Goal: Task Accomplishment & Management: Use online tool/utility

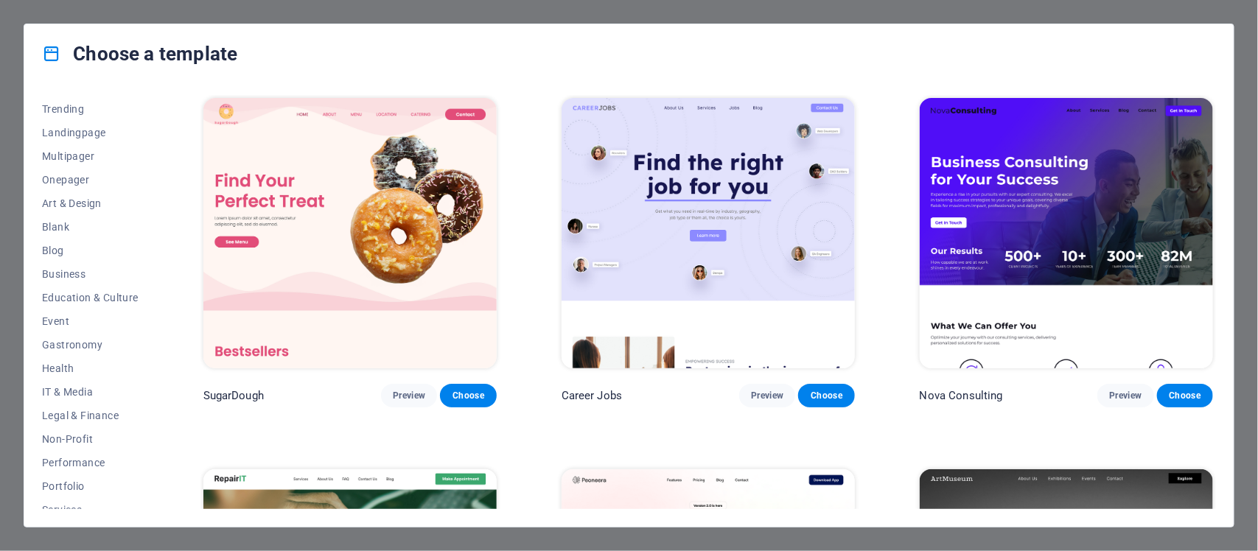
scroll to position [63, 0]
click at [102, 137] on span "Landingpage" at bounding box center [90, 138] width 97 height 12
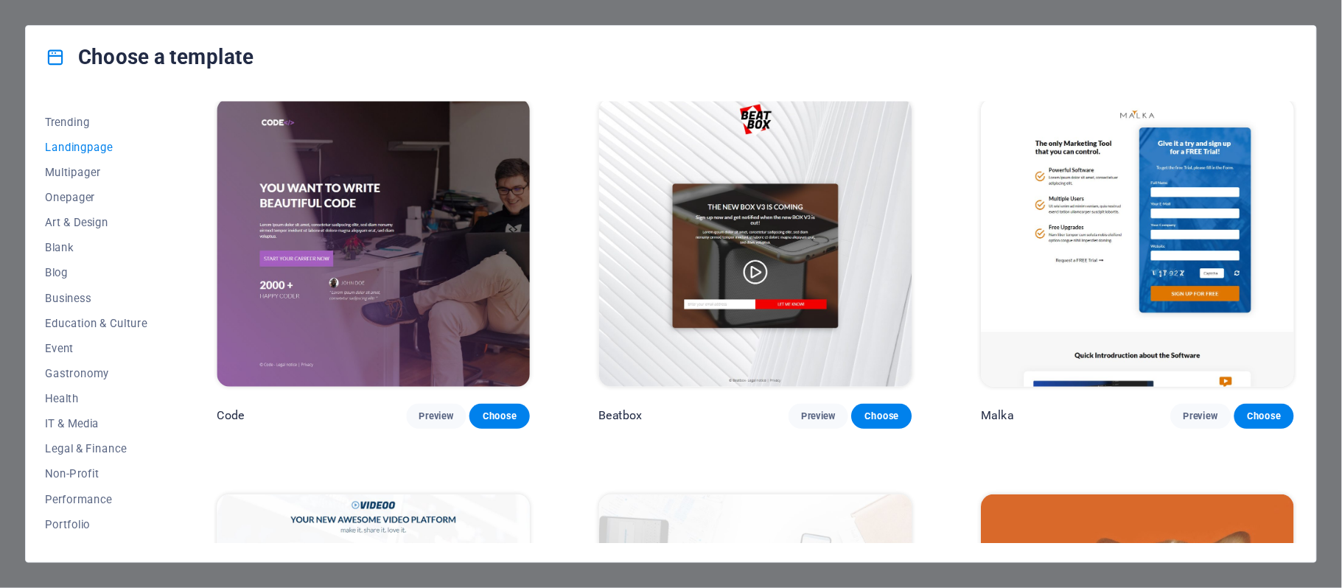
scroll to position [393, 0]
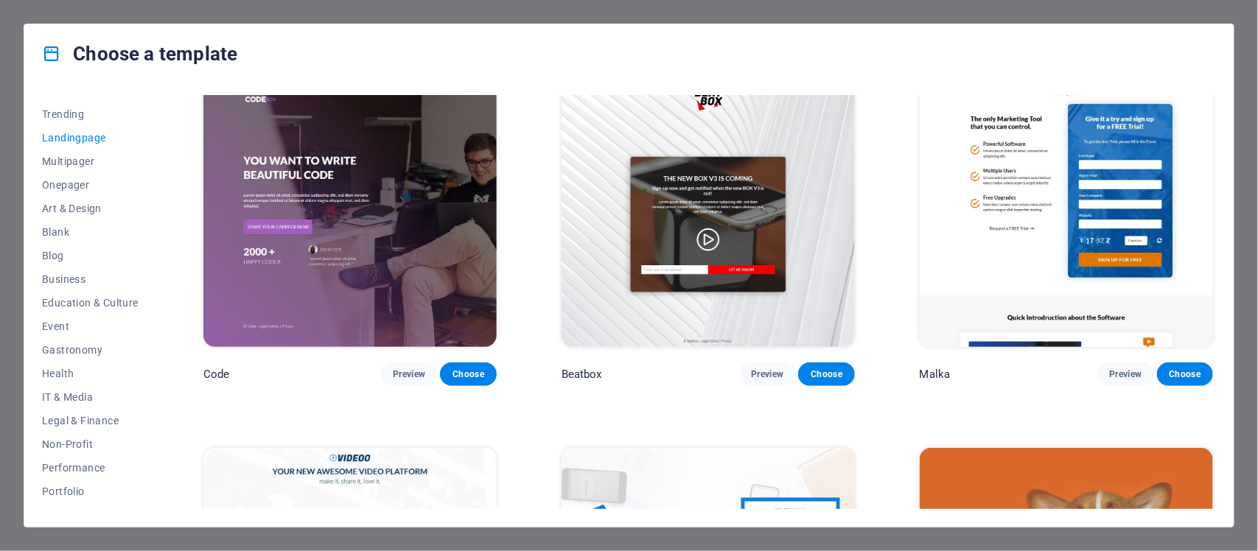
drag, startPoint x: 1213, startPoint y: 168, endPoint x: 1218, endPoint y: 217, distance: 49.6
click at [1218, 217] on div "All Templates My Templates New Trending Landingpage Multipager Onepager Art & D…" at bounding box center [628, 304] width 1209 height 443
click at [1246, 354] on div "Choose a template All Templates My Templates New Trending Landingpage Multipage…" at bounding box center [629, 275] width 1258 height 551
drag, startPoint x: 1213, startPoint y: 164, endPoint x: 1213, endPoint y: 326, distance: 162.1
click at [1213, 326] on div "Malka Preview Choose" at bounding box center [1065, 230] width 299 height 312
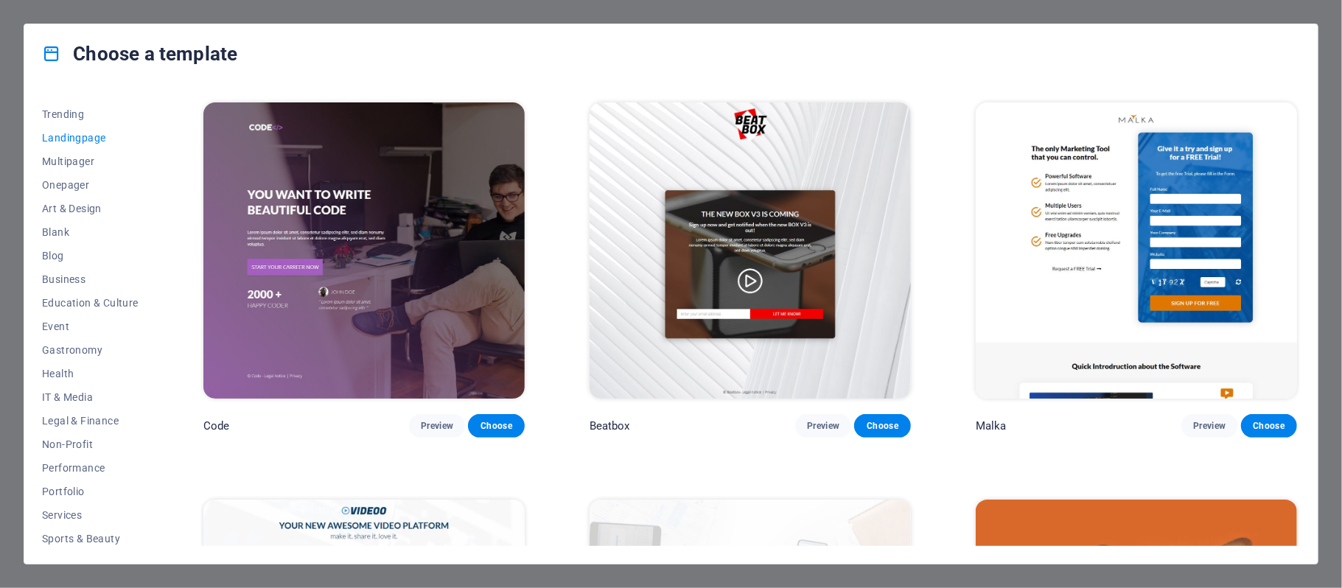
drag, startPoint x: 1245, startPoint y: 1, endPoint x: 941, endPoint y: 361, distance: 471.5
drag, startPoint x: 1295, startPoint y: 160, endPoint x: 1304, endPoint y: 265, distance: 105.7
click at [1257, 265] on div "All Templates My Templates New Trending Landingpage Multipager Onepager Art & D…" at bounding box center [670, 323] width 1293 height 480
click at [95, 133] on span "Landingpage" at bounding box center [90, 138] width 97 height 12
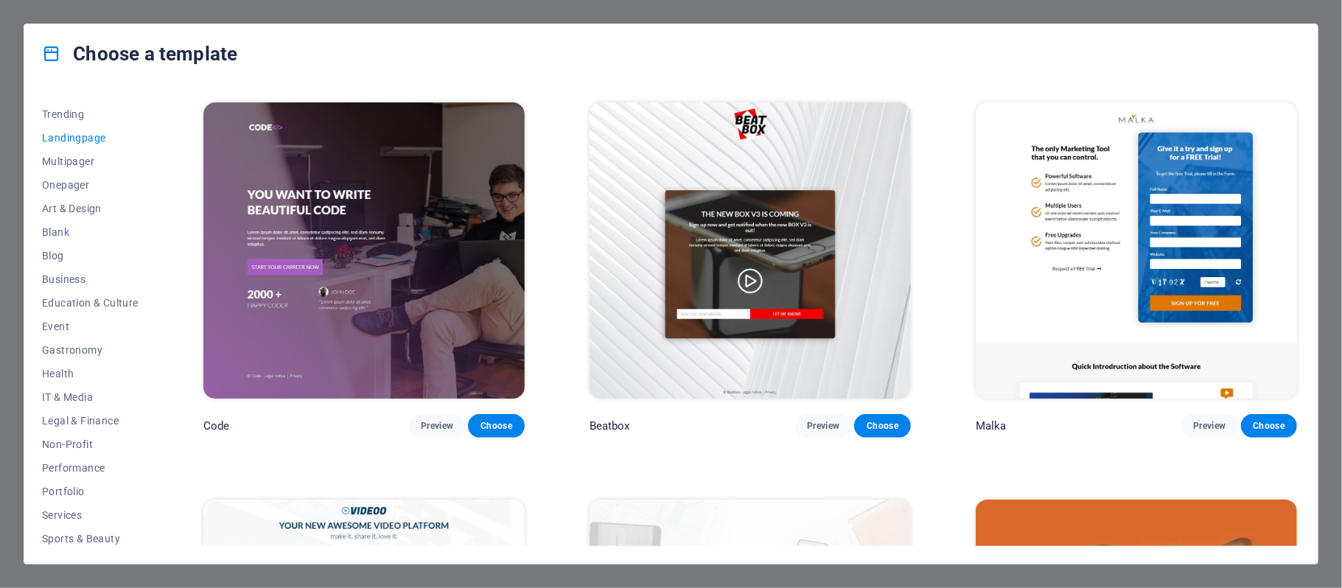
click at [100, 137] on span "Landingpage" at bounding box center [90, 138] width 97 height 12
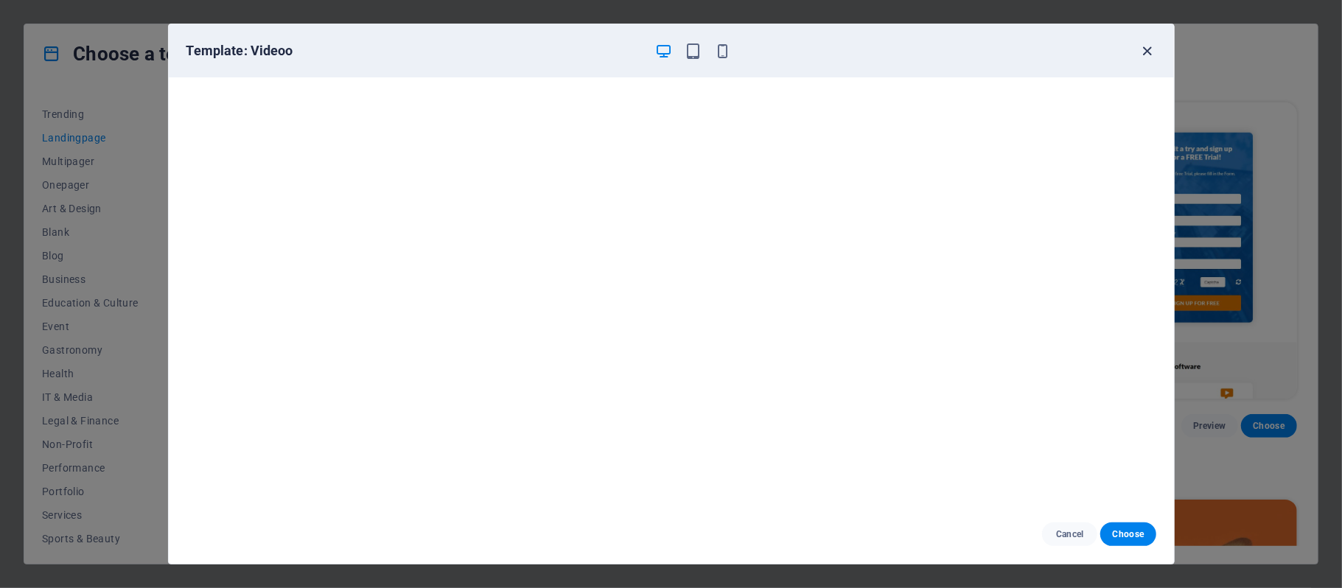
click at [1148, 53] on icon "button" at bounding box center [1146, 51] width 17 height 17
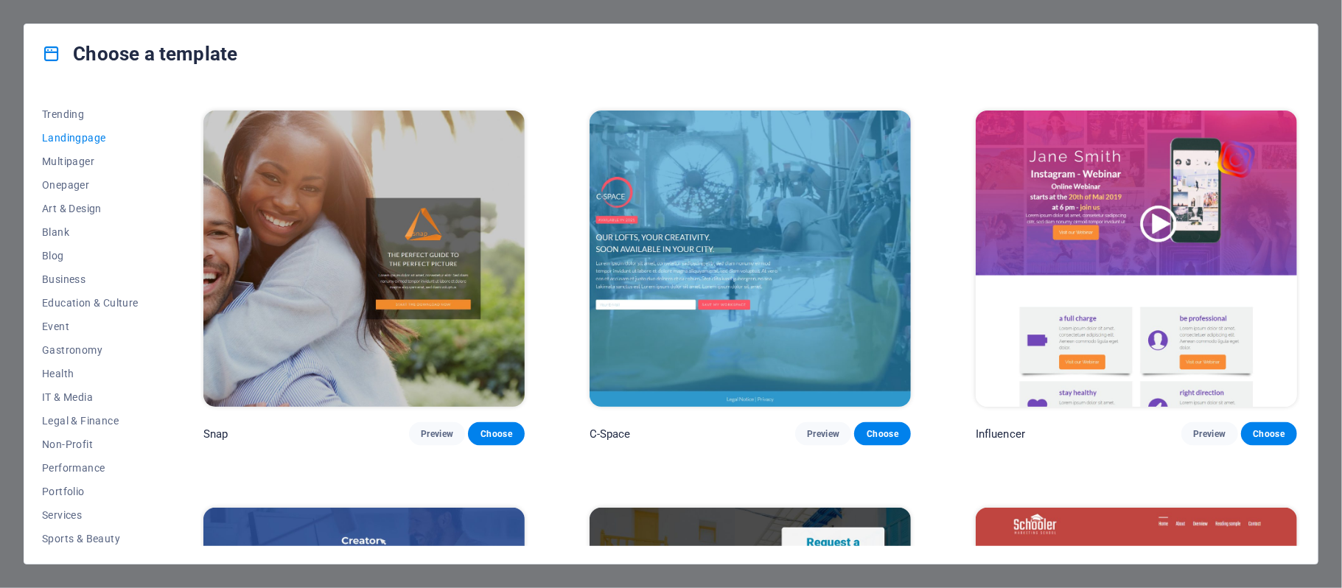
scroll to position [1545, 0]
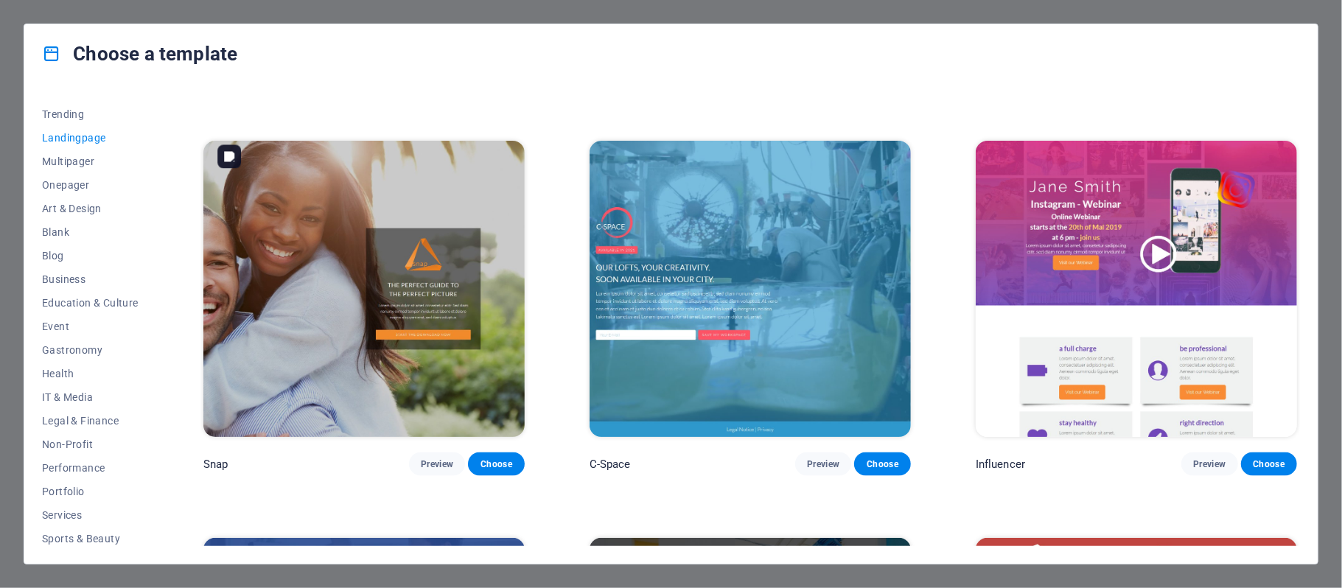
click at [455, 306] on img at bounding box center [363, 289] width 321 height 296
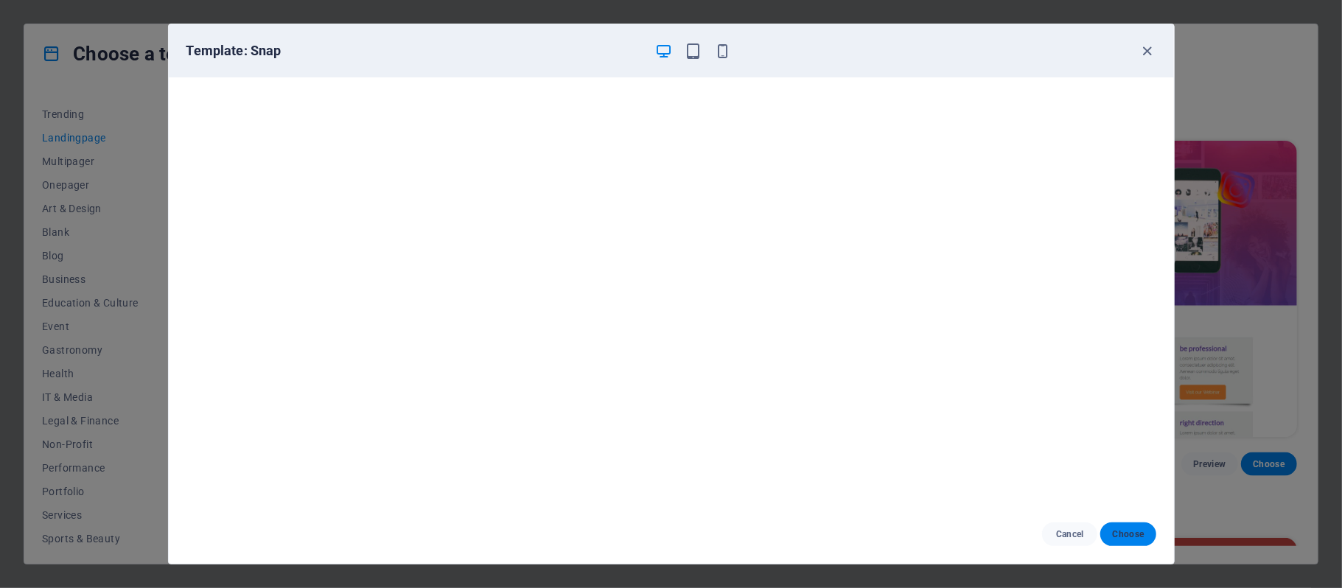
click at [1130, 528] on span "Choose" at bounding box center [1128, 534] width 32 height 12
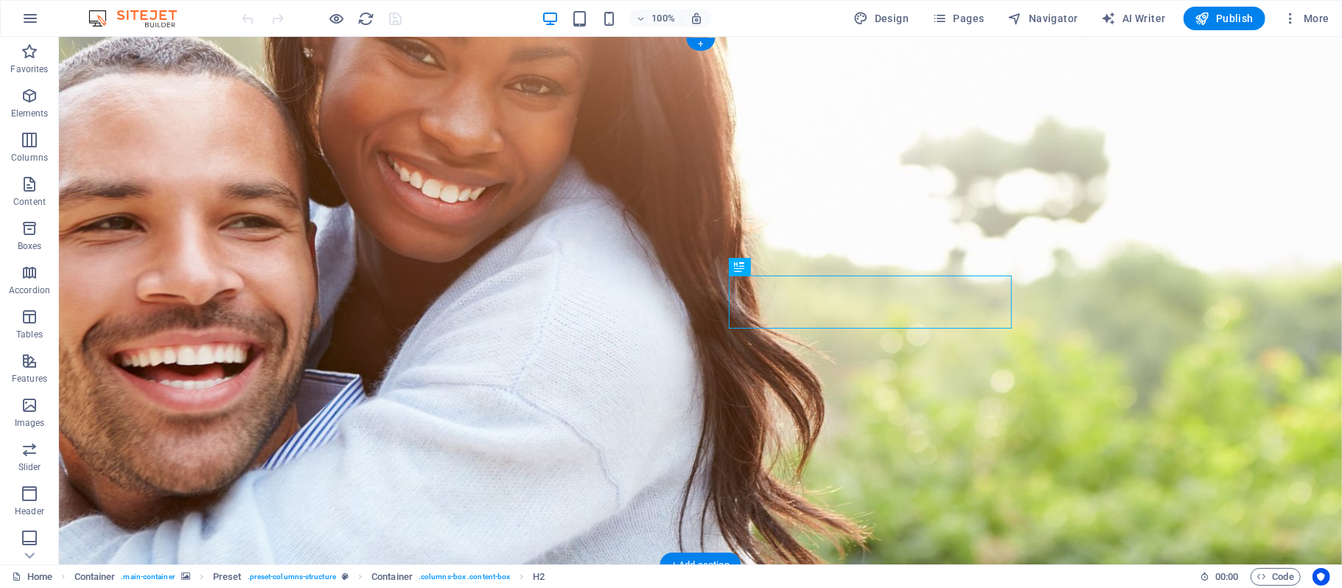
click at [166, 144] on figure at bounding box center [699, 300] width 1283 height 528
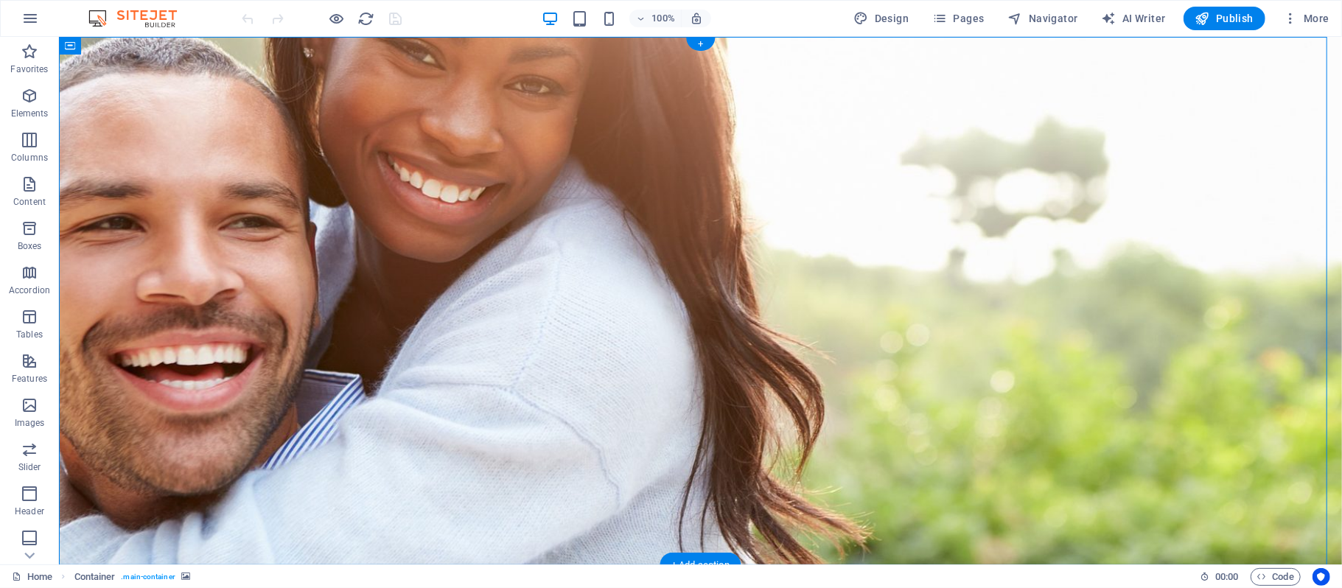
click at [234, 225] on figure at bounding box center [699, 300] width 1283 height 528
select select "%"
select select "vh"
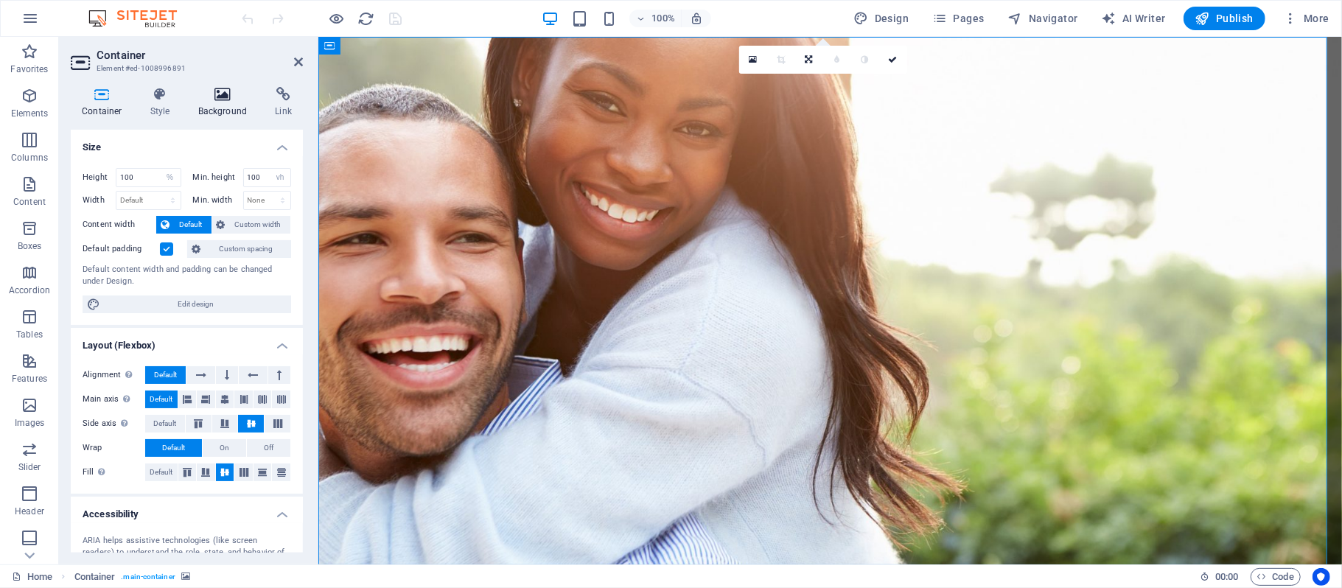
click at [228, 103] on h4 "Background" at bounding box center [225, 102] width 77 height 31
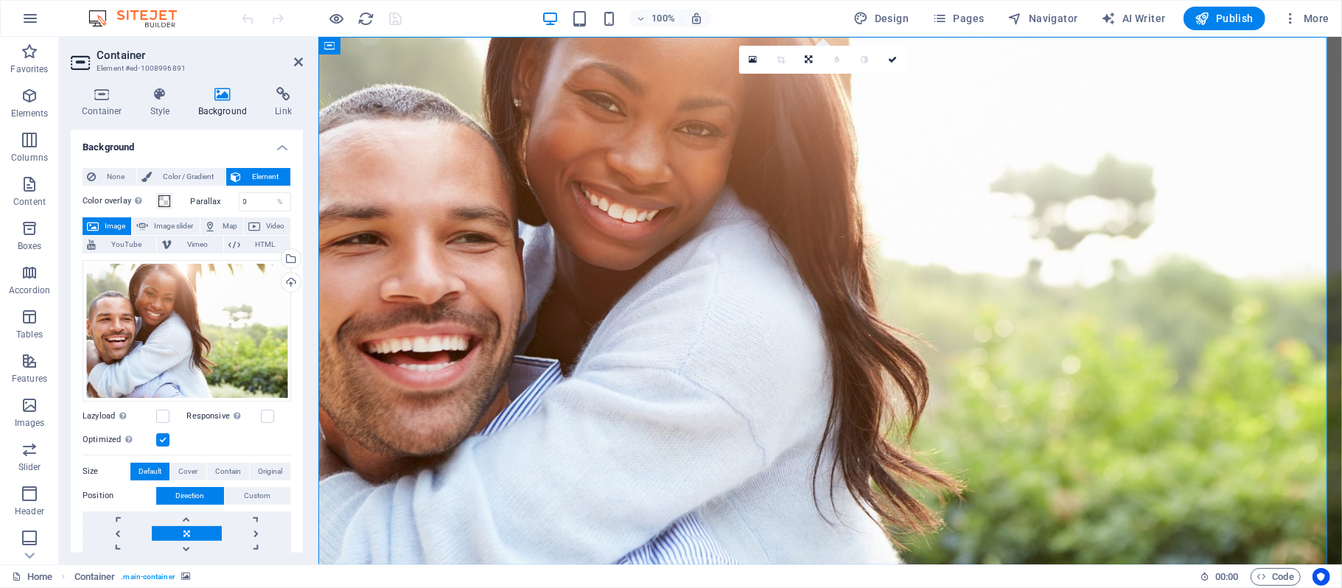
drag, startPoint x: 302, startPoint y: 219, endPoint x: 299, endPoint y: 243, distance: 24.5
click at [299, 243] on div "Container Style Background Link Size Height 100 Default px rem % vh vw Min. hei…" at bounding box center [187, 319] width 256 height 489
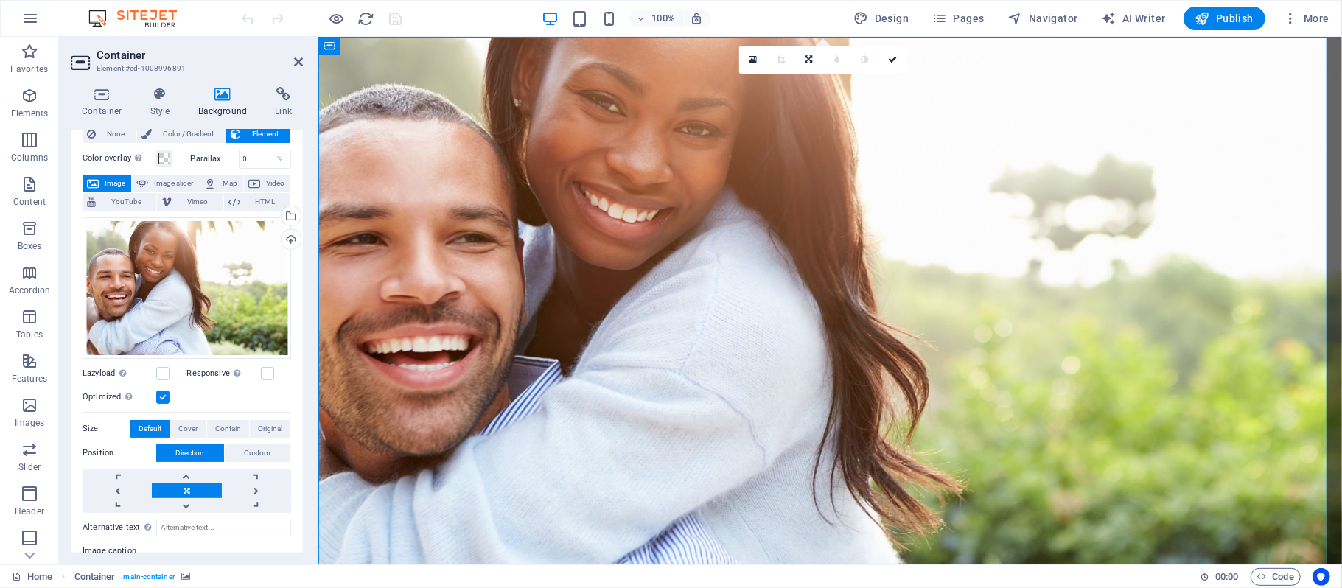
scroll to position [39, 0]
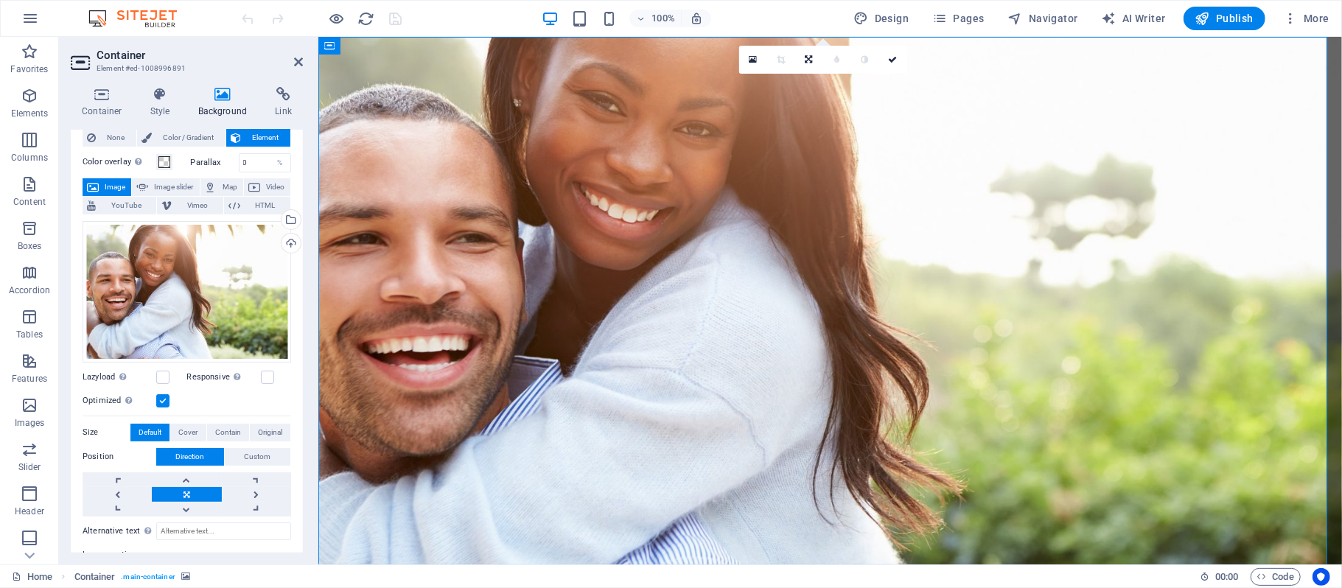
click at [107, 187] on span "Image" at bounding box center [115, 187] width 24 height 18
click at [183, 295] on div "Drag files here, click to choose files or select files from Files or our free s…" at bounding box center [187, 291] width 208 height 141
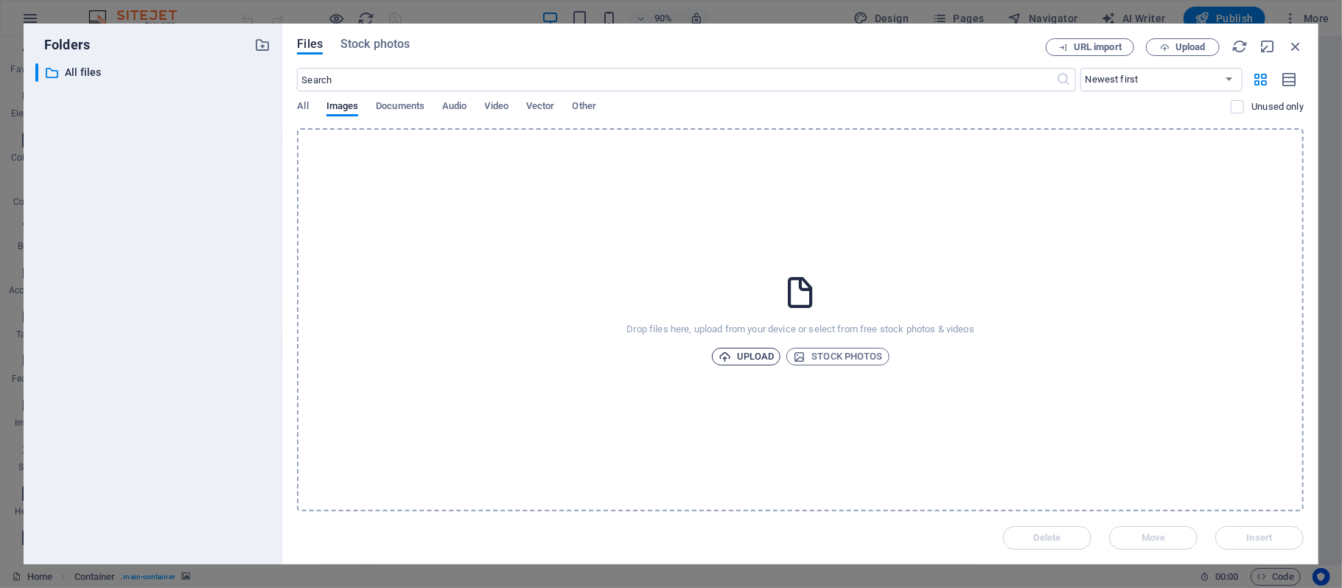
click at [747, 358] on span "Upload" at bounding box center [746, 357] width 56 height 18
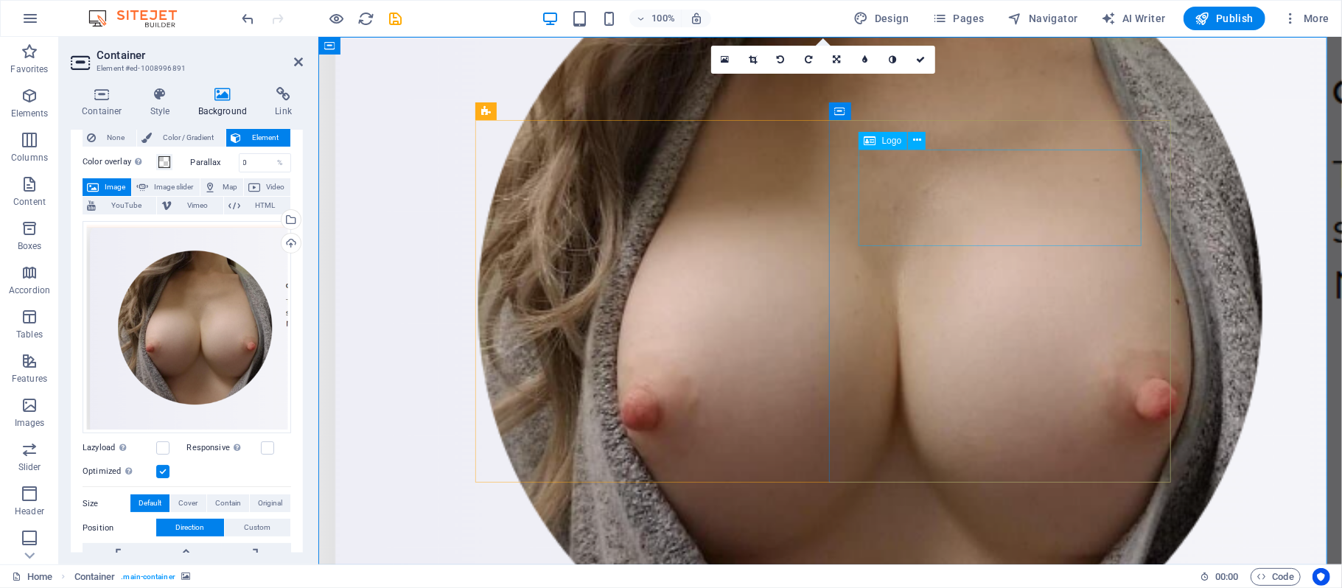
click at [726, 59] on icon at bounding box center [724, 60] width 8 height 10
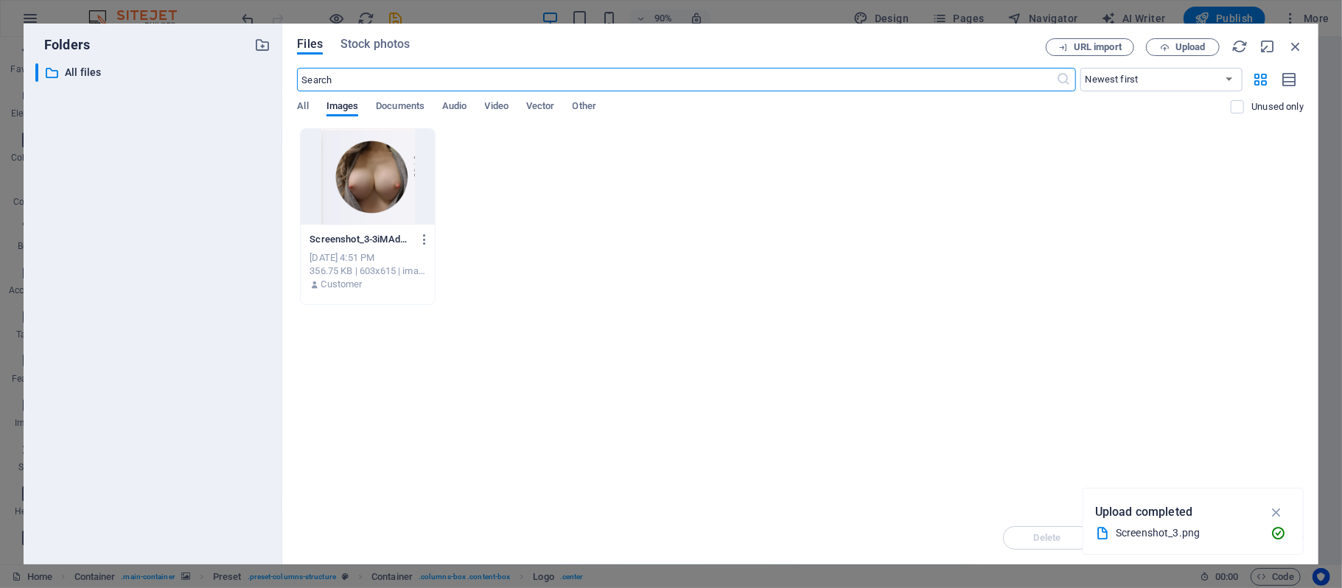
click at [376, 181] on div at bounding box center [368, 177] width 134 height 96
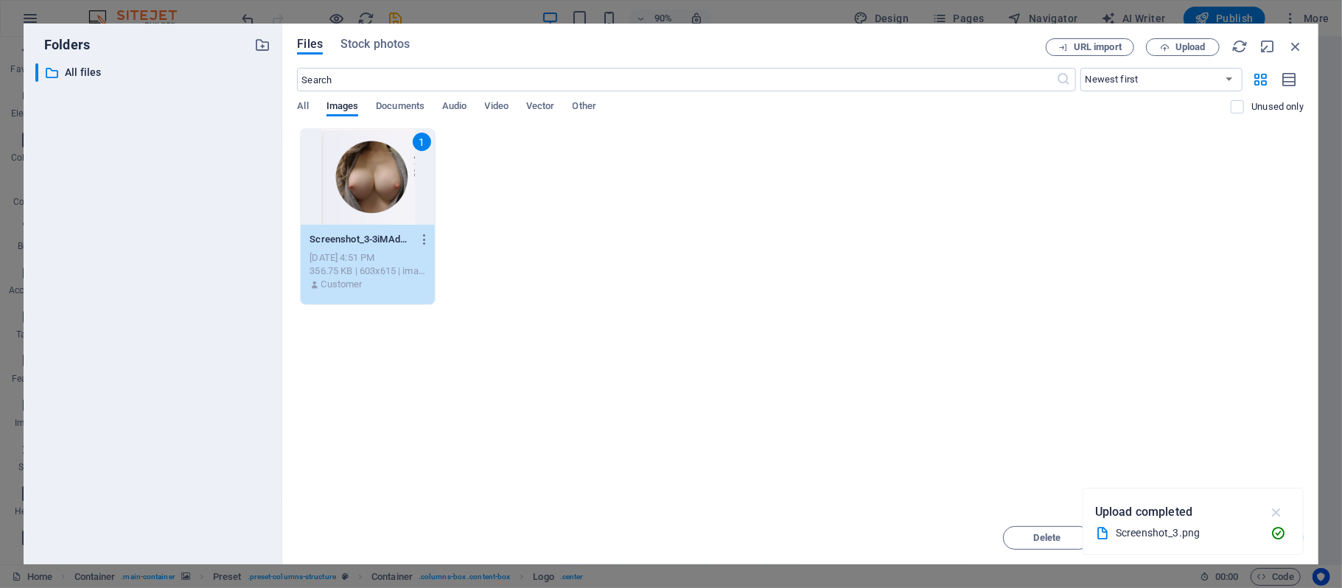
click at [1277, 505] on icon "button" at bounding box center [1276, 512] width 17 height 16
click at [1254, 539] on span "Insert" at bounding box center [1259, 537] width 26 height 9
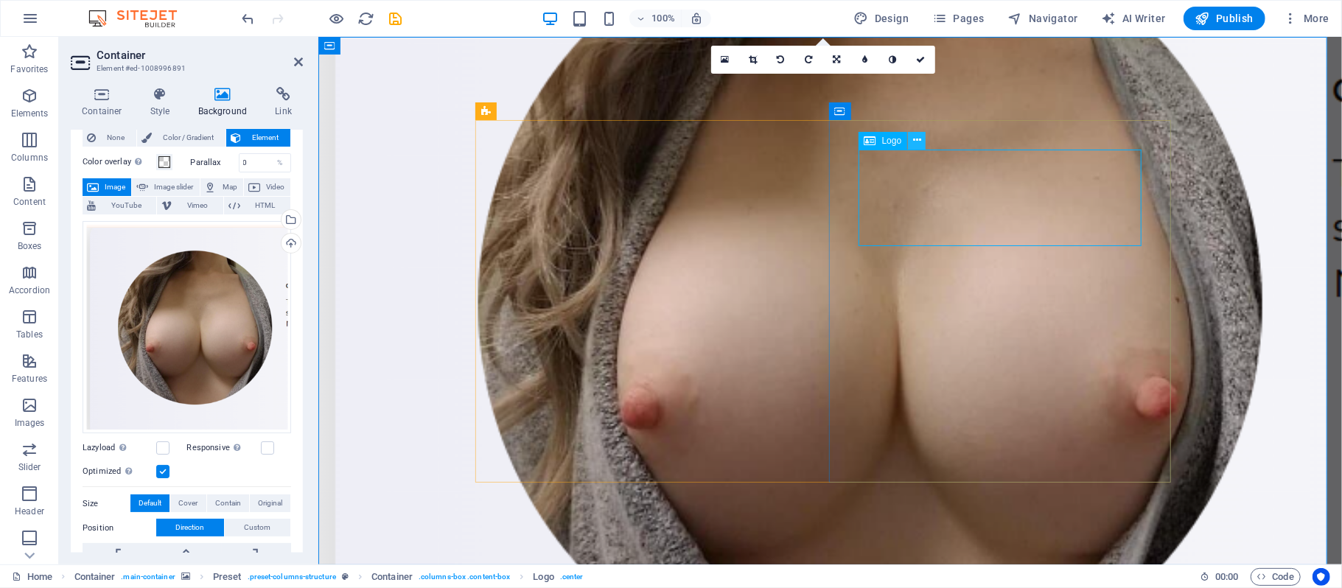
click at [916, 137] on icon at bounding box center [917, 140] width 8 height 15
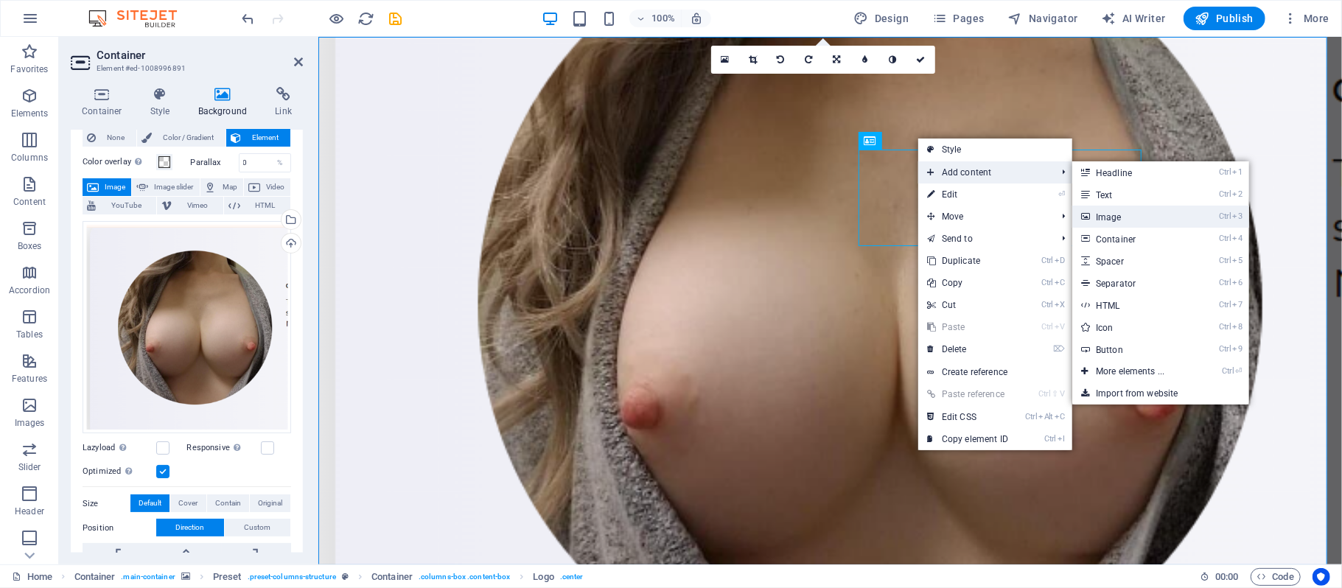
click at [1109, 218] on link "Ctrl 3 Image" at bounding box center [1133, 217] width 122 height 22
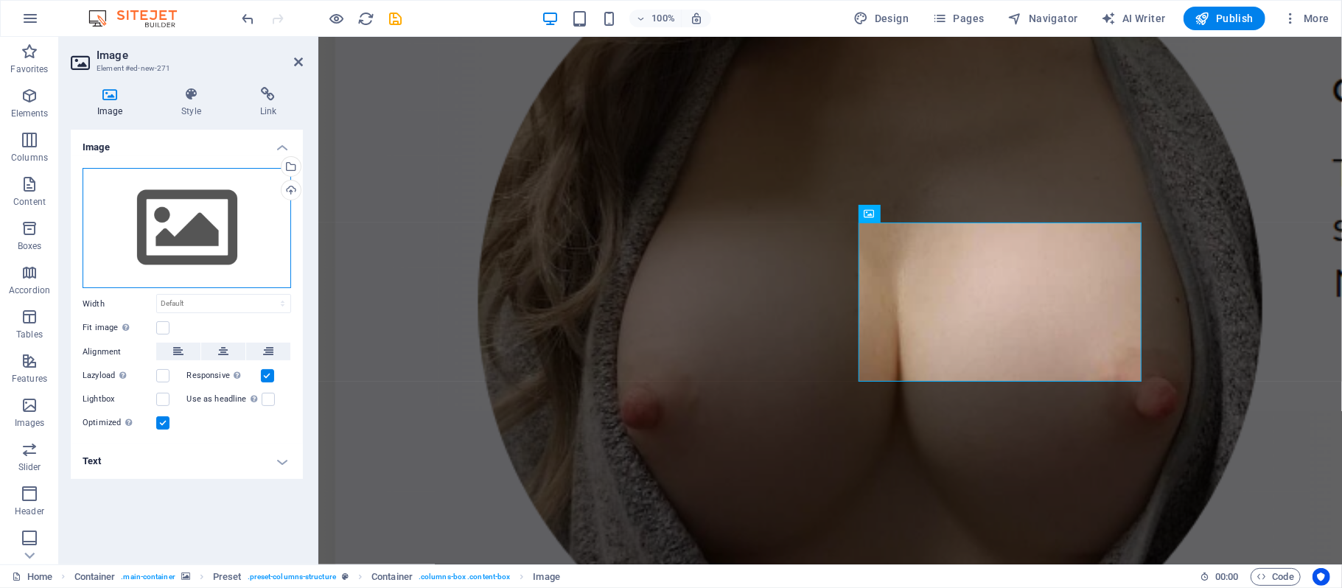
click at [204, 216] on div "Drag files here, click to choose files or select files from Files or our free s…" at bounding box center [187, 228] width 208 height 121
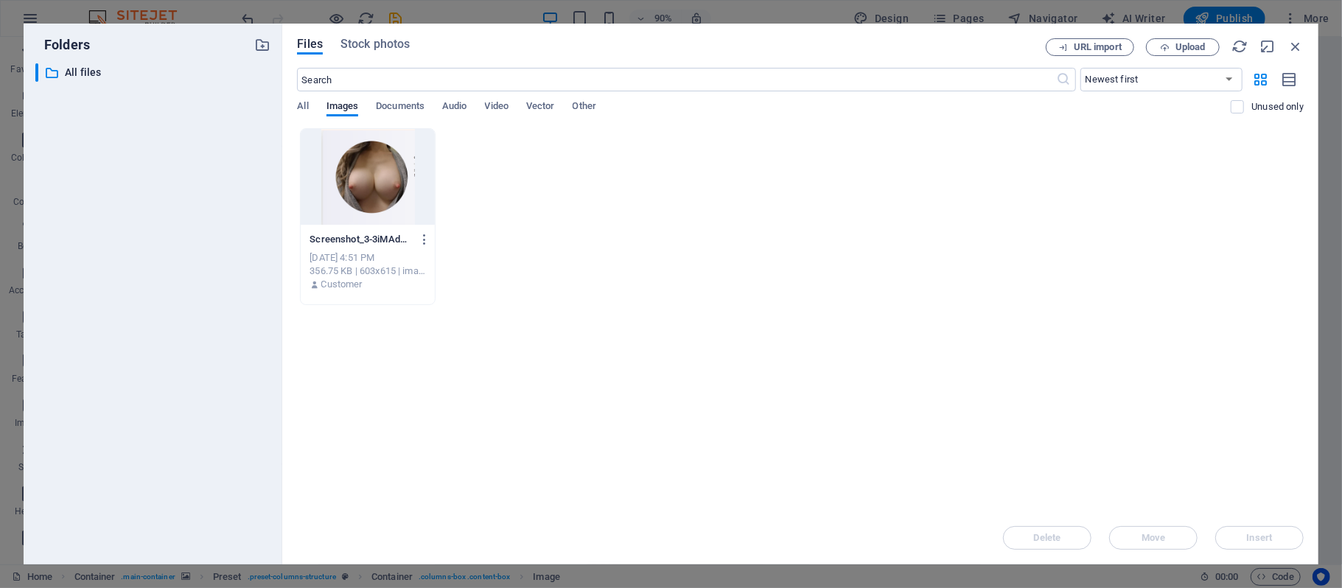
click at [364, 192] on div at bounding box center [368, 177] width 134 height 96
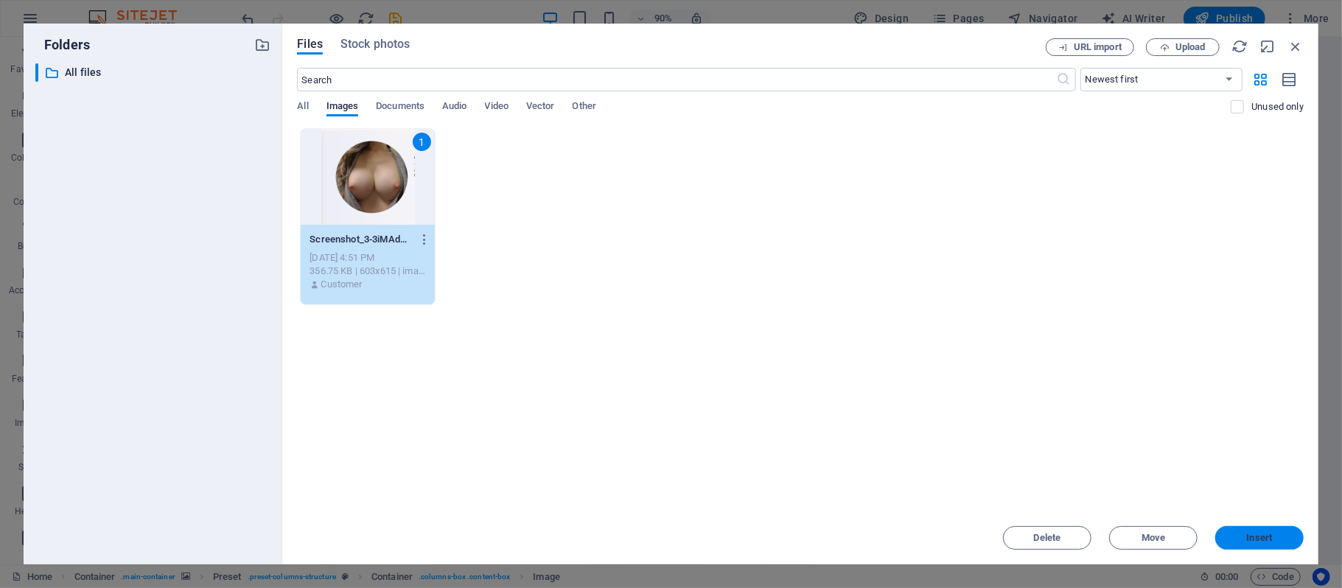
click at [1264, 539] on span "Insert" at bounding box center [1259, 537] width 26 height 9
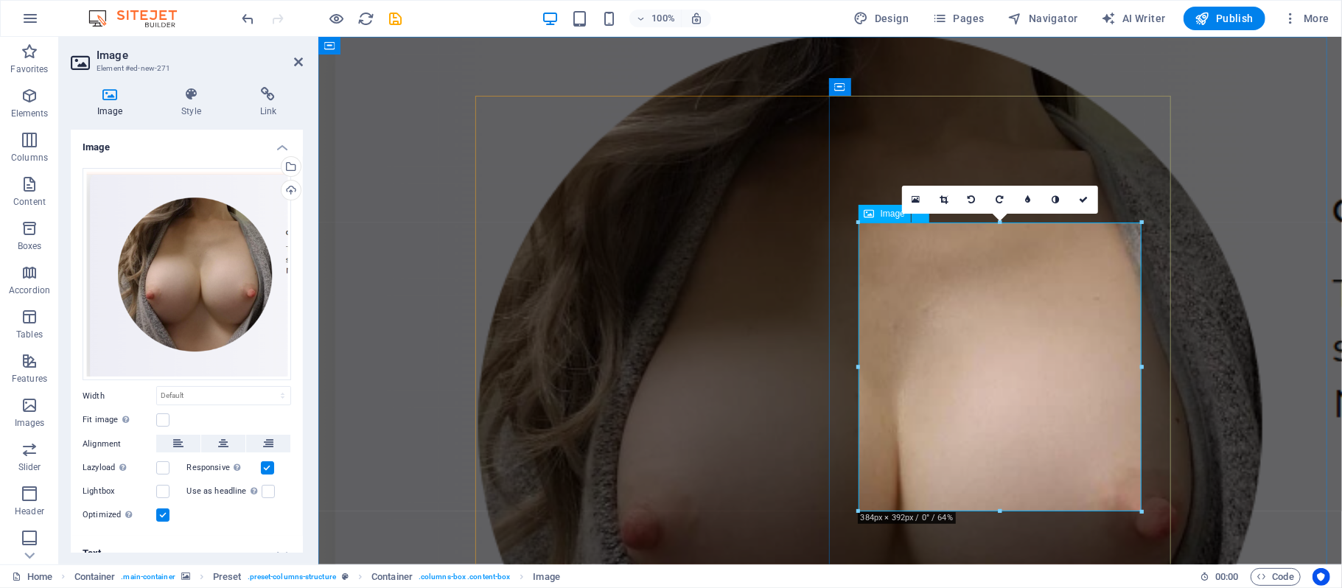
drag, startPoint x: 1455, startPoint y: 544, endPoint x: 1041, endPoint y: 382, distance: 444.3
click at [1223, 212] on figure at bounding box center [829, 420] width 1023 height 769
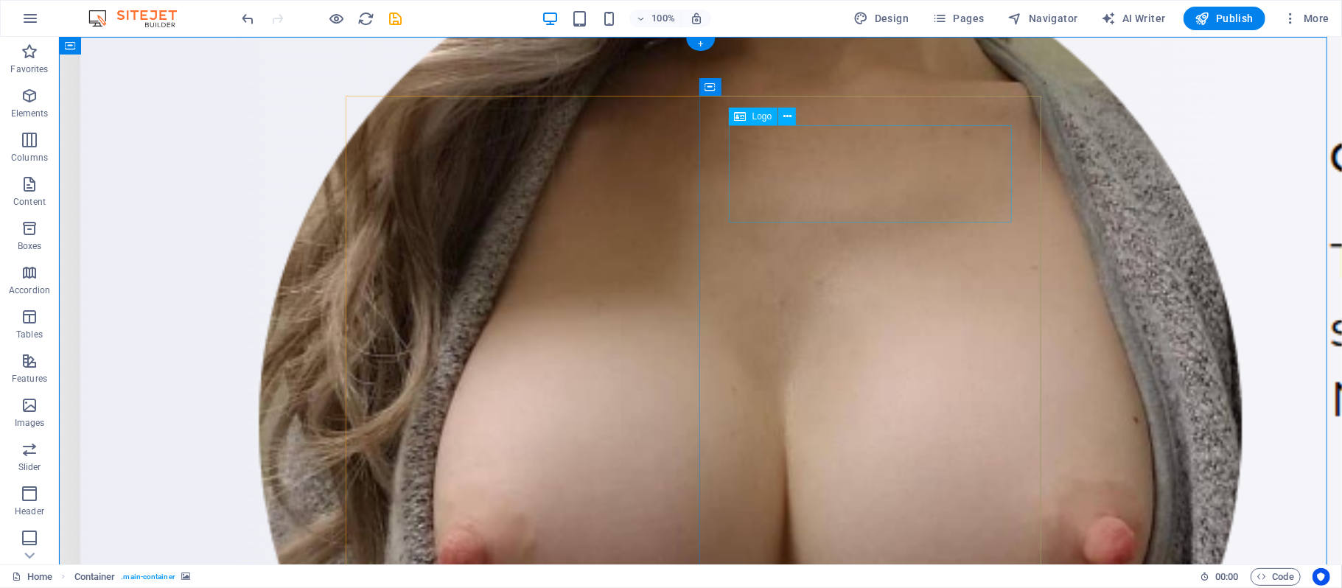
click at [791, 116] on button at bounding box center [787, 117] width 18 height 18
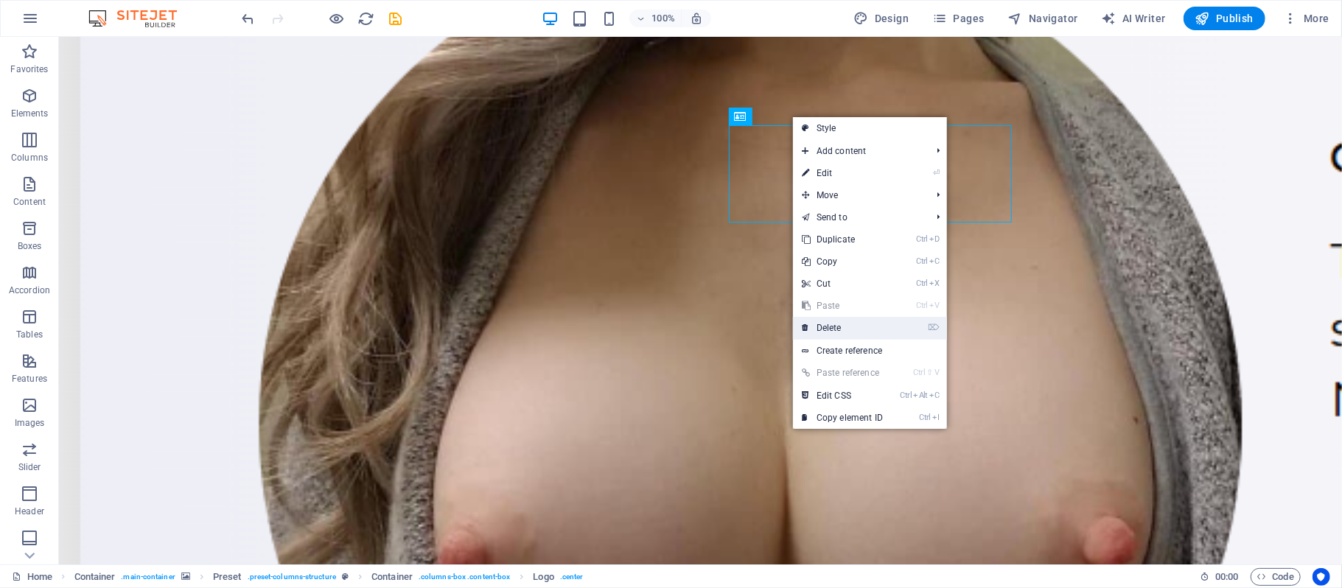
click at [844, 329] on link "⌦ Delete" at bounding box center [842, 328] width 99 height 22
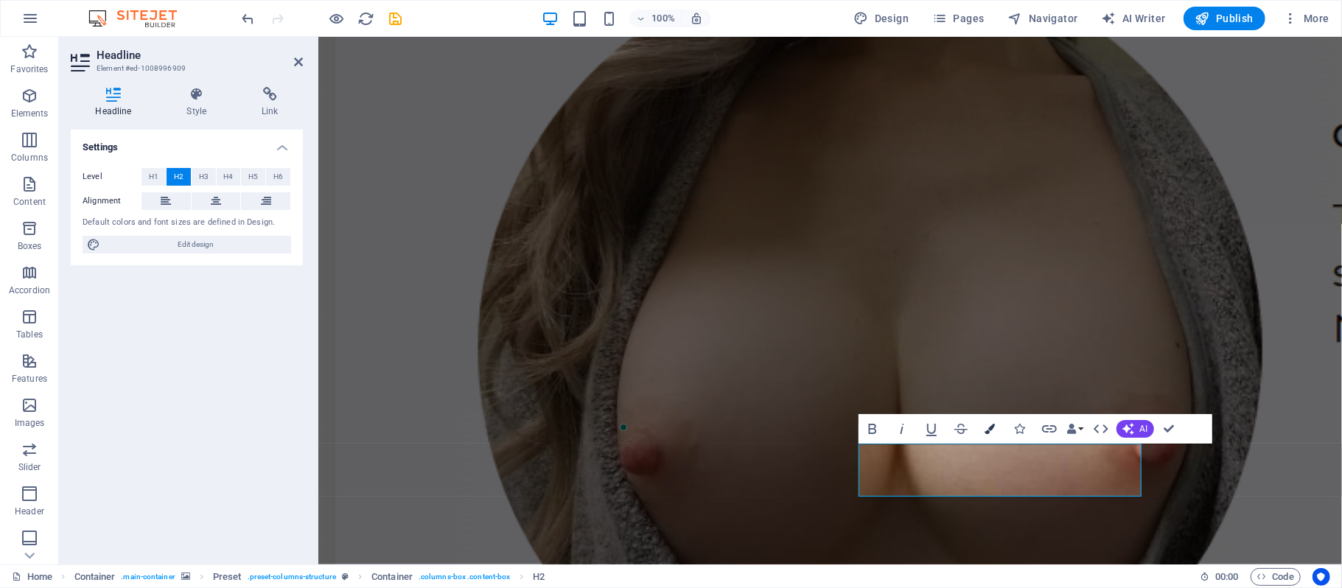
click at [987, 433] on icon "button" at bounding box center [990, 429] width 10 height 10
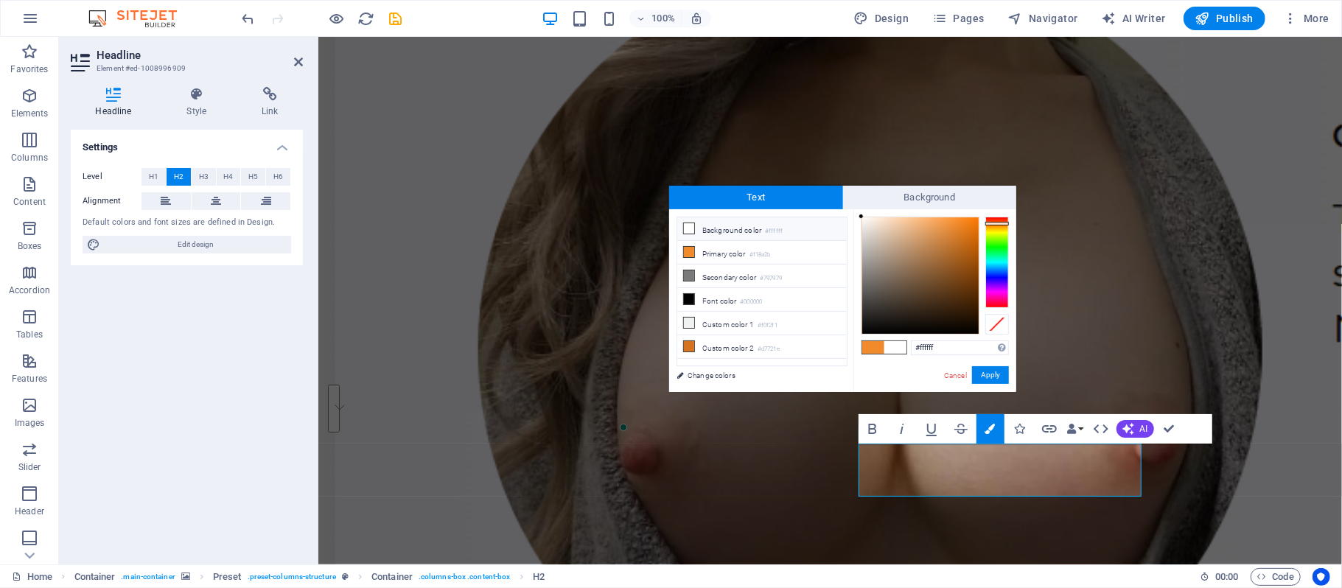
drag, startPoint x: 868, startPoint y: 233, endPoint x: 860, endPoint y: 208, distance: 26.1
click at [860, 209] on div "#ffffff Supported formats #0852ed rgb(8, 82, 237) rgba(8, 82, 237, 90%) hsv(221…" at bounding box center [934, 407] width 163 height 396
type input "#ffffff"
drag, startPoint x: 869, startPoint y: 222, endPoint x: 860, endPoint y: 216, distance: 10.6
click at [860, 216] on div at bounding box center [860, 216] width 5 height 5
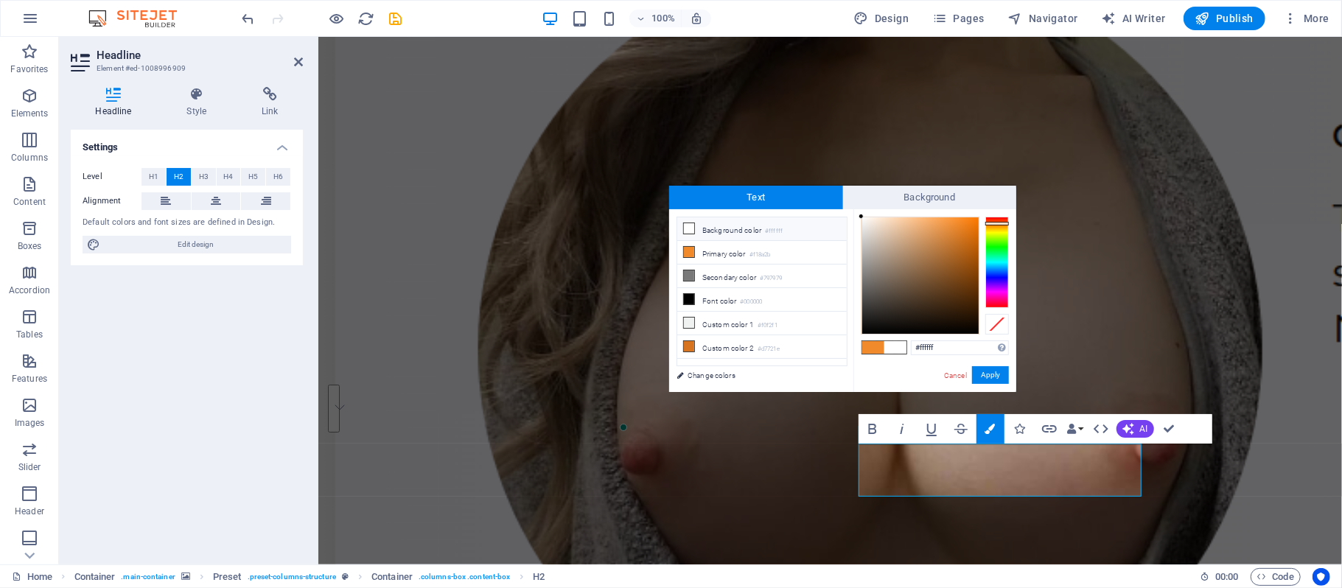
click at [860, 216] on div at bounding box center [860, 216] width 5 height 5
click at [985, 373] on button "Apply" at bounding box center [990, 375] width 37 height 18
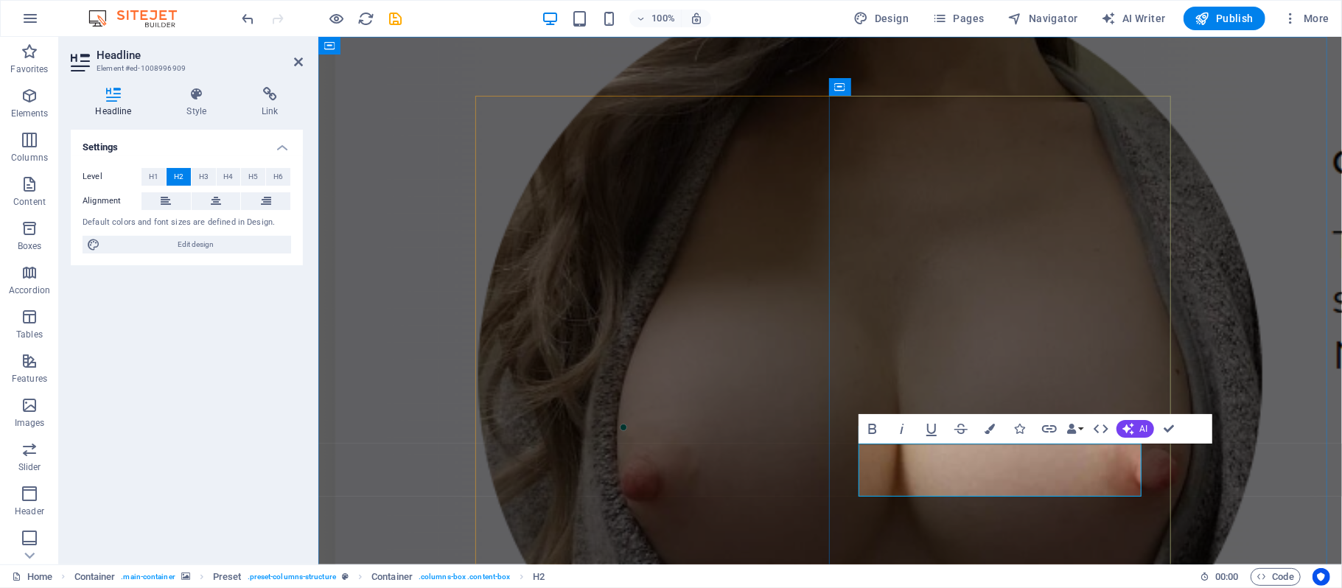
drag, startPoint x: 1111, startPoint y: 483, endPoint x: 896, endPoint y: 456, distance: 216.8
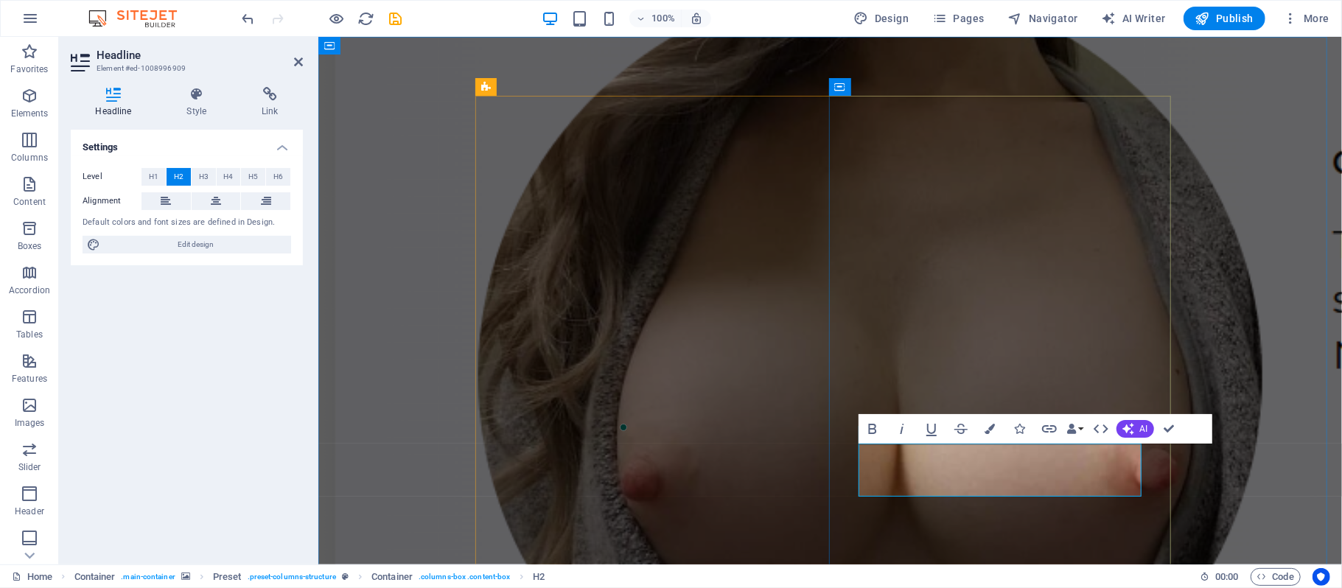
click at [1047, 429] on icon "button" at bounding box center [1049, 429] width 18 height 18
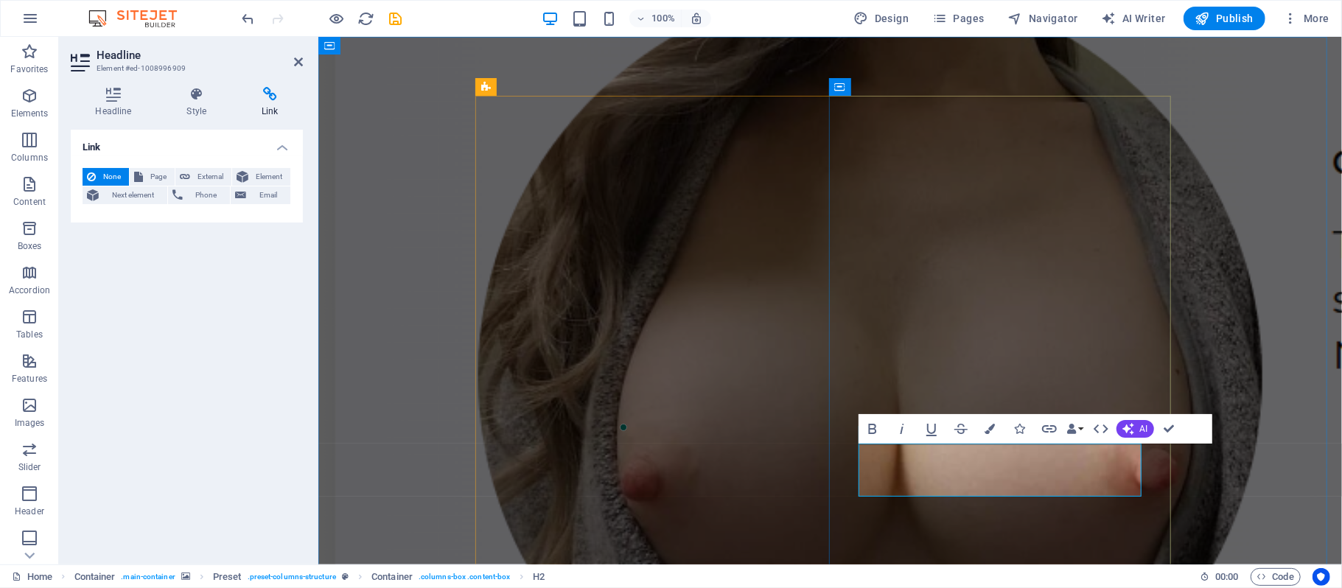
click at [1055, 425] on icon "button" at bounding box center [1049, 429] width 18 height 18
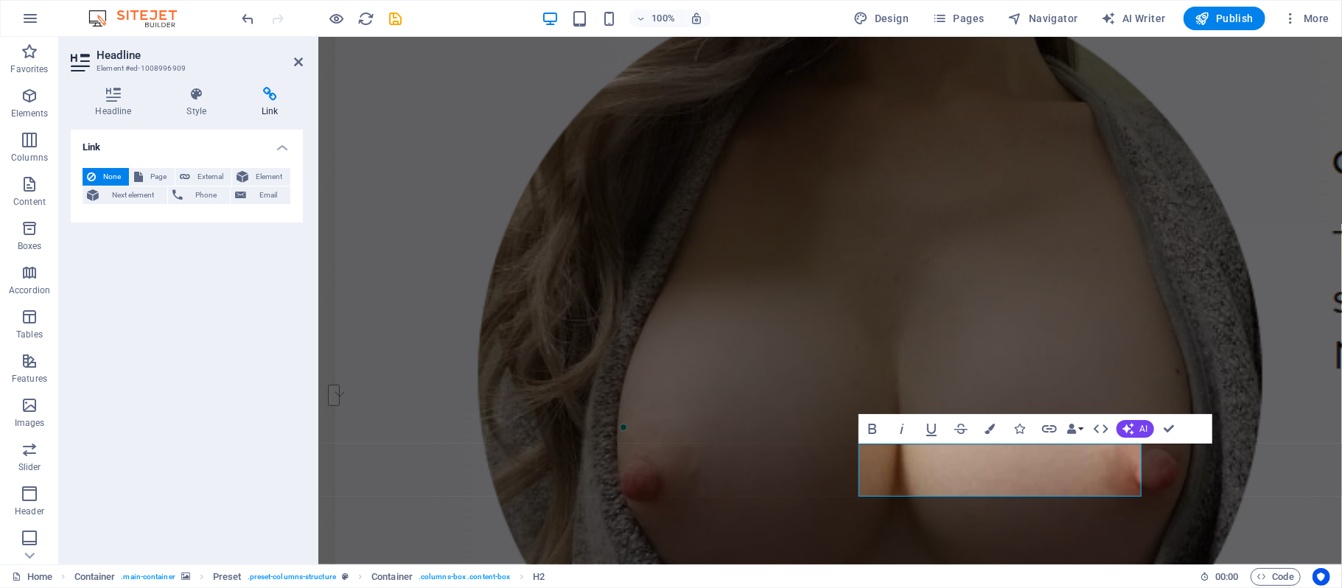
click at [102, 145] on h4 "Link" at bounding box center [187, 143] width 232 height 27
click at [266, 94] on icon at bounding box center [270, 94] width 66 height 15
click at [277, 145] on h4 "Link" at bounding box center [187, 147] width 232 height 35
click at [109, 178] on span "None" at bounding box center [112, 177] width 24 height 18
click at [150, 168] on span "Page" at bounding box center [158, 177] width 23 height 18
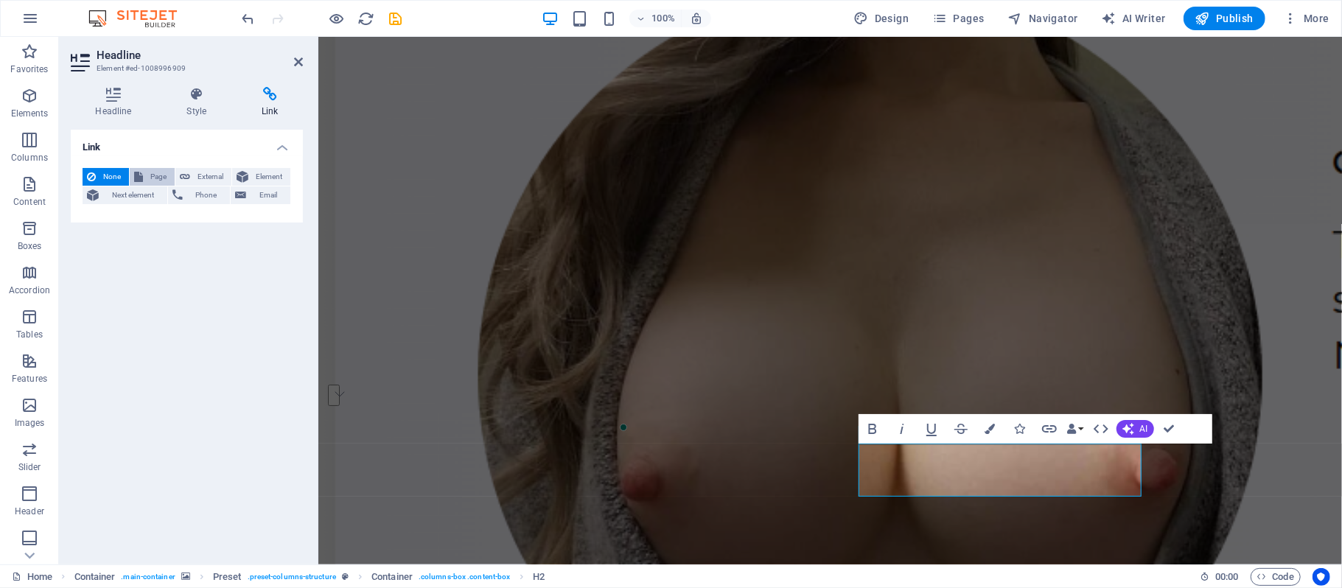
select select
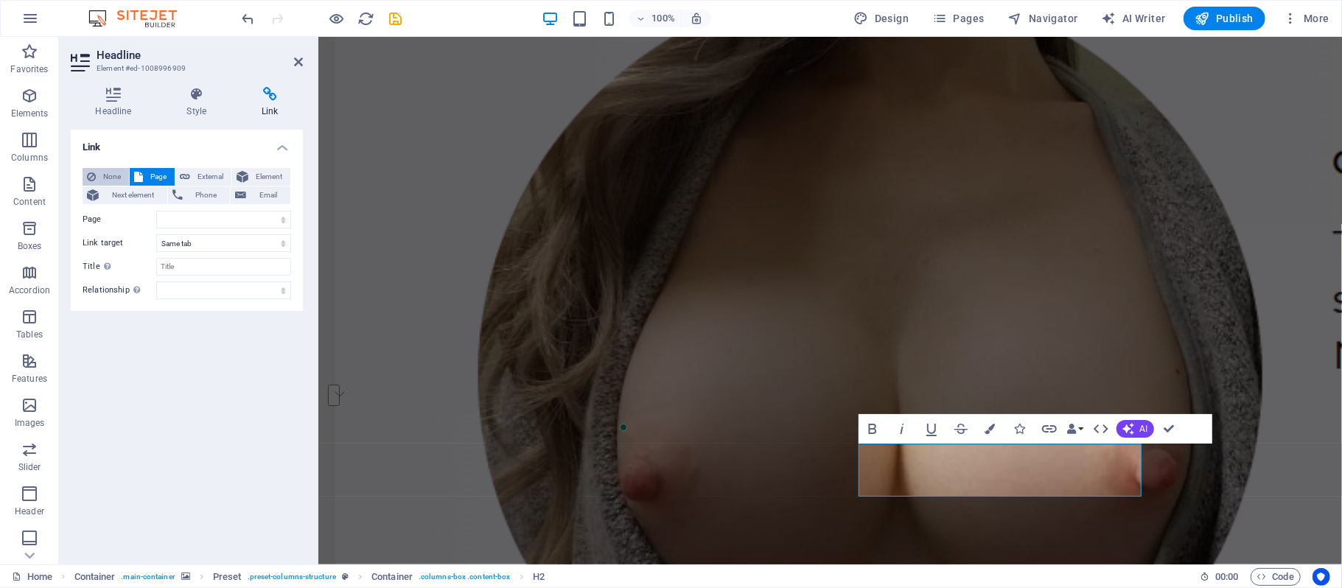
click at [108, 175] on span "None" at bounding box center [112, 177] width 24 height 18
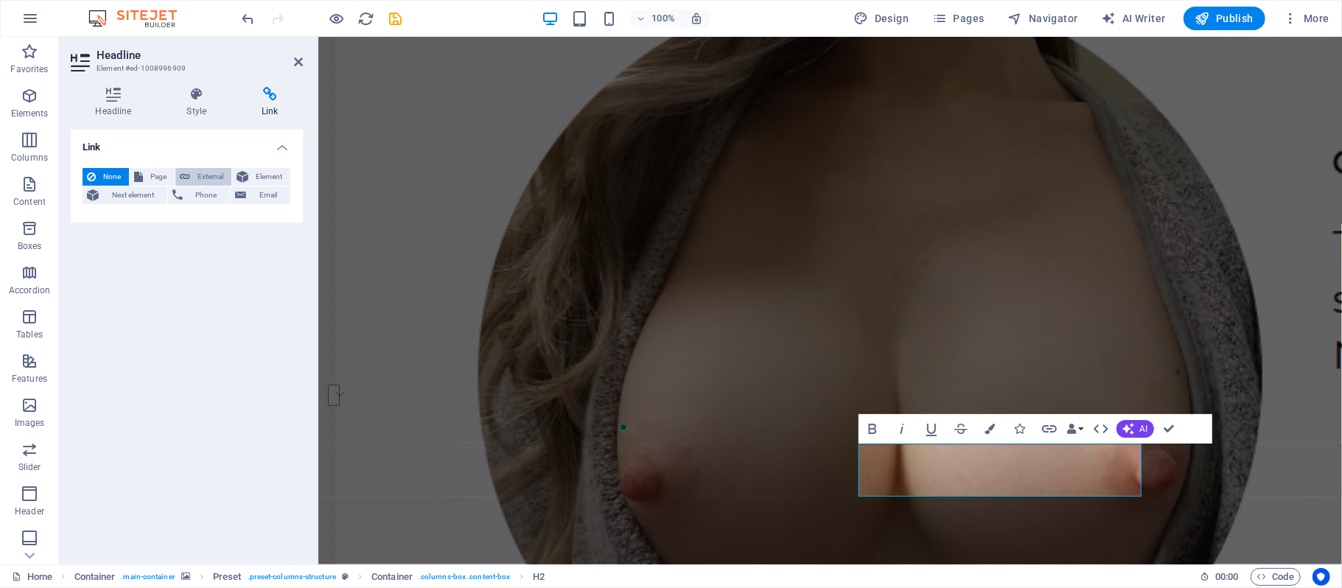
click at [201, 172] on span "External" at bounding box center [210, 177] width 32 height 18
select select "blank"
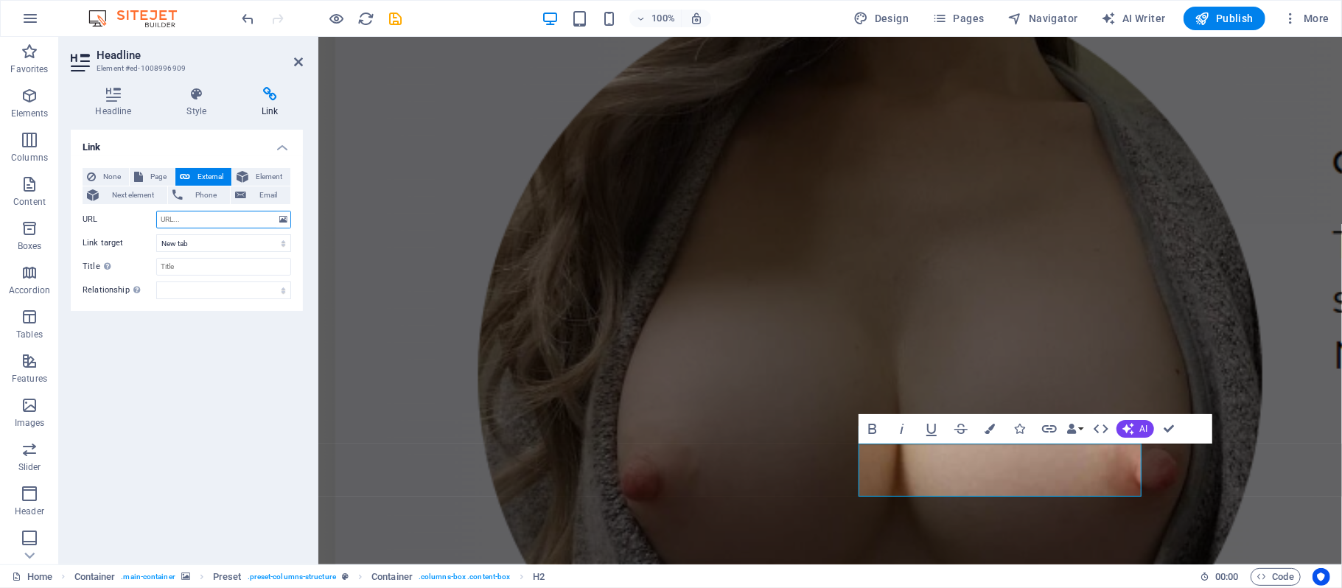
click at [201, 213] on input "URL" at bounding box center [223, 220] width 135 height 18
paste input "[URL][DOMAIN_NAME]"
type input "[URL][DOMAIN_NAME]"
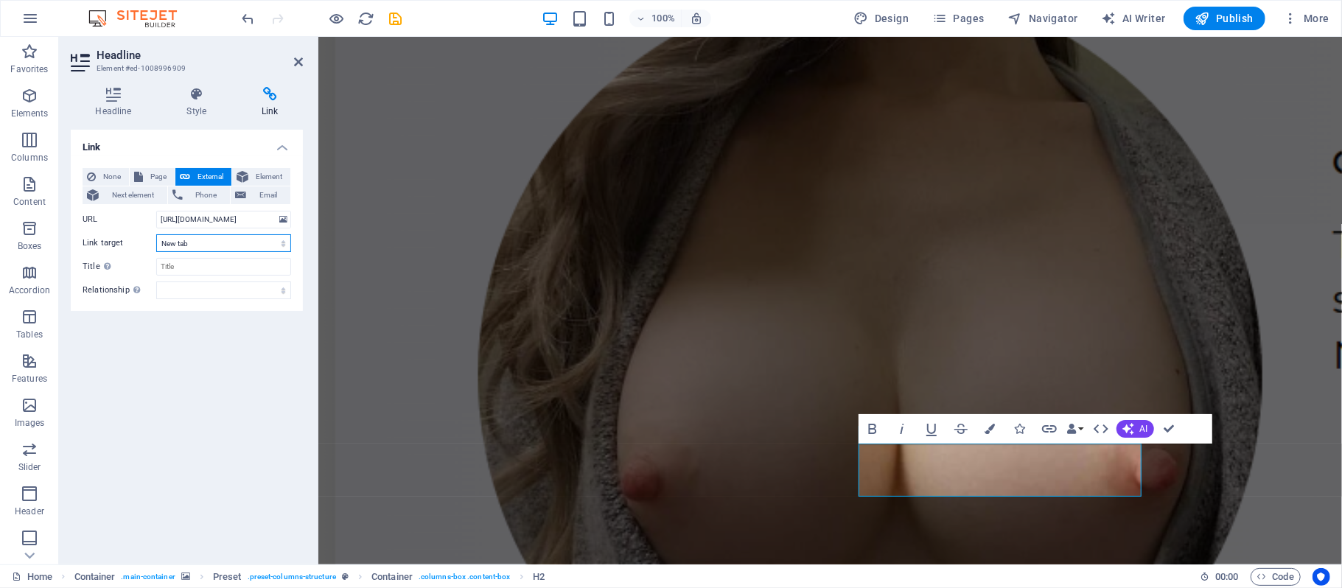
click at [209, 239] on select "New tab Same tab Overlay" at bounding box center [223, 243] width 135 height 18
select select
click at [156, 234] on select "New tab Same tab Overlay" at bounding box center [223, 243] width 135 height 18
click at [216, 267] on input "Title Additional link description, should not be the same as the link text. The…" at bounding box center [223, 267] width 135 height 18
type input "Register Now Free"
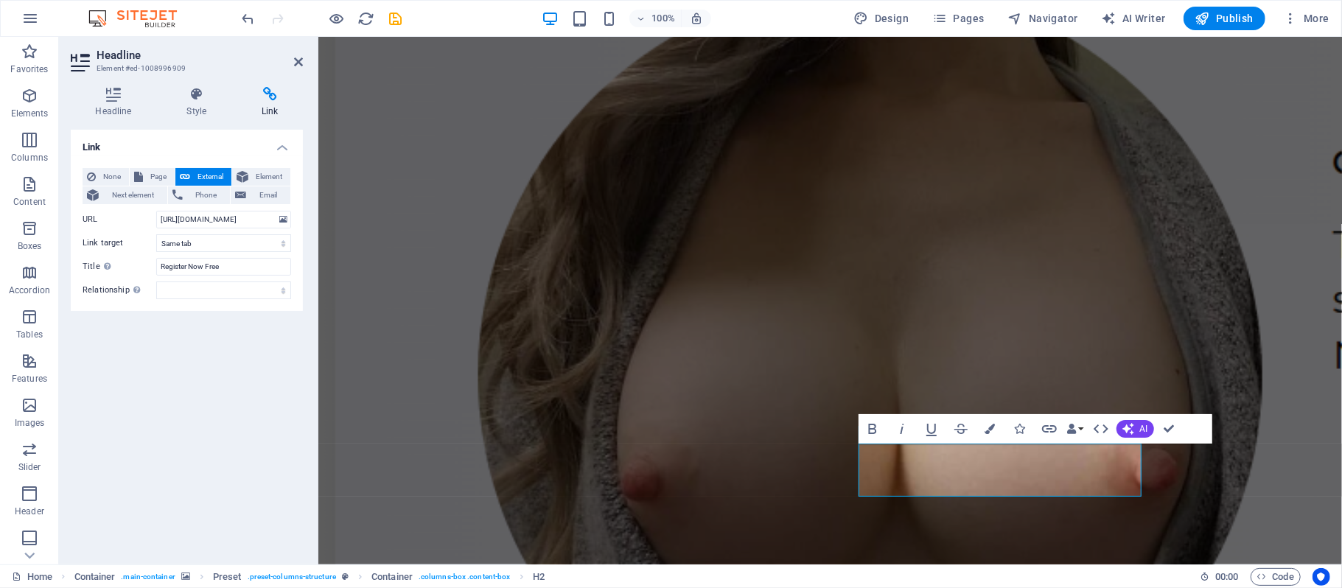
click at [248, 369] on div "Link None Page External Element Next element Phone Email Page Home Legal Notice…" at bounding box center [187, 341] width 232 height 423
click at [254, 289] on select "alternate author bookmark external help license next nofollow noreferrer noopen…" at bounding box center [223, 290] width 135 height 18
click at [240, 376] on div "Link None Page External Element Next element Phone Email Page Home Legal Notice…" at bounding box center [187, 341] width 232 height 423
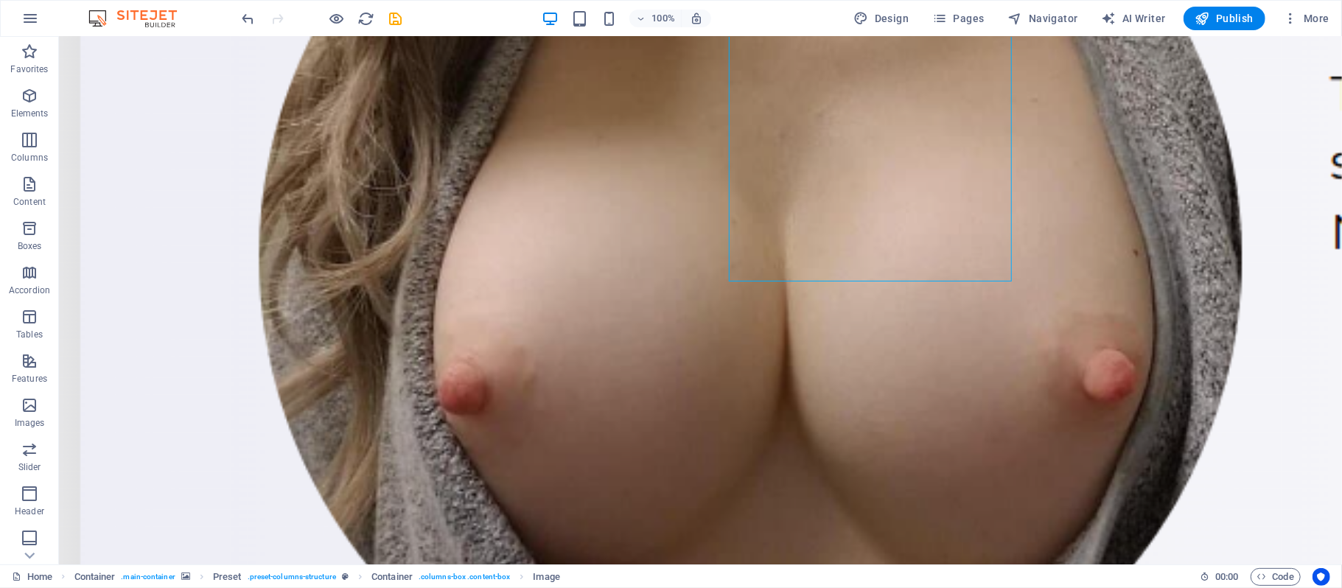
scroll to position [134, 0]
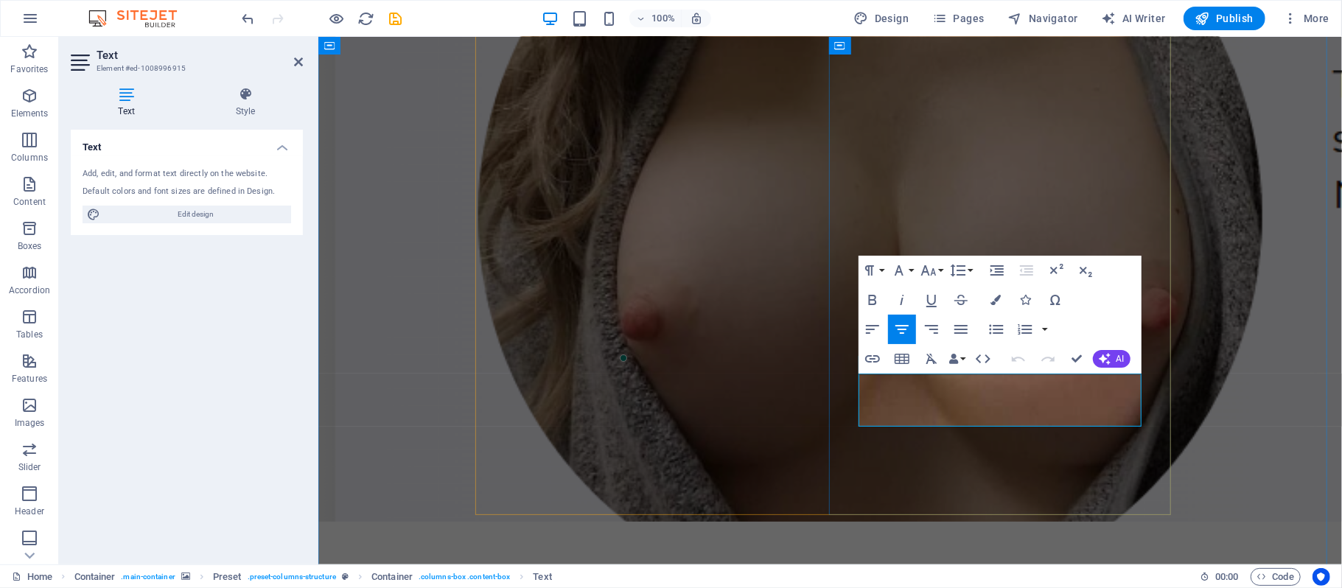
drag, startPoint x: 1113, startPoint y: 413, endPoint x: 857, endPoint y: 373, distance: 259.4
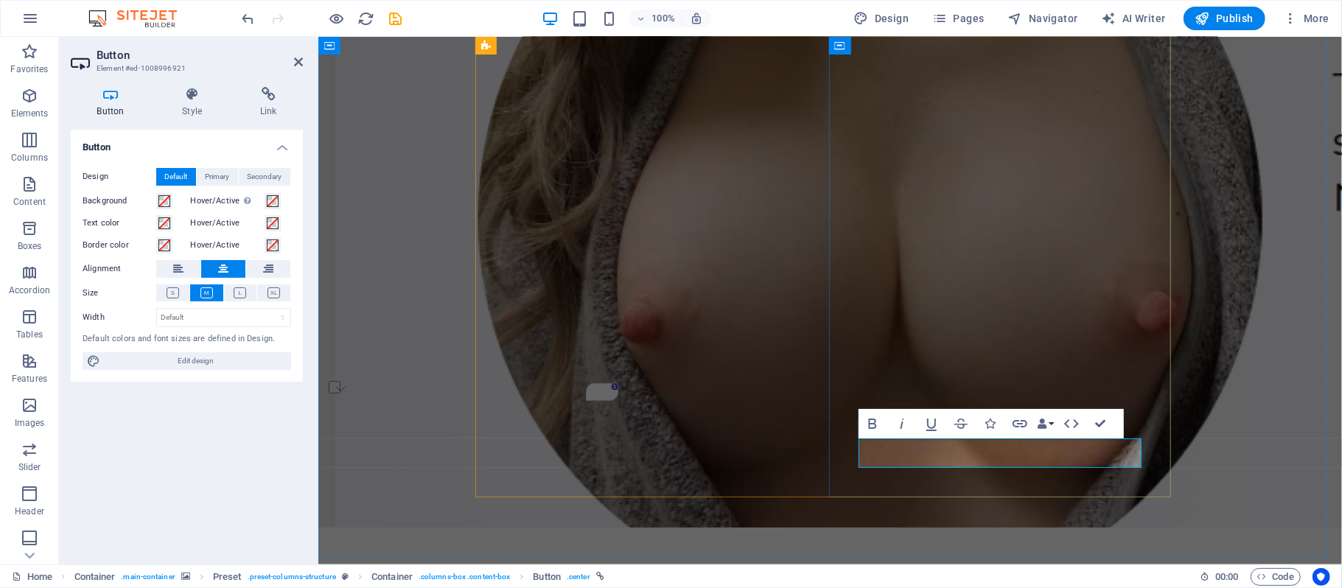
drag, startPoint x: 981, startPoint y: 448, endPoint x: 1081, endPoint y: 454, distance: 99.6
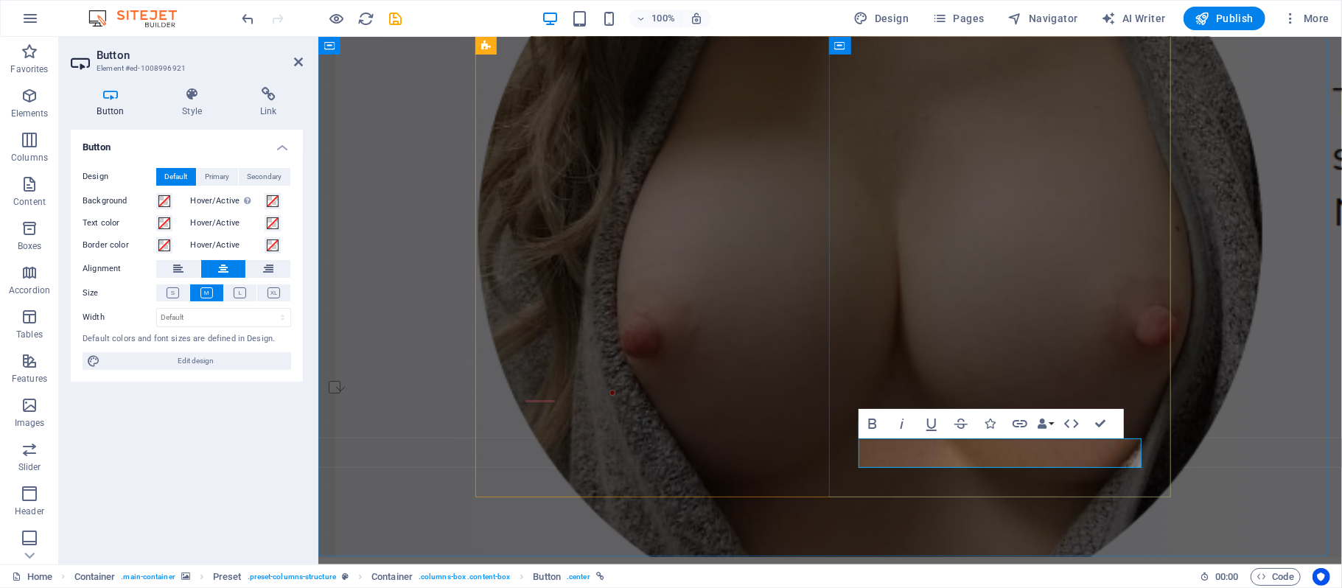
drag, startPoint x: 1099, startPoint y: 448, endPoint x: 896, endPoint y: 455, distance: 203.4
click at [1023, 422] on icon "button" at bounding box center [1020, 424] width 18 height 18
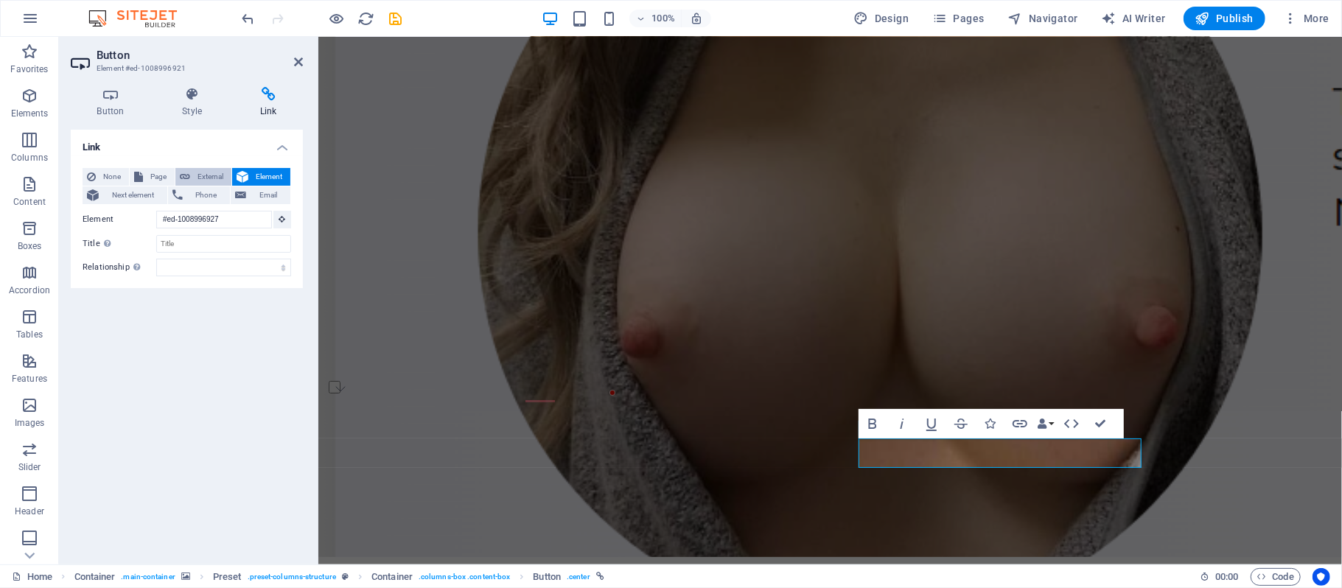
click at [211, 175] on span "External" at bounding box center [210, 177] width 32 height 18
select select "blank"
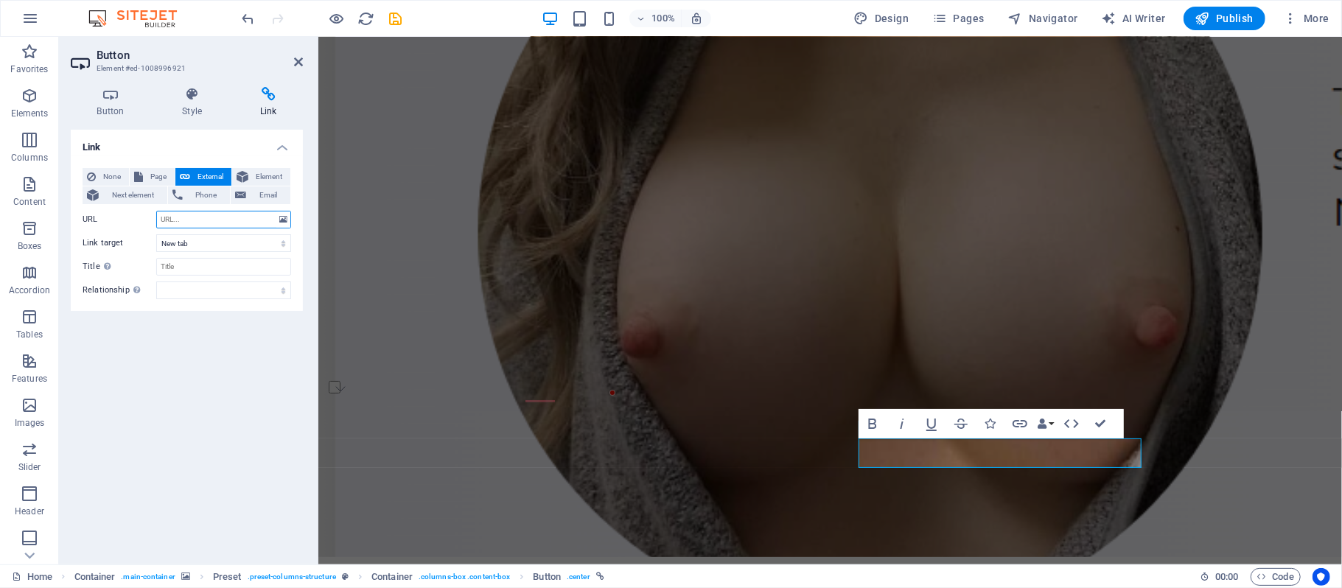
click at [200, 214] on input "URL" at bounding box center [223, 220] width 135 height 18
paste input "[URL][DOMAIN_NAME]"
type input "[URL][DOMAIN_NAME]"
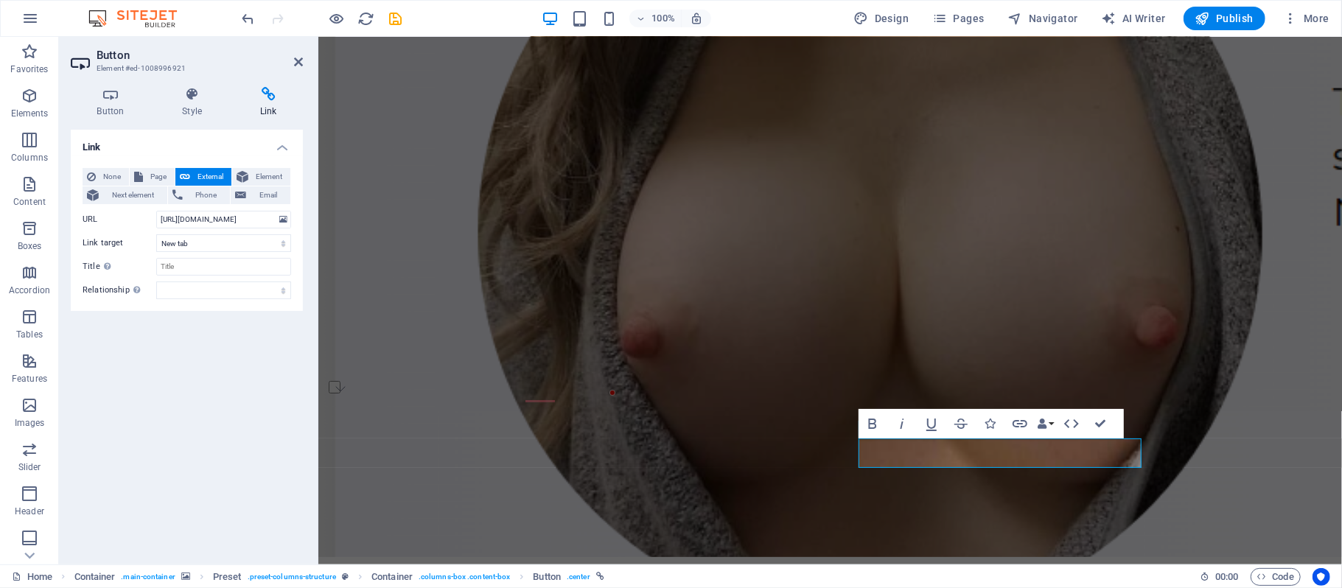
click at [237, 365] on div "Link None Page External Element Next element Phone Email Page Home Legal Notice…" at bounding box center [187, 341] width 232 height 423
click at [227, 242] on select "New tab Same tab Overlay" at bounding box center [223, 243] width 135 height 18
select select
click at [156, 234] on select "New tab Same tab Overlay" at bounding box center [223, 243] width 135 height 18
click at [1281, 441] on figure at bounding box center [829, 229] width 1023 height 654
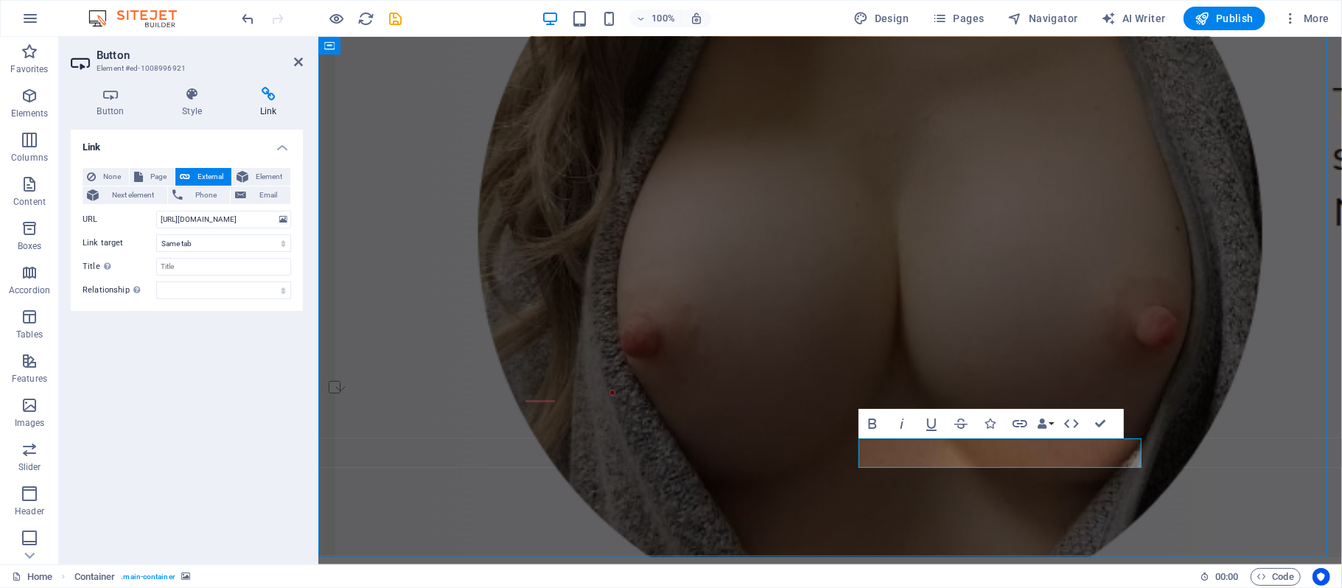
click at [1272, 425] on div at bounding box center [1272, 425] width 0 height 0
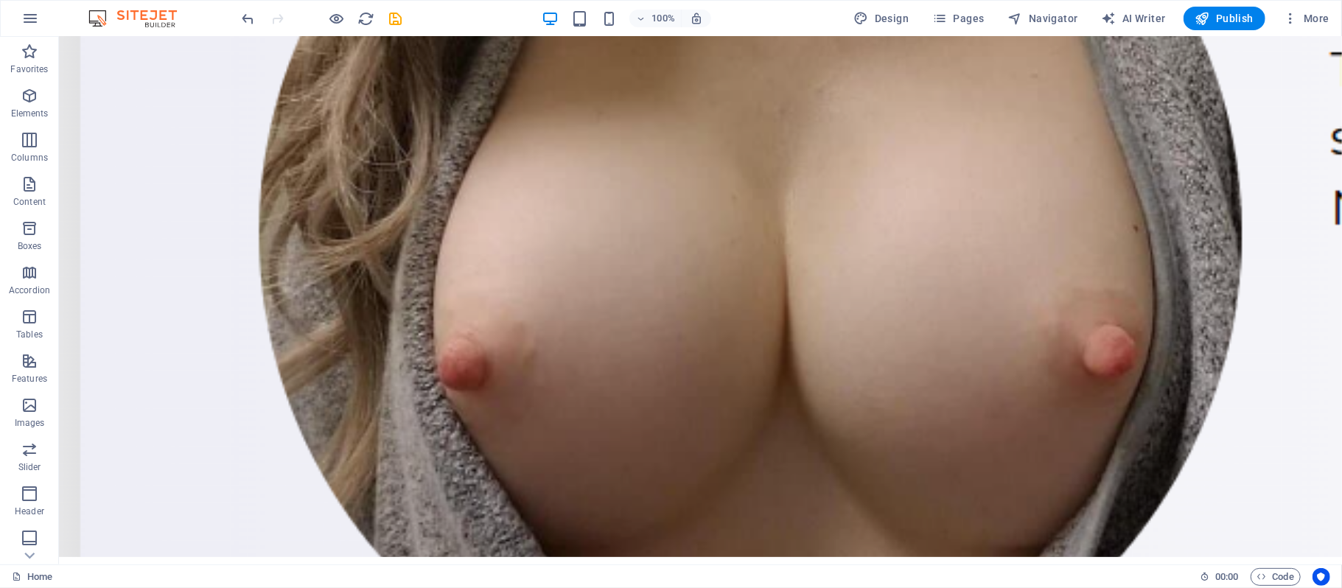
click at [1241, 452] on figure at bounding box center [699, 229] width 1283 height 654
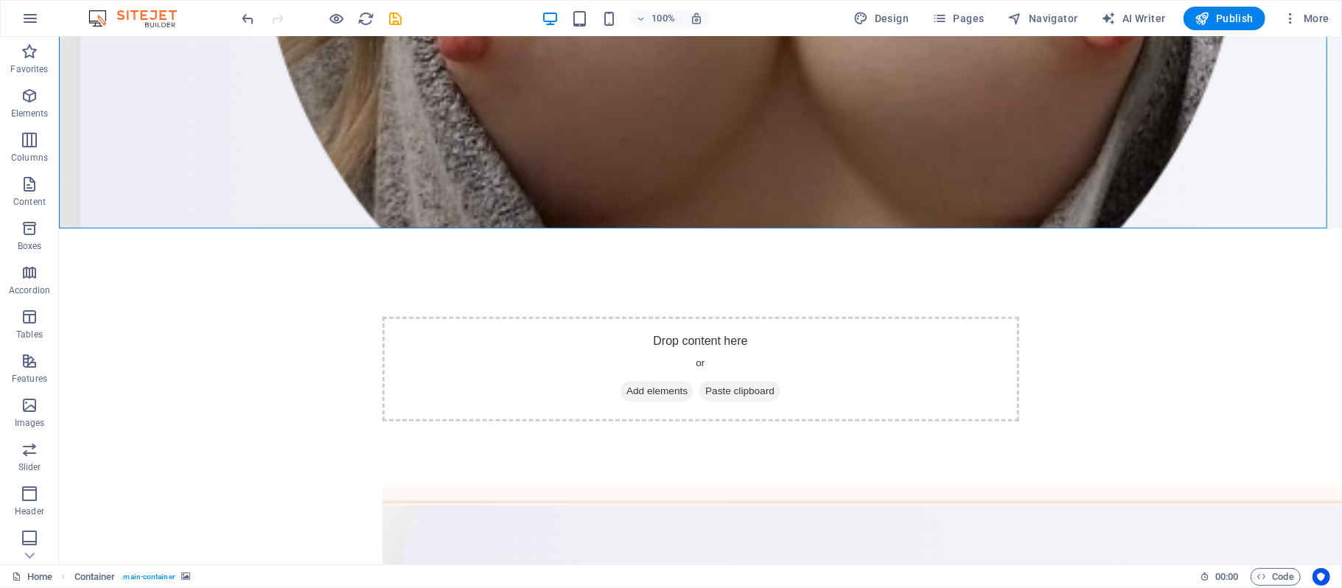
scroll to position [478, 0]
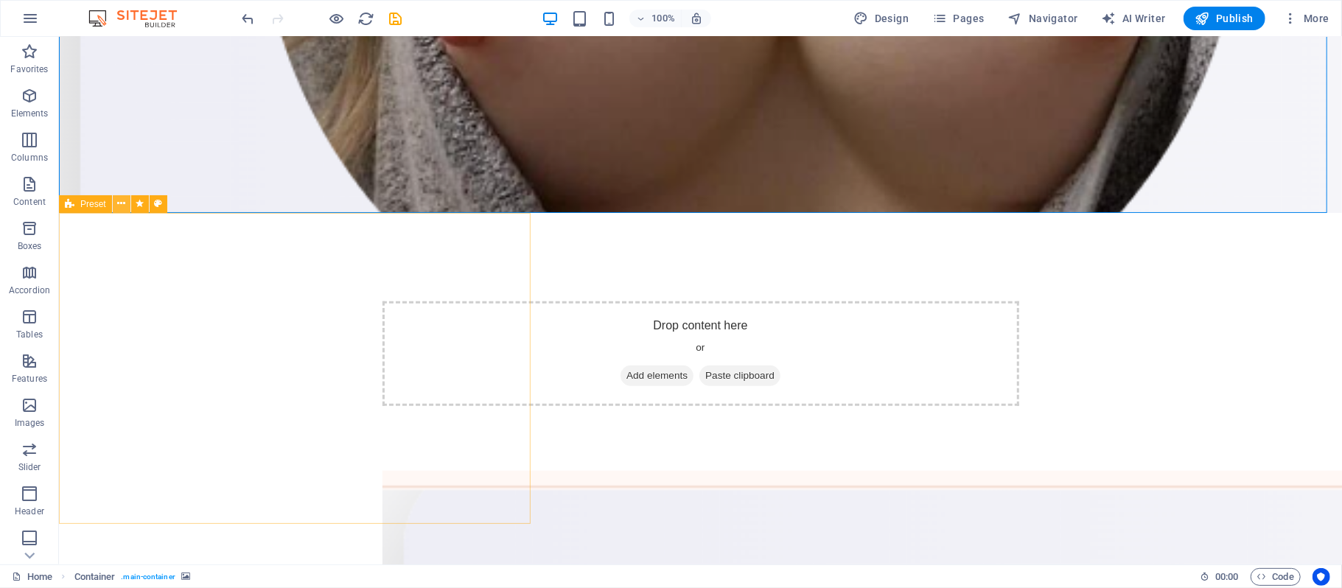
click at [124, 202] on icon at bounding box center [121, 203] width 8 height 15
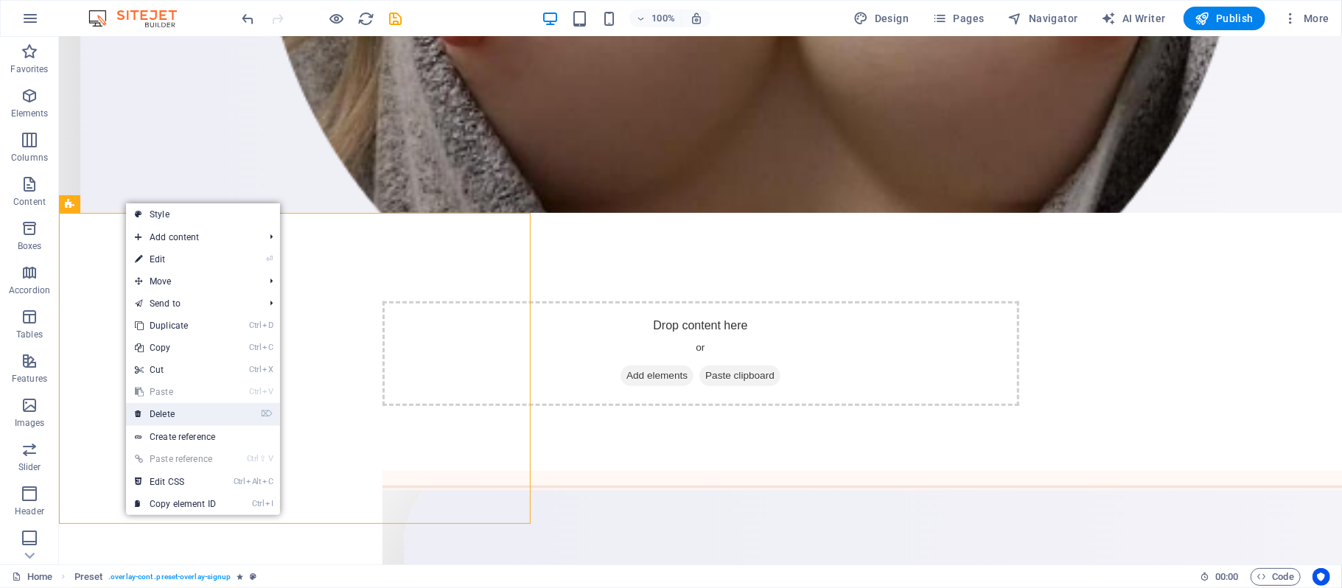
click at [169, 411] on link "⌦ Delete" at bounding box center [175, 414] width 99 height 22
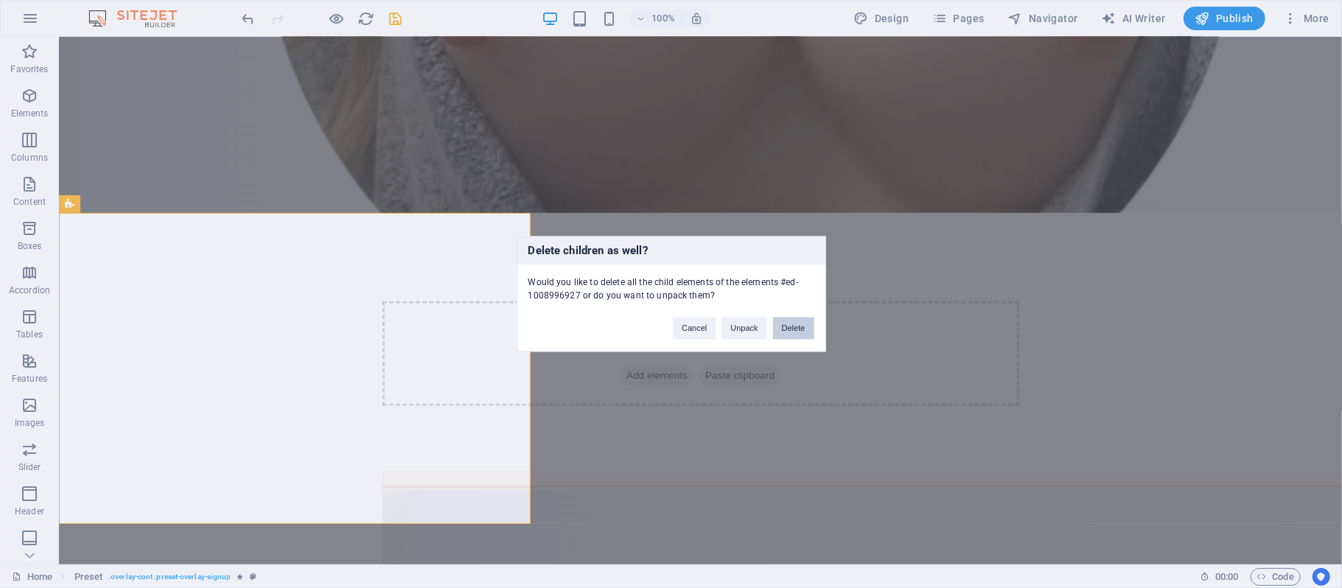
click at [790, 328] on button "Delete" at bounding box center [793, 329] width 41 height 22
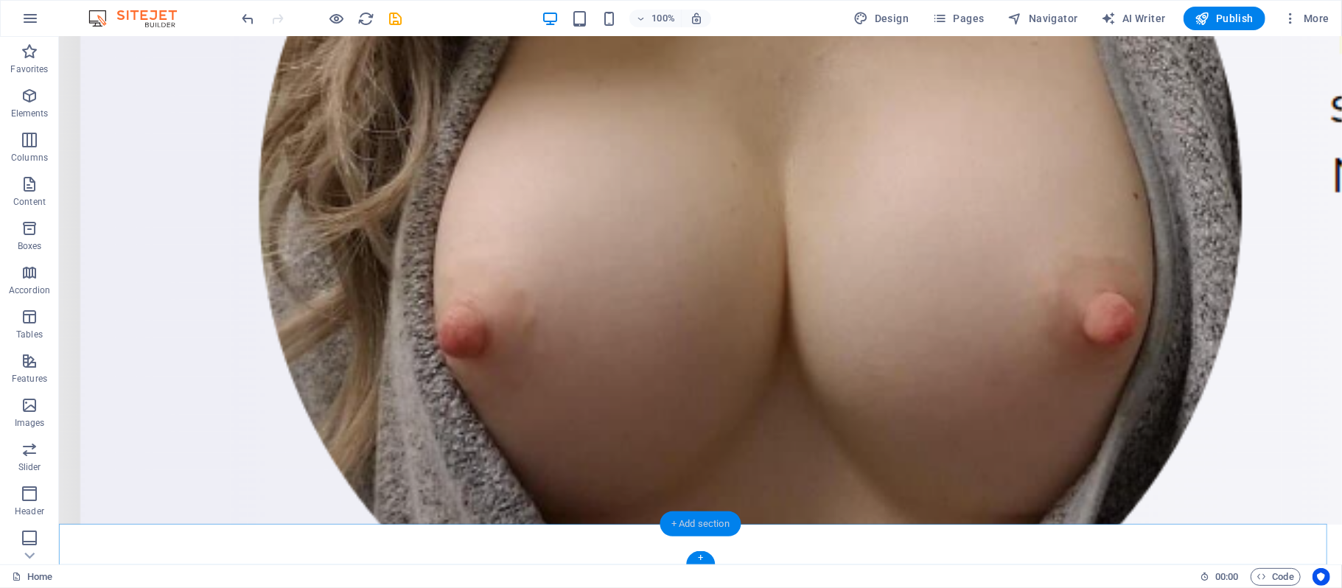
click at [711, 517] on div "+ Add section" at bounding box center [700, 523] width 82 height 25
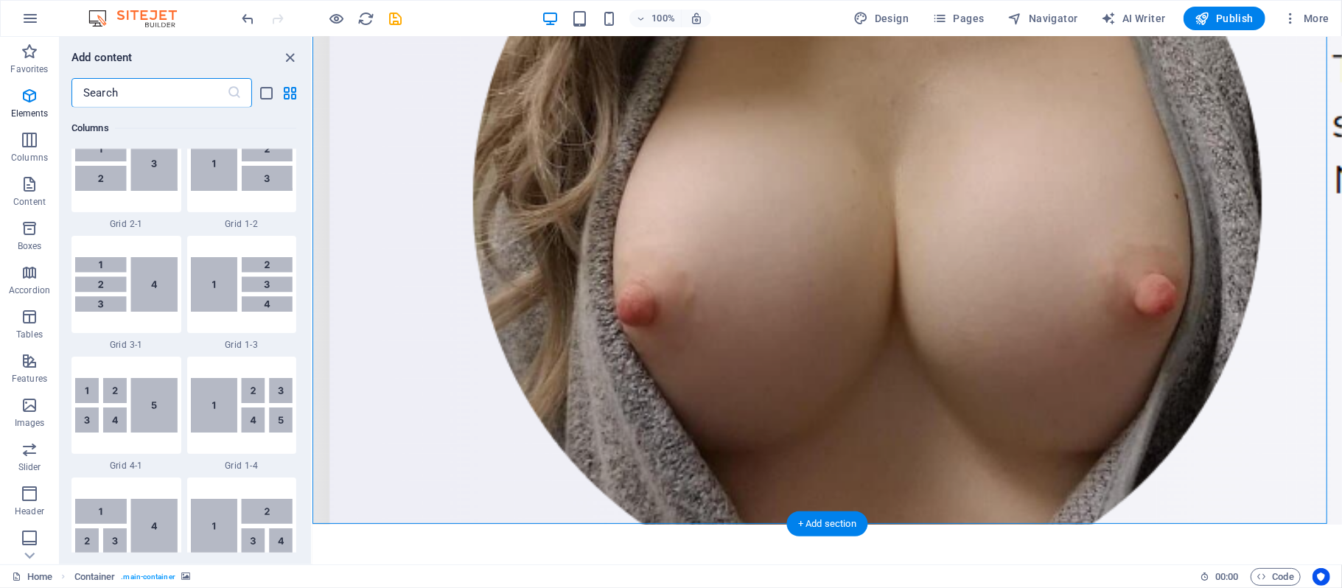
scroll to position [2577, 0]
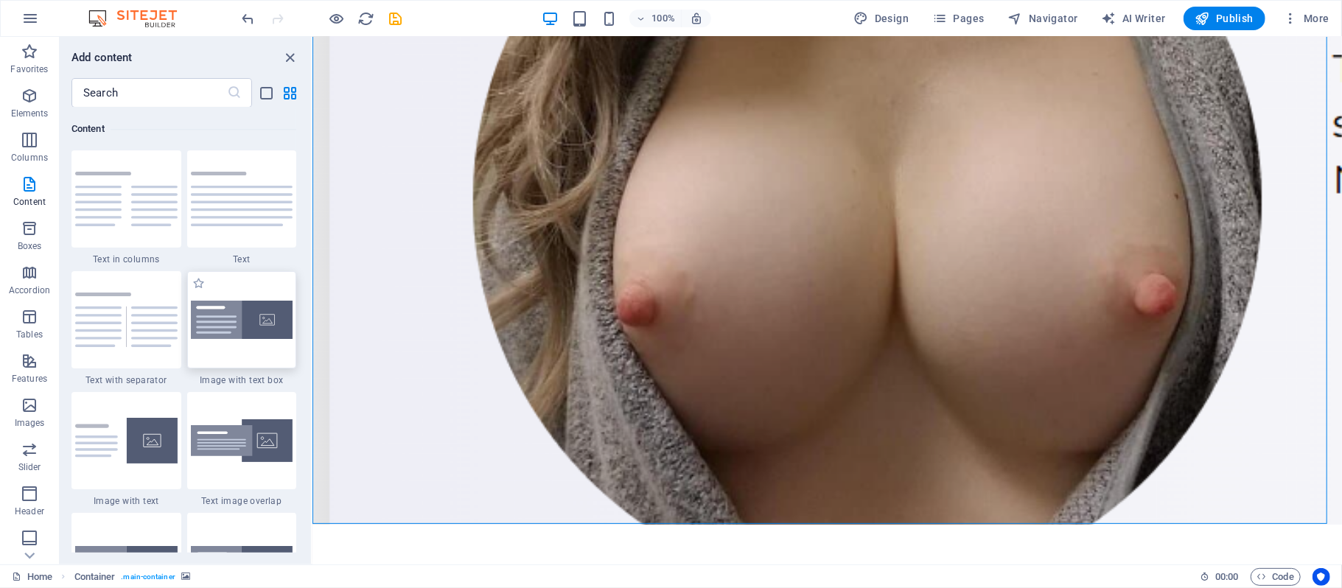
click at [256, 333] on img at bounding box center [242, 320] width 102 height 39
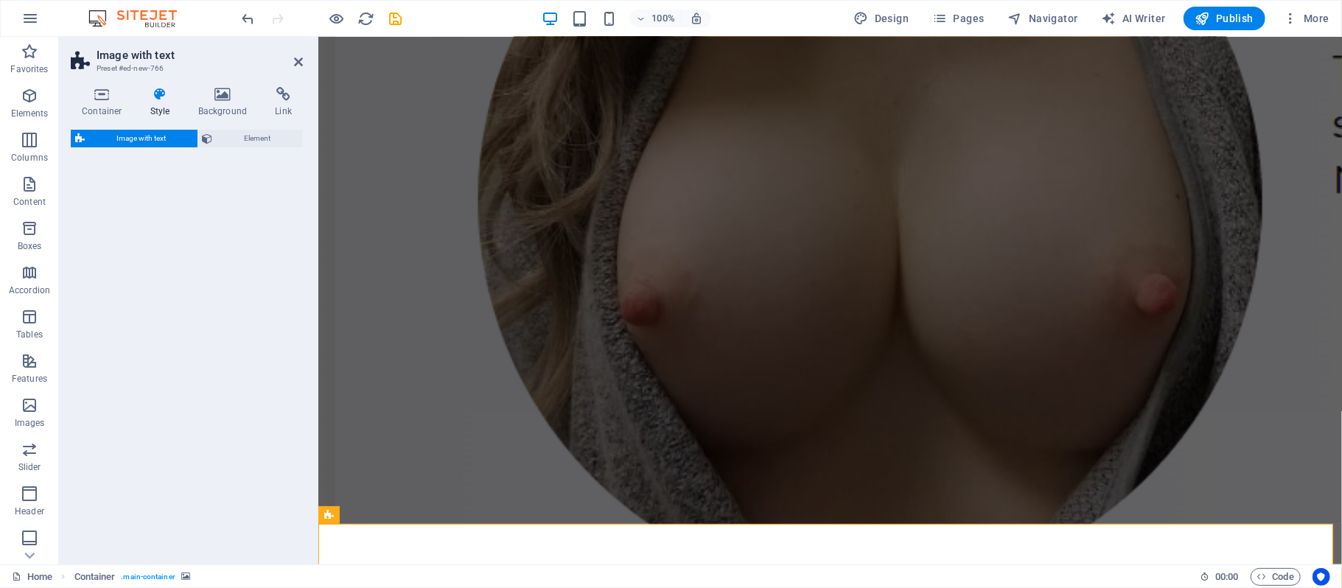
select select "rem"
select select "px"
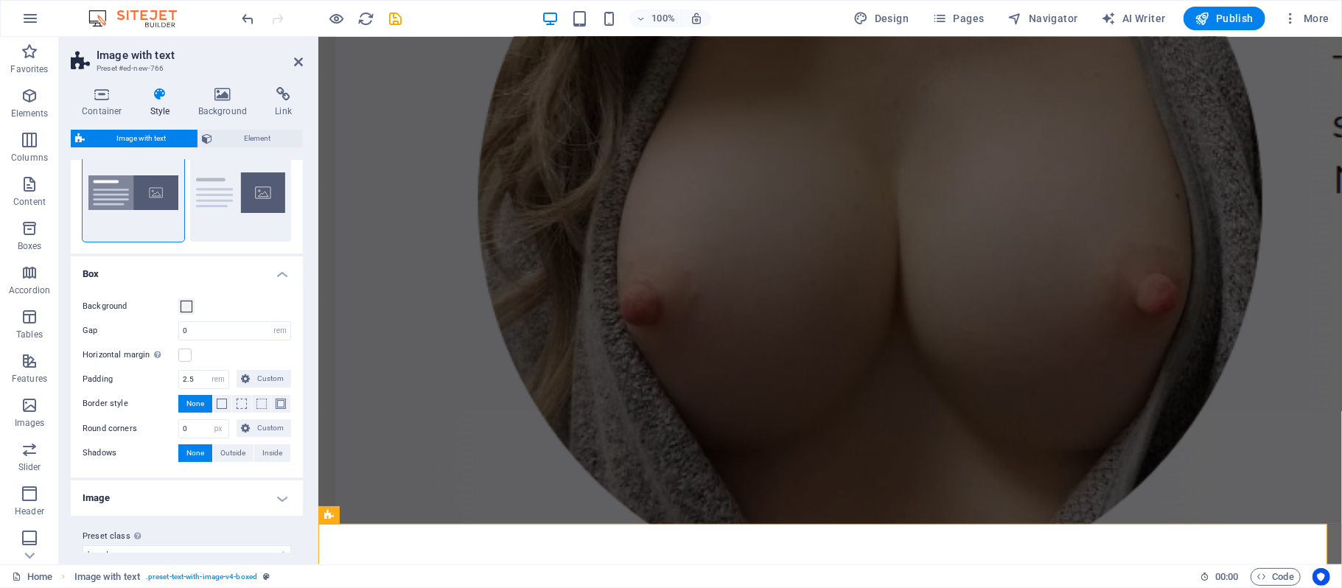
scroll to position [77, 0]
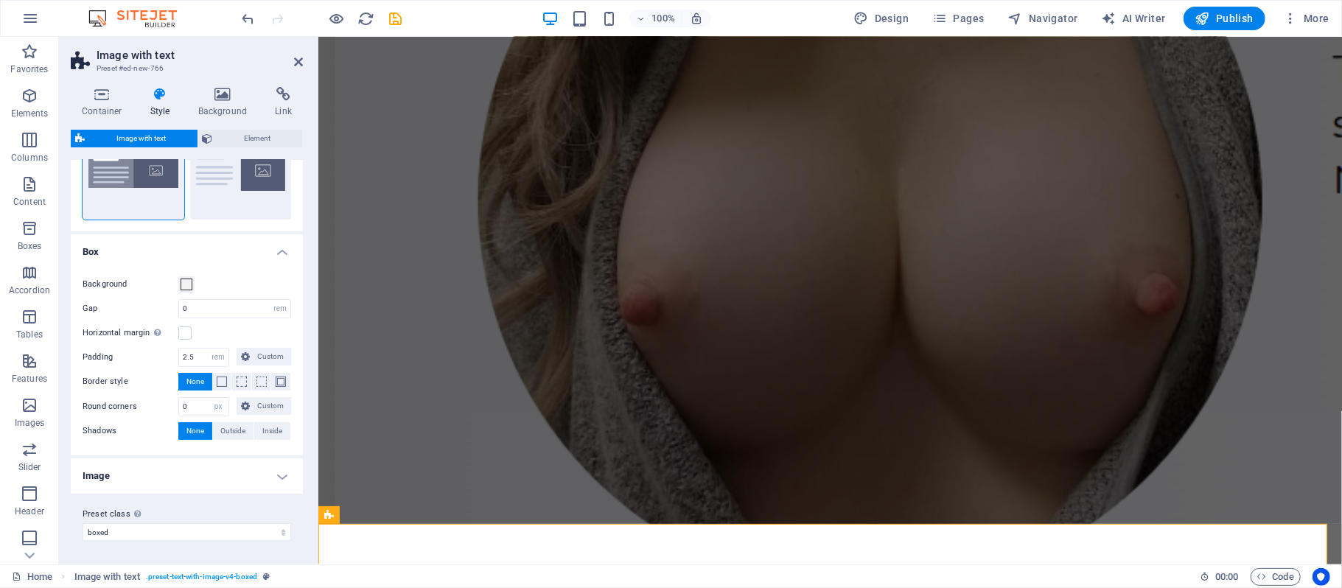
click at [281, 474] on h4 "Image" at bounding box center [187, 475] width 232 height 35
drag, startPoint x: 302, startPoint y: 404, endPoint x: 302, endPoint y: 443, distance: 38.3
click at [302, 443] on div "Container Style Background Link Size Height Default px rem % vh vw Min. height …" at bounding box center [187, 319] width 256 height 489
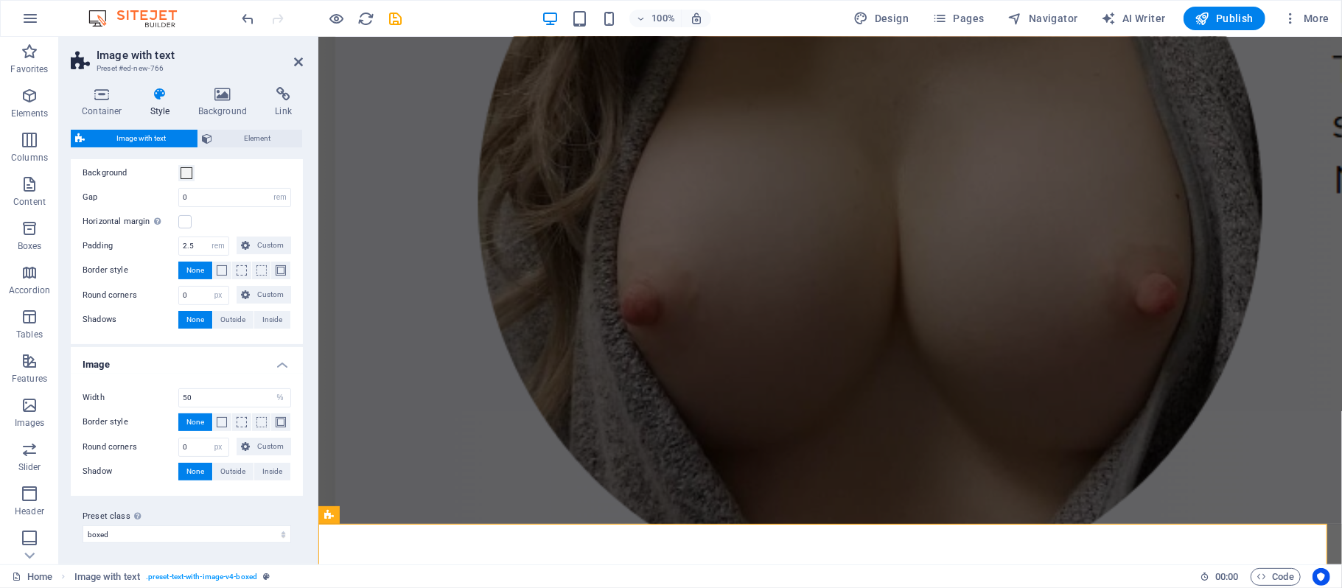
scroll to position [190, 0]
drag, startPoint x: 298, startPoint y: 402, endPoint x: 302, endPoint y: 304, distance: 98.8
click at [302, 304] on div "Container Style Background Link Size Height Default px rem % vh vw Min. height …" at bounding box center [187, 319] width 256 height 489
click at [301, 62] on icon at bounding box center [298, 62] width 9 height 12
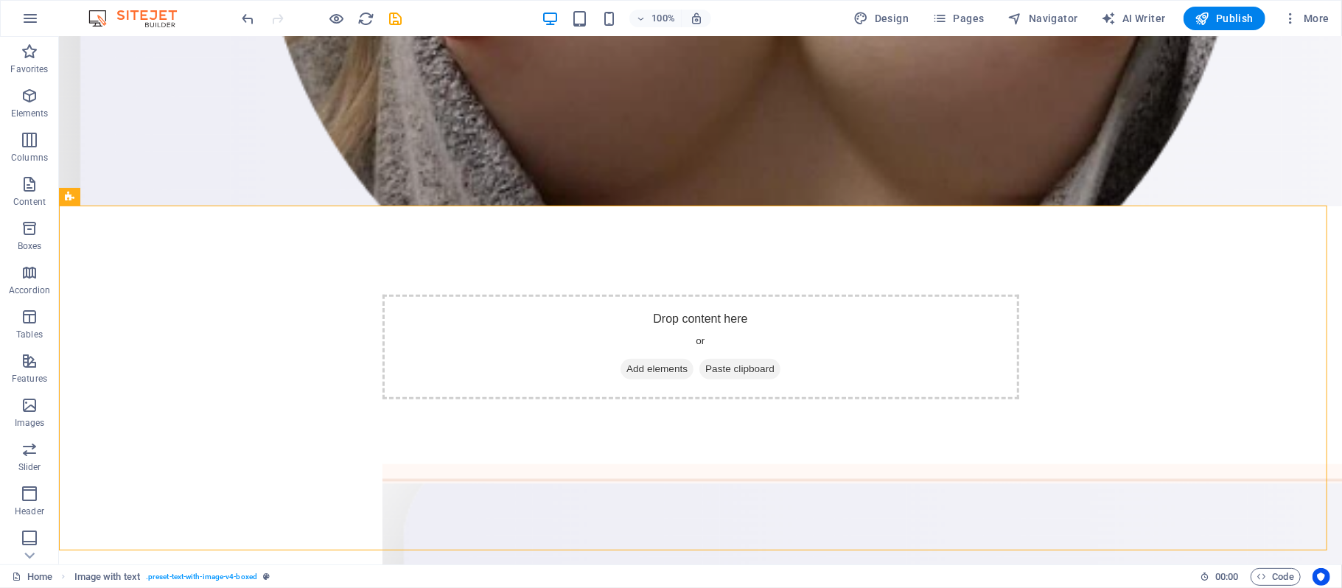
scroll to position [511, 0]
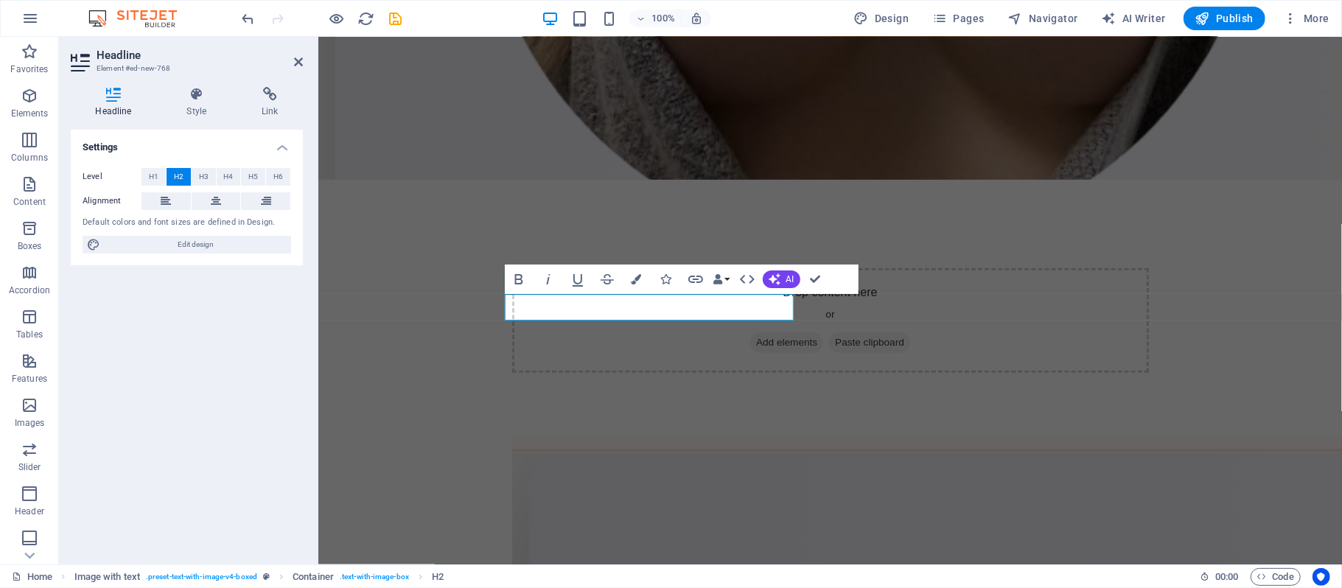
scroll to position [485, 0]
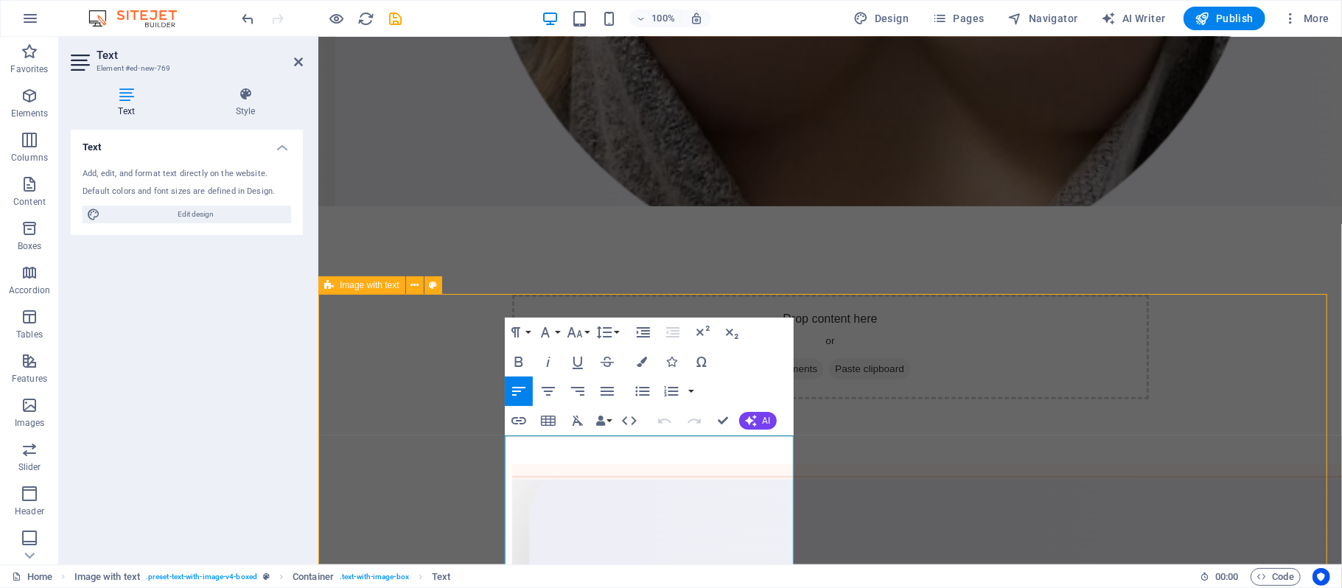
scroll to position [396, 0]
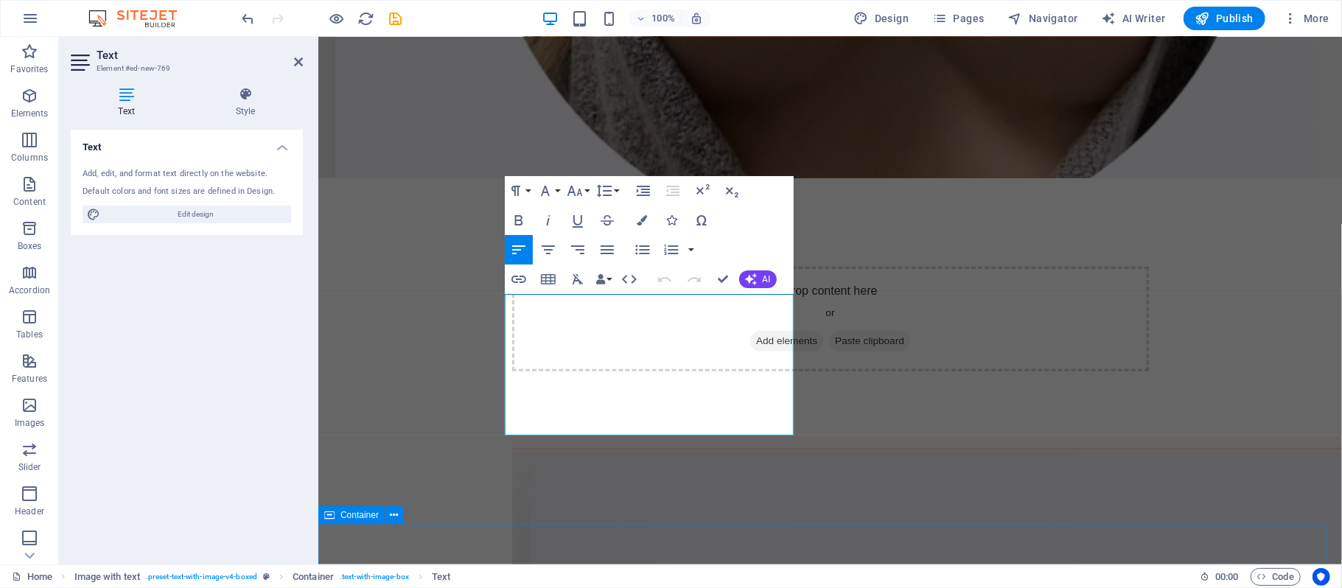
scroll to position [538, 0]
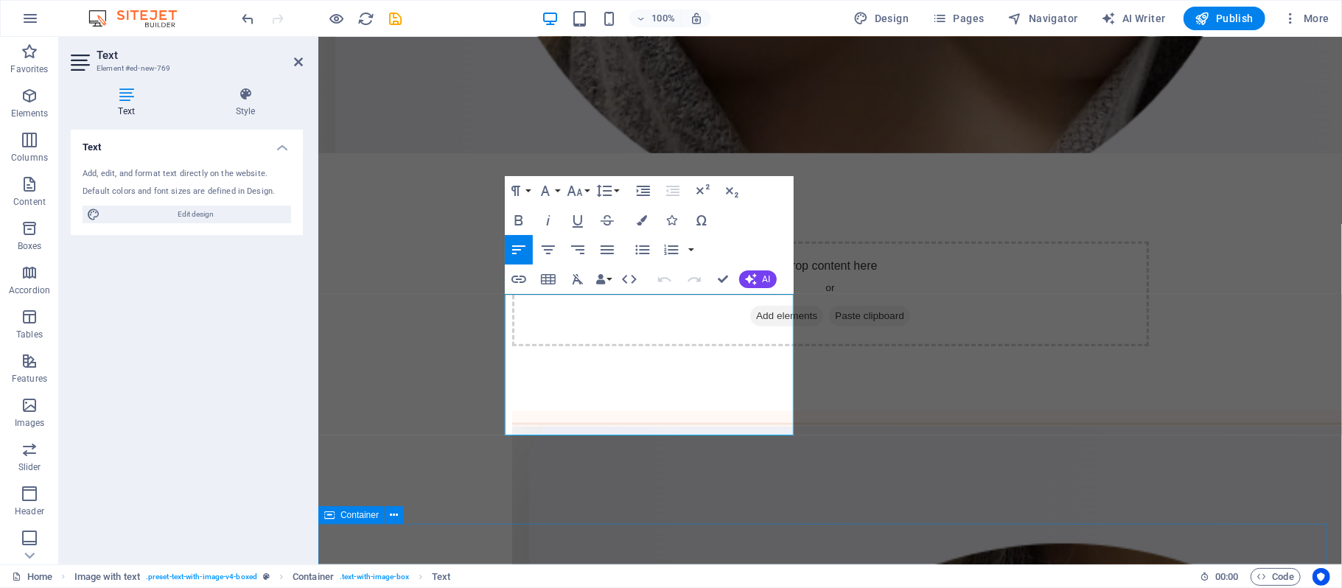
drag, startPoint x: 505, startPoint y: 442, endPoint x: 808, endPoint y: 554, distance: 323.5
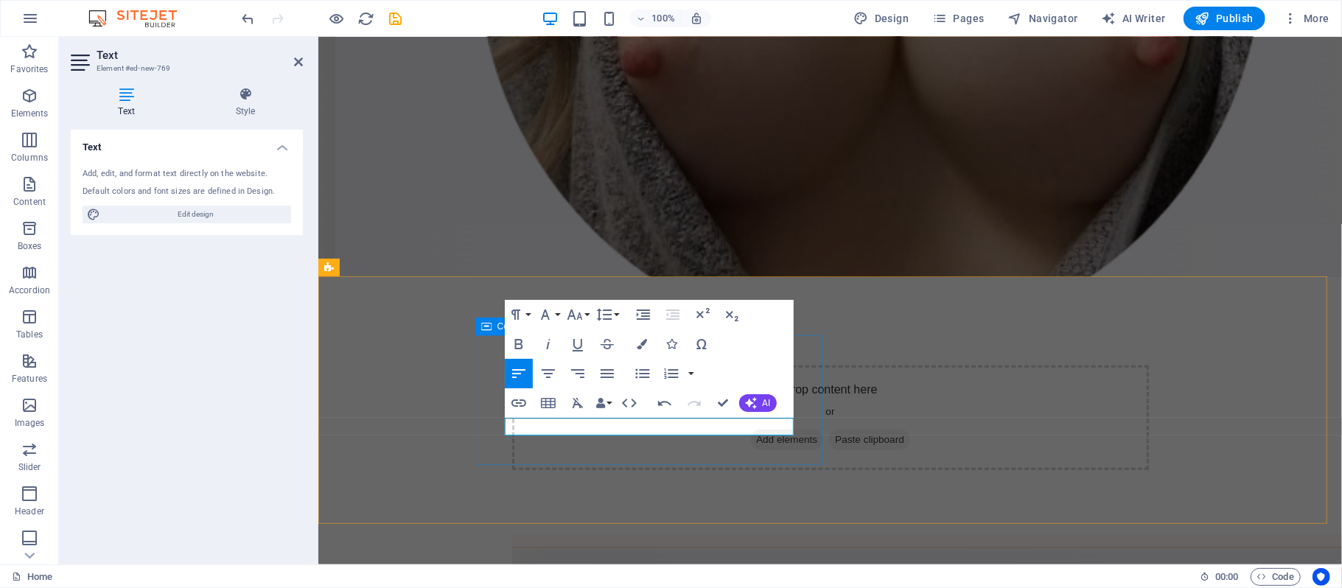
drag, startPoint x: 777, startPoint y: 427, endPoint x: 481, endPoint y: 427, distance: 296.1
click at [558, 312] on button "Font Family" at bounding box center [548, 314] width 28 height 29
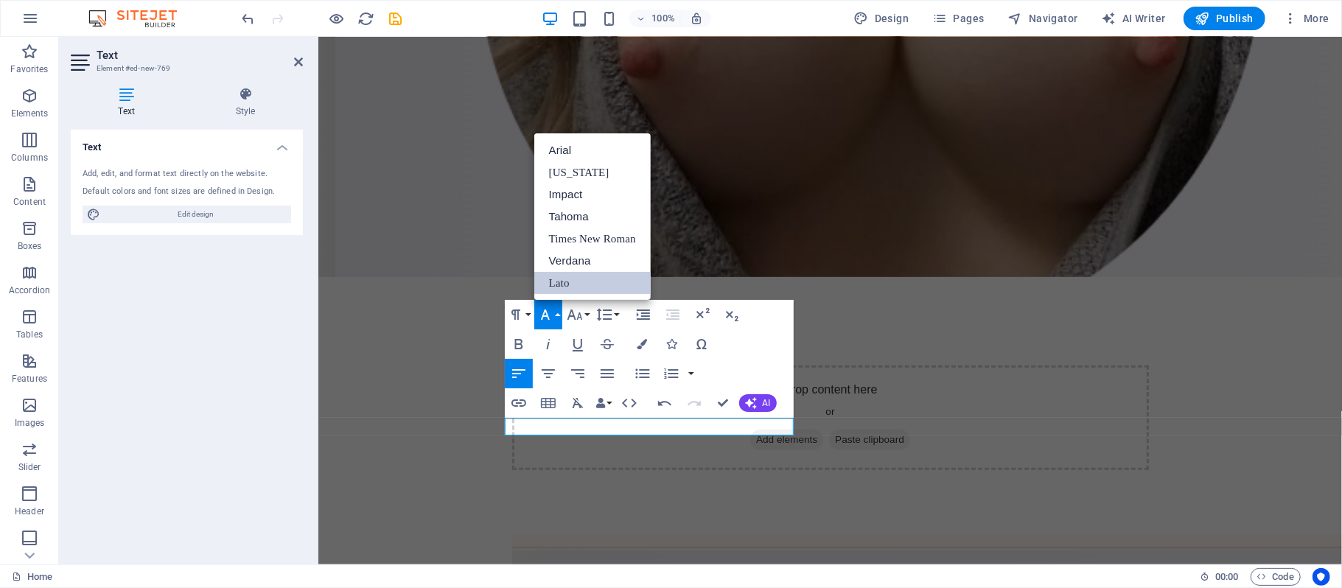
scroll to position [0, 0]
click at [578, 172] on link "[US_STATE]" at bounding box center [592, 172] width 116 height 22
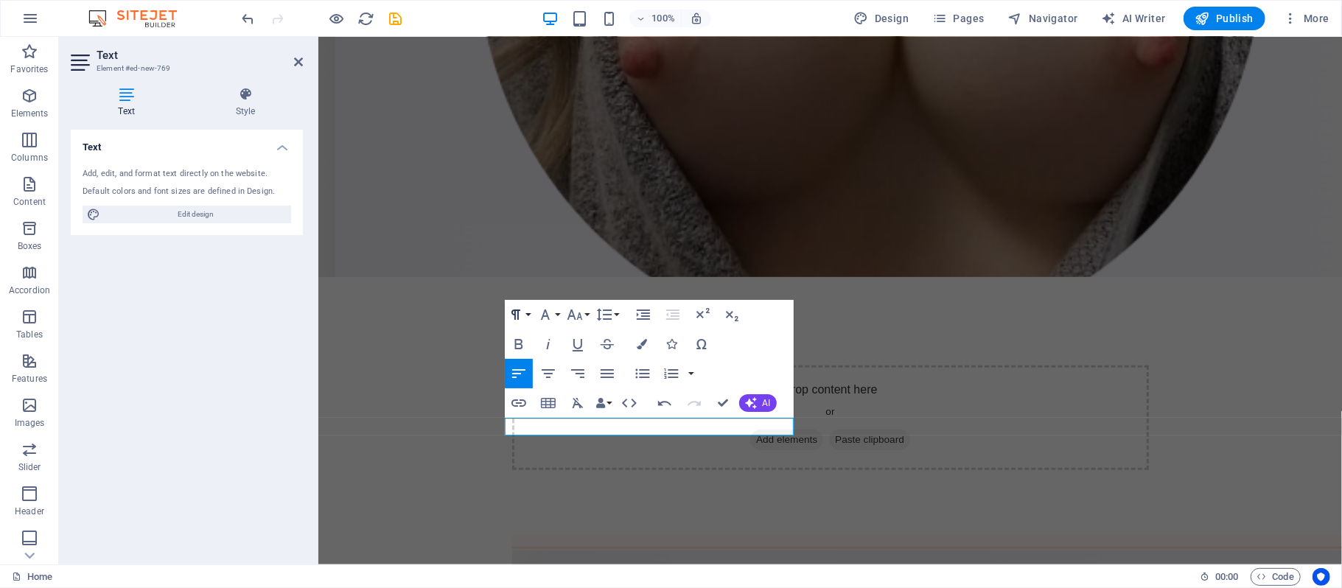
click at [528, 314] on button "Paragraph Format" at bounding box center [519, 314] width 28 height 29
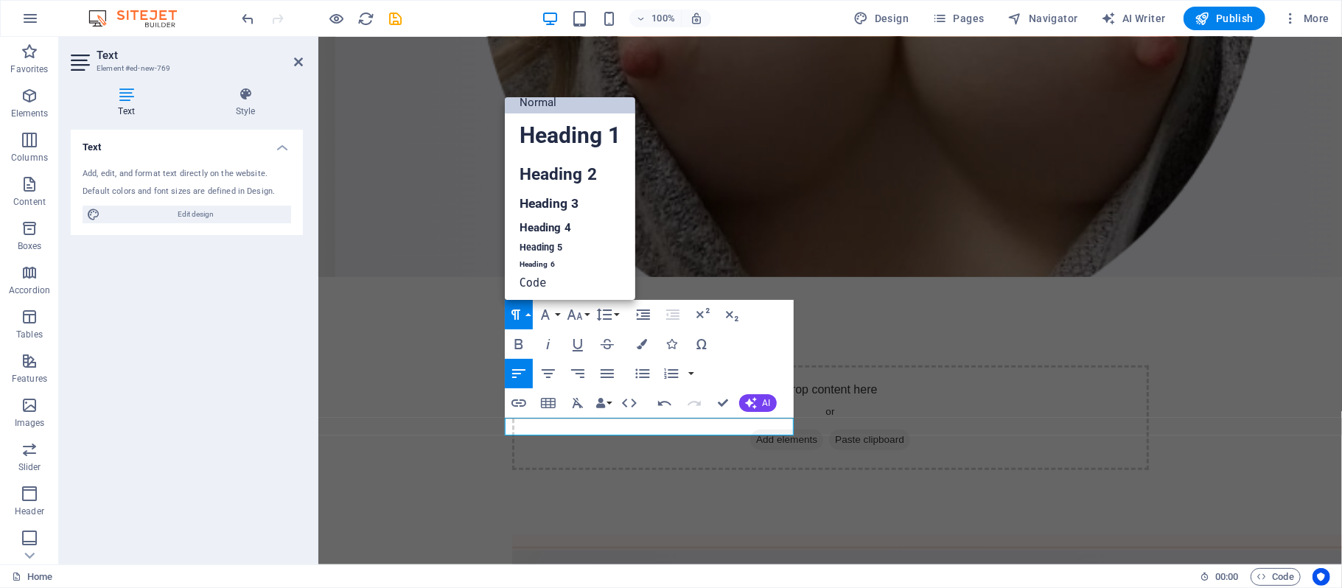
scroll to position [12, 0]
click at [564, 172] on link "Heading 2" at bounding box center [570, 174] width 130 height 33
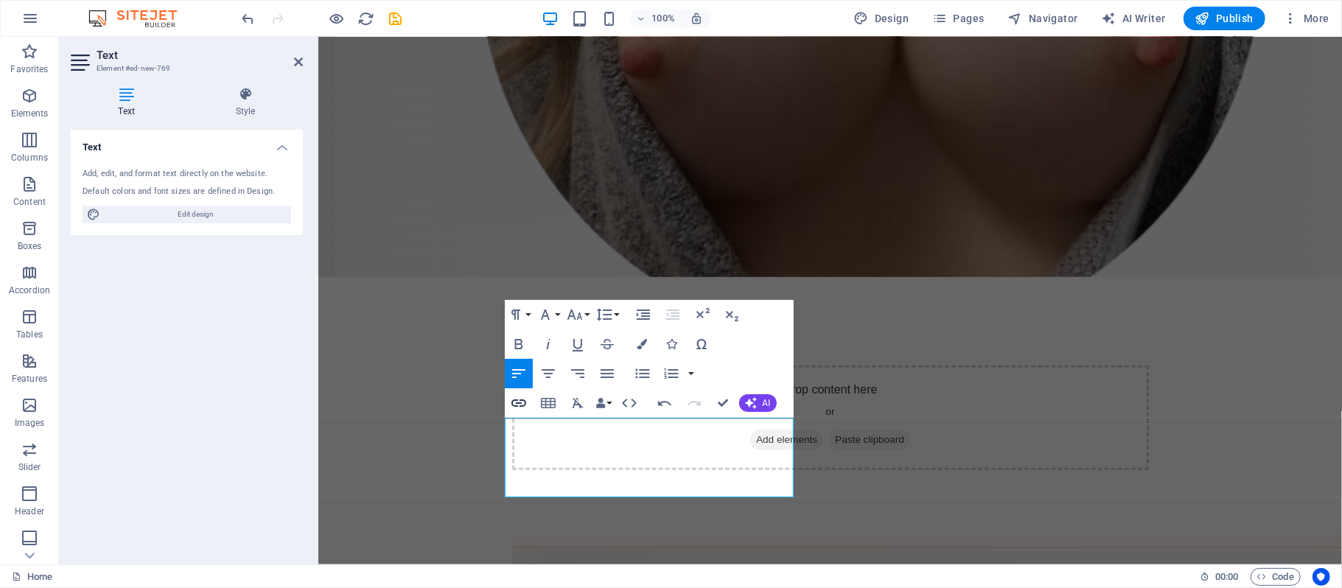
click at [516, 402] on icon "button" at bounding box center [518, 402] width 15 height 7
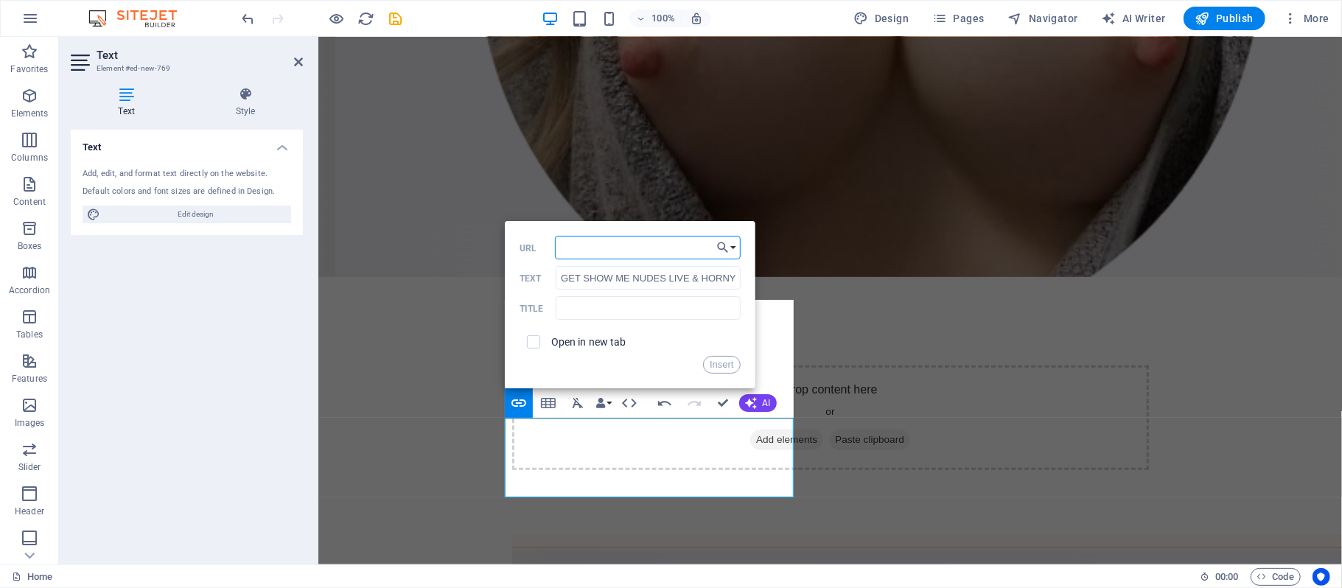
paste input "[URL][DOMAIN_NAME]"
type input "[URL][DOMAIN_NAME]"
click at [719, 364] on button "Insert" at bounding box center [722, 365] width 38 height 18
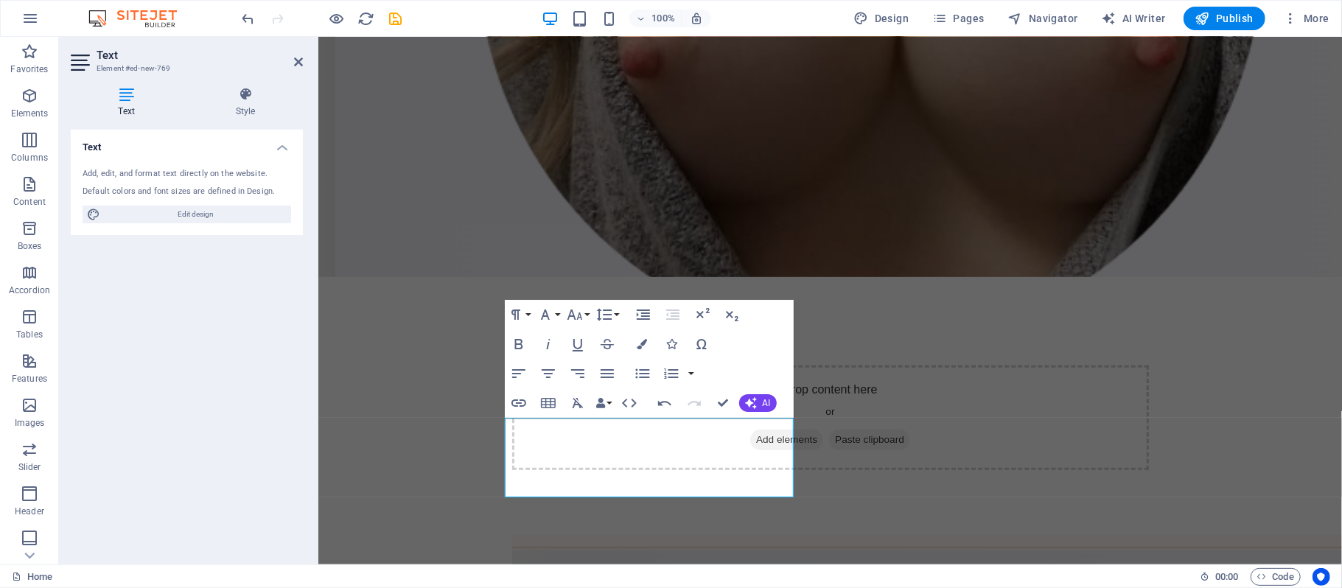
scroll to position [0, 0]
click at [643, 343] on icon "button" at bounding box center [642, 344] width 10 height 10
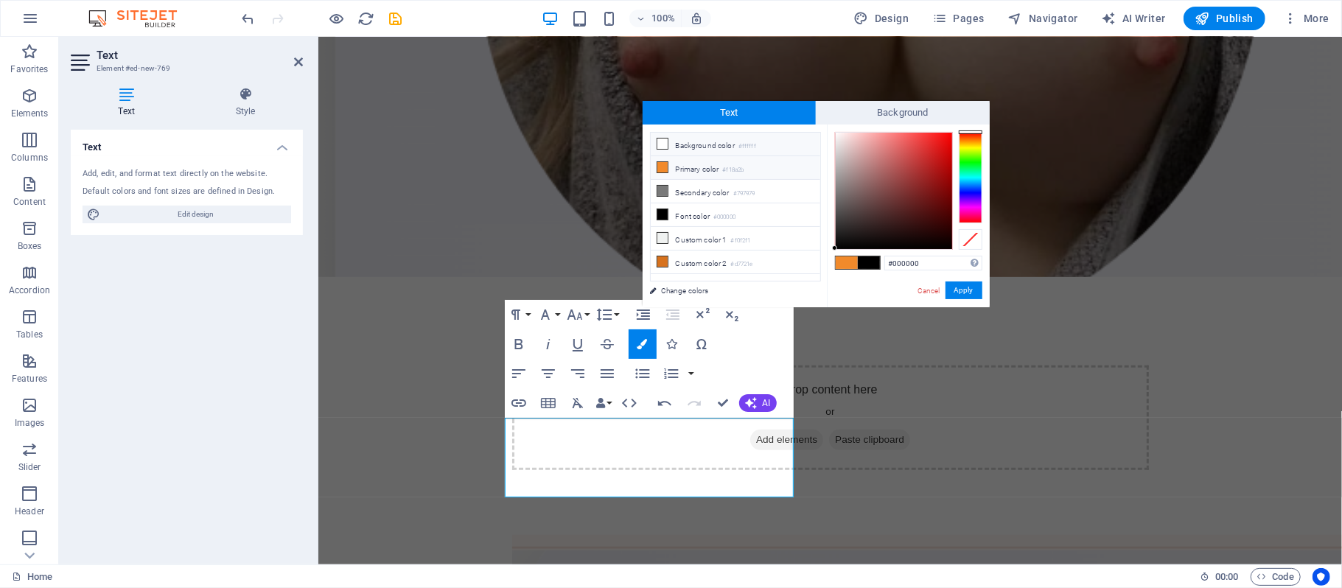
click at [663, 143] on icon at bounding box center [662, 143] width 10 height 10
type input "#d51717"
click at [938, 151] on div at bounding box center [893, 191] width 116 height 116
click at [968, 287] on button "Apply" at bounding box center [963, 290] width 37 height 18
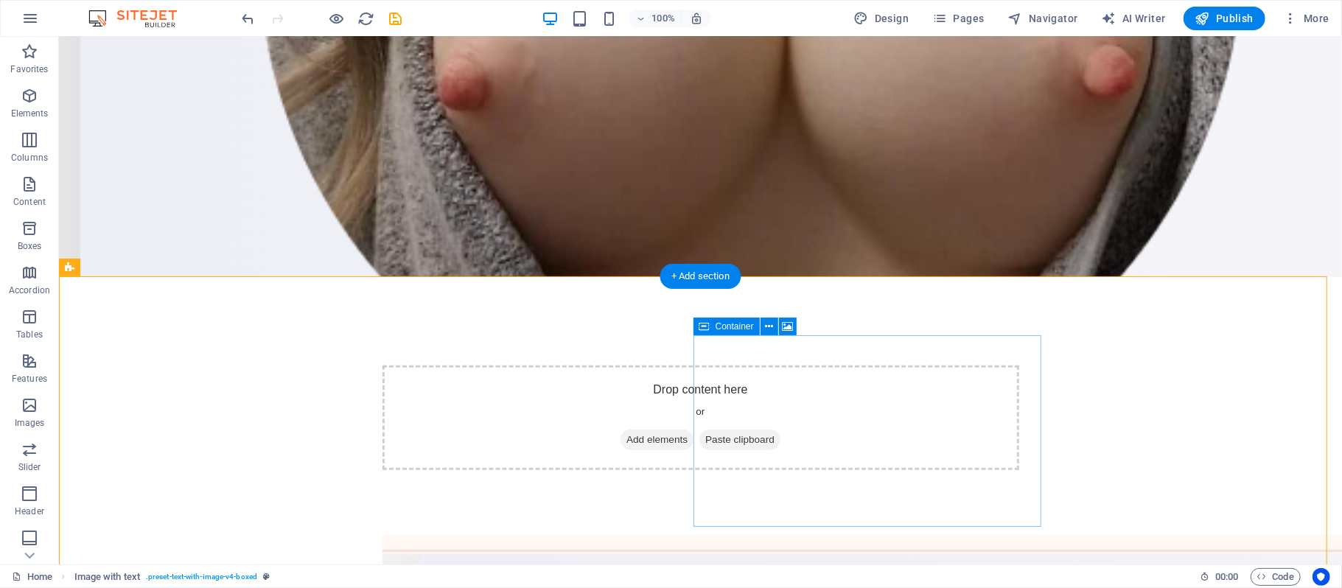
click at [788, 321] on icon at bounding box center [787, 326] width 11 height 15
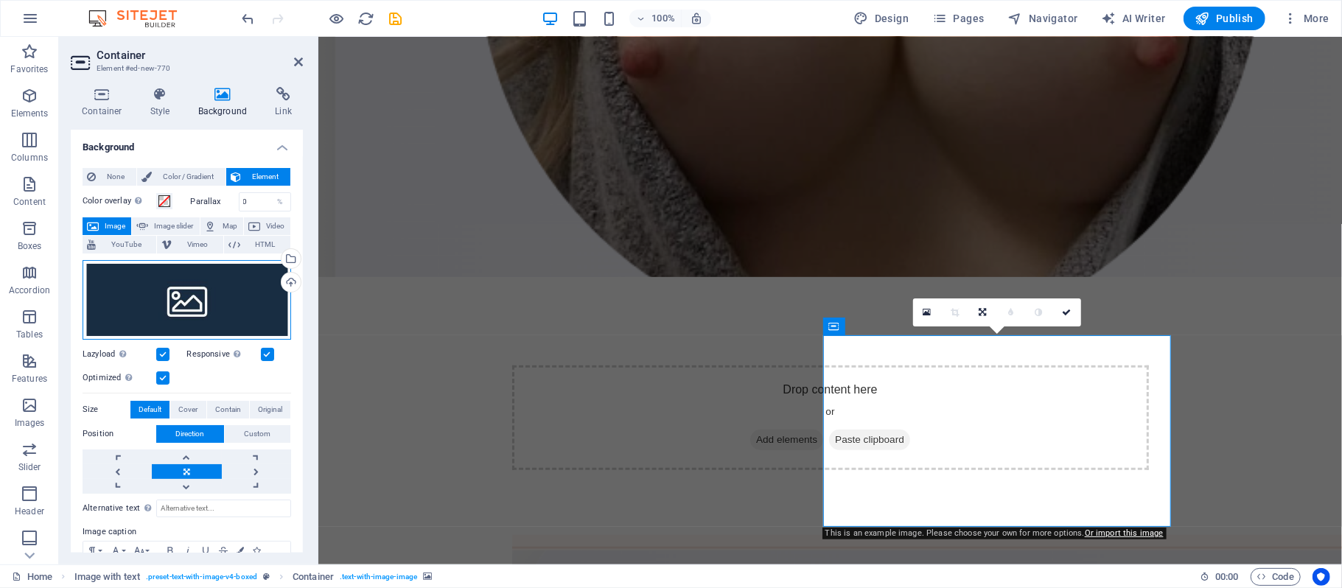
click at [177, 290] on div "Drag files here, click to choose files or select files from Files or our free s…" at bounding box center [187, 300] width 208 height 80
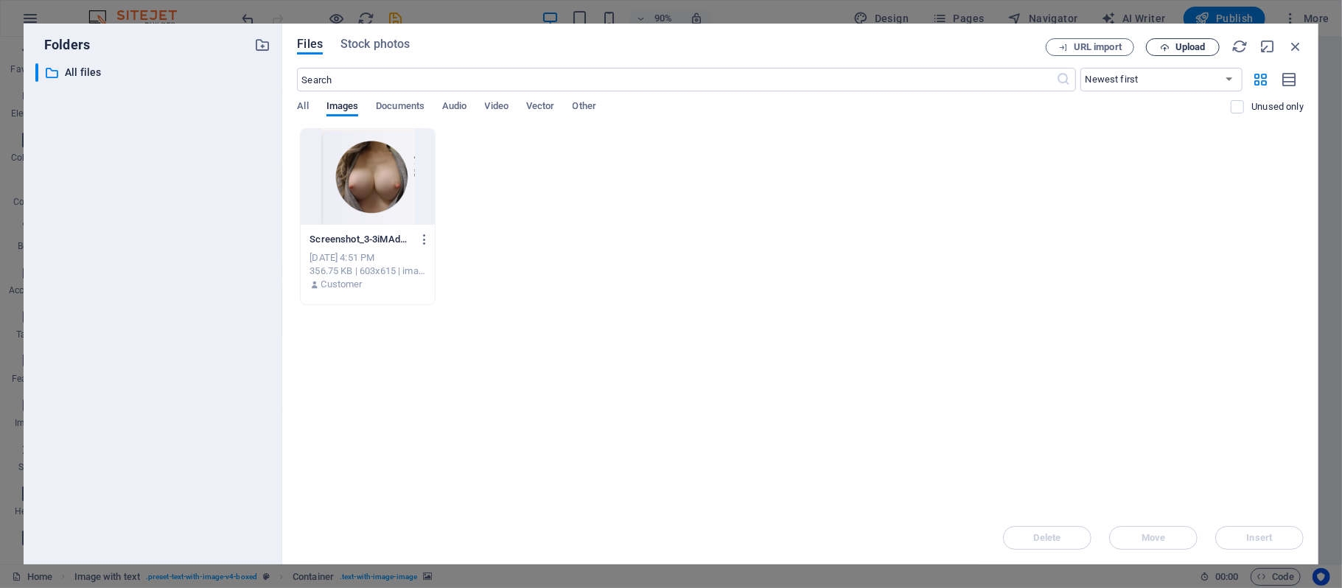
click at [1191, 52] on span "Upload" at bounding box center [1190, 47] width 30 height 9
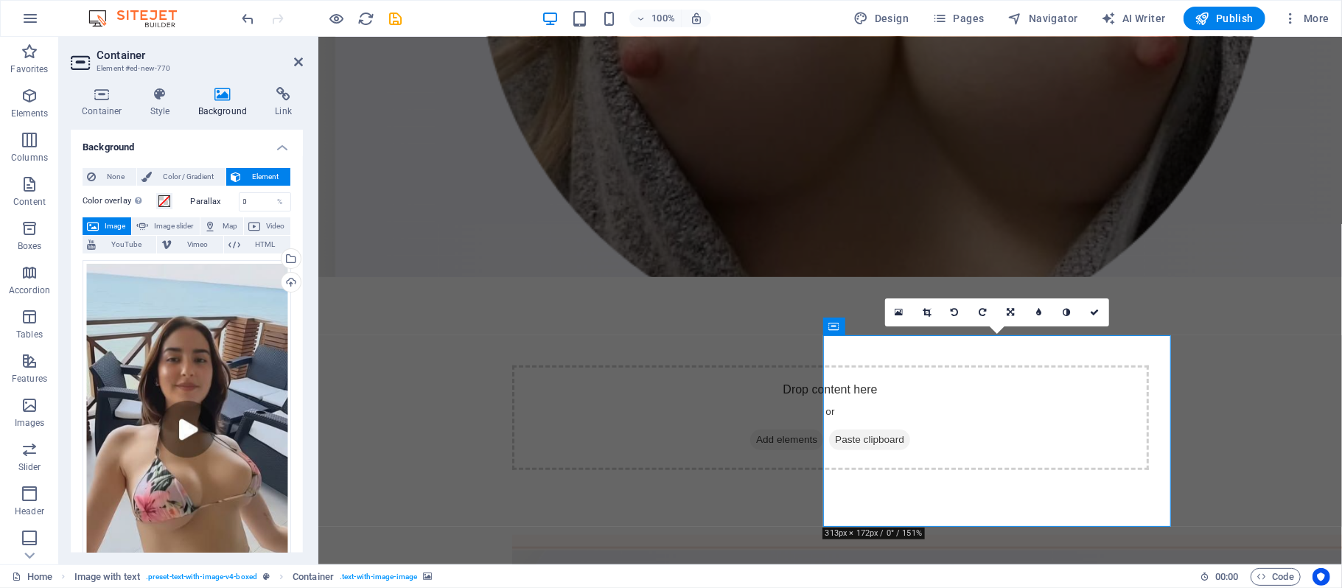
drag, startPoint x: 302, startPoint y: 328, endPoint x: 301, endPoint y: 339, distance: 11.1
click at [301, 339] on div "Container Style Background Link Size Height Default px rem % vh vw Min. height …" at bounding box center [187, 319] width 256 height 489
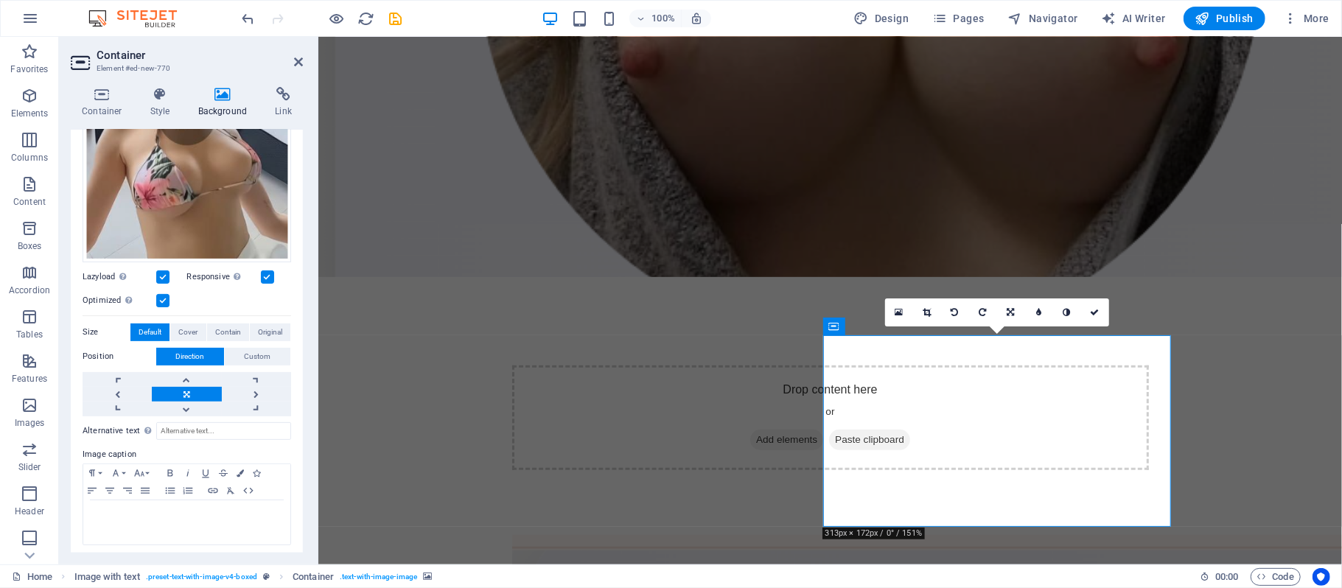
scroll to position [312, 0]
click at [158, 270] on label at bounding box center [162, 276] width 13 height 13
click at [0, 0] on input "Lazyload Loading images after the page loads improves page speed." at bounding box center [0, 0] width 0 height 0
click at [1009, 308] on icon at bounding box center [1010, 312] width 7 height 9
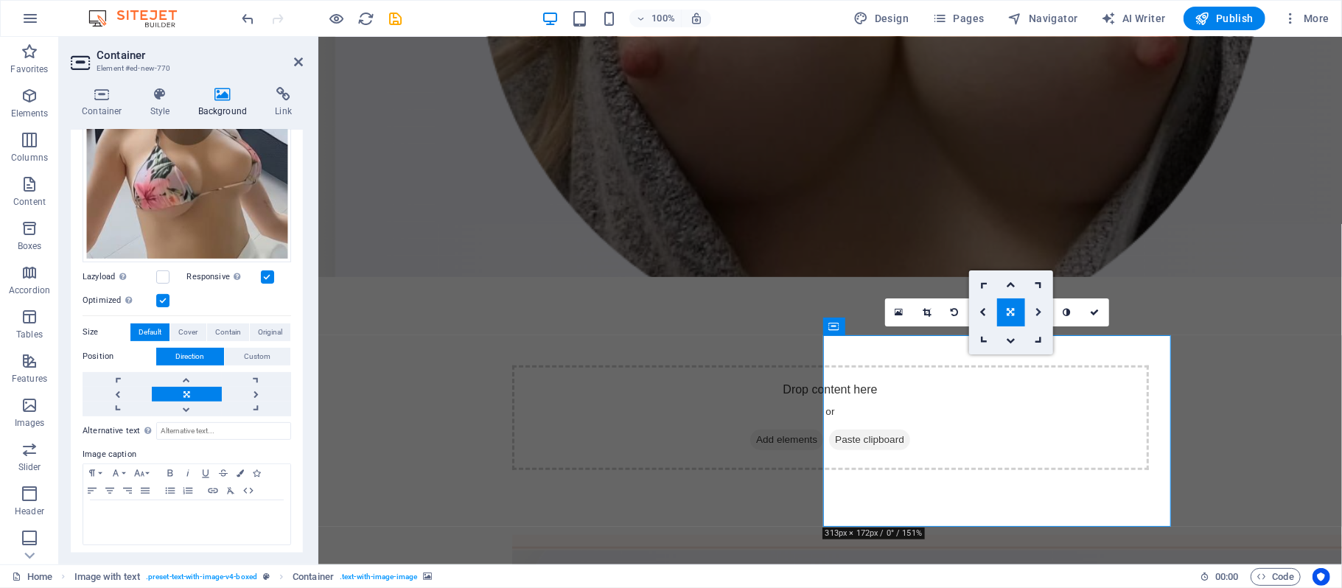
click at [1041, 313] on icon at bounding box center [1038, 312] width 7 height 9
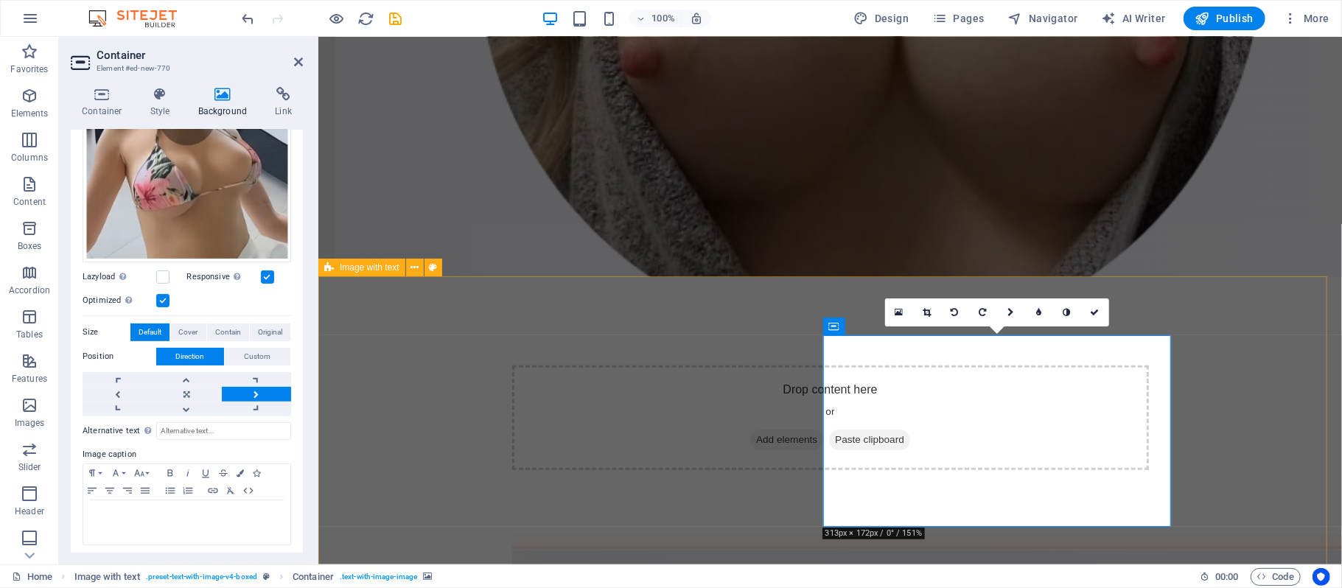
click at [186, 387] on link at bounding box center [186, 394] width 69 height 15
click at [183, 373] on link at bounding box center [186, 379] width 69 height 15
drag, startPoint x: 1031, startPoint y: 486, endPoint x: 1025, endPoint y: 436, distance: 50.5
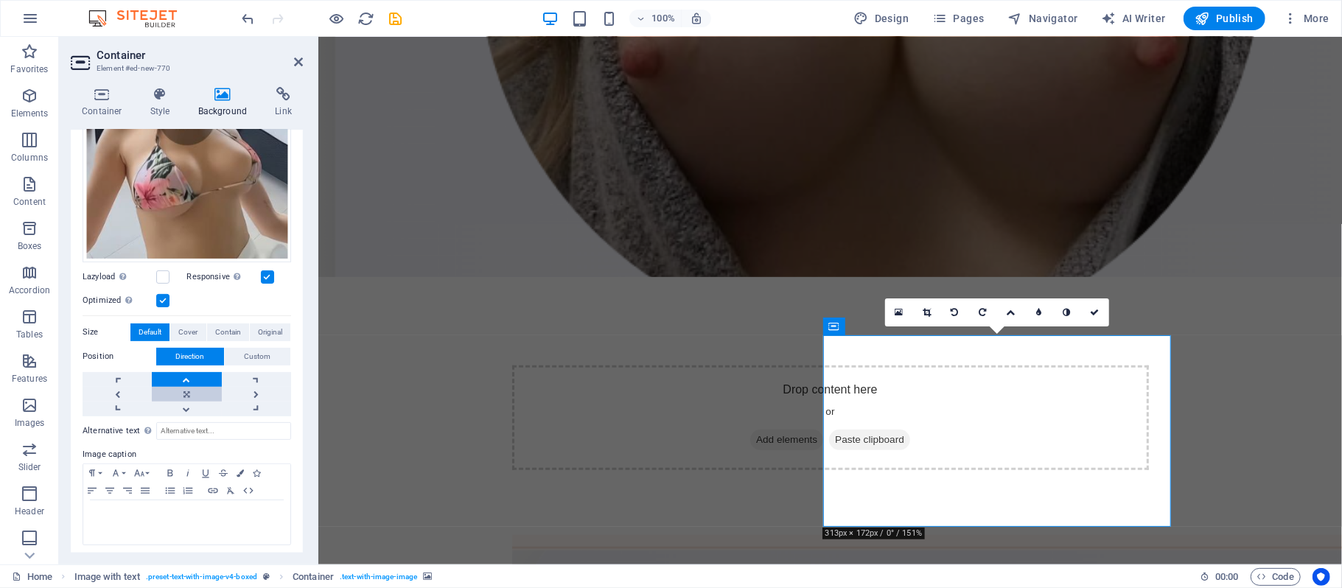
click at [184, 389] on link at bounding box center [186, 394] width 69 height 15
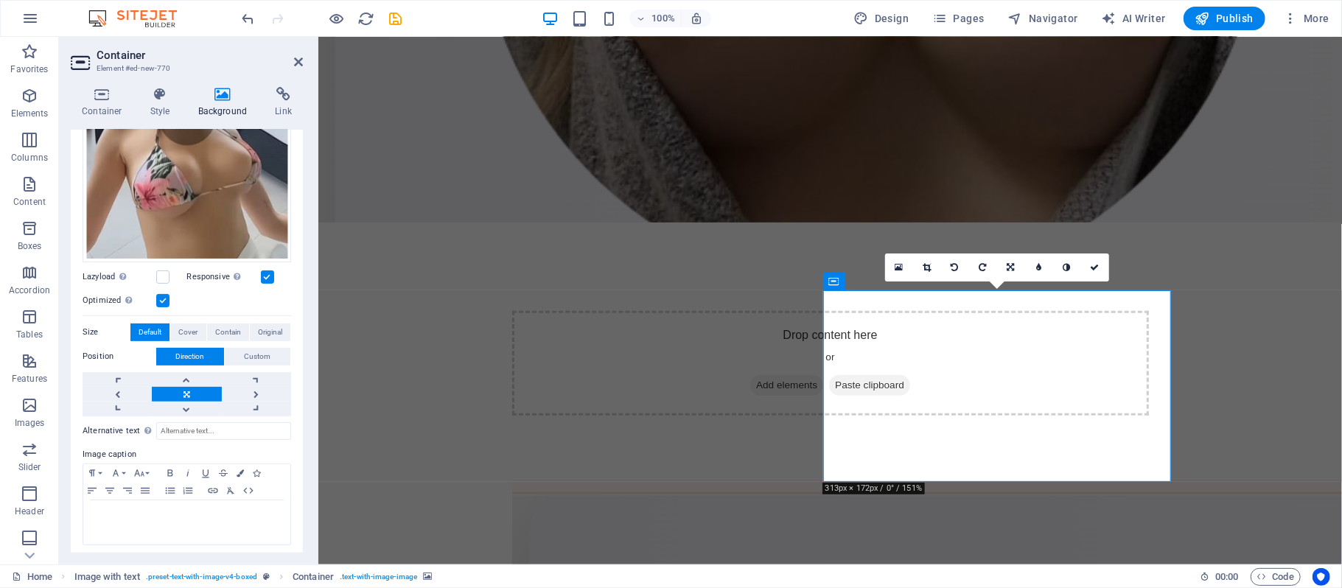
scroll to position [476, 0]
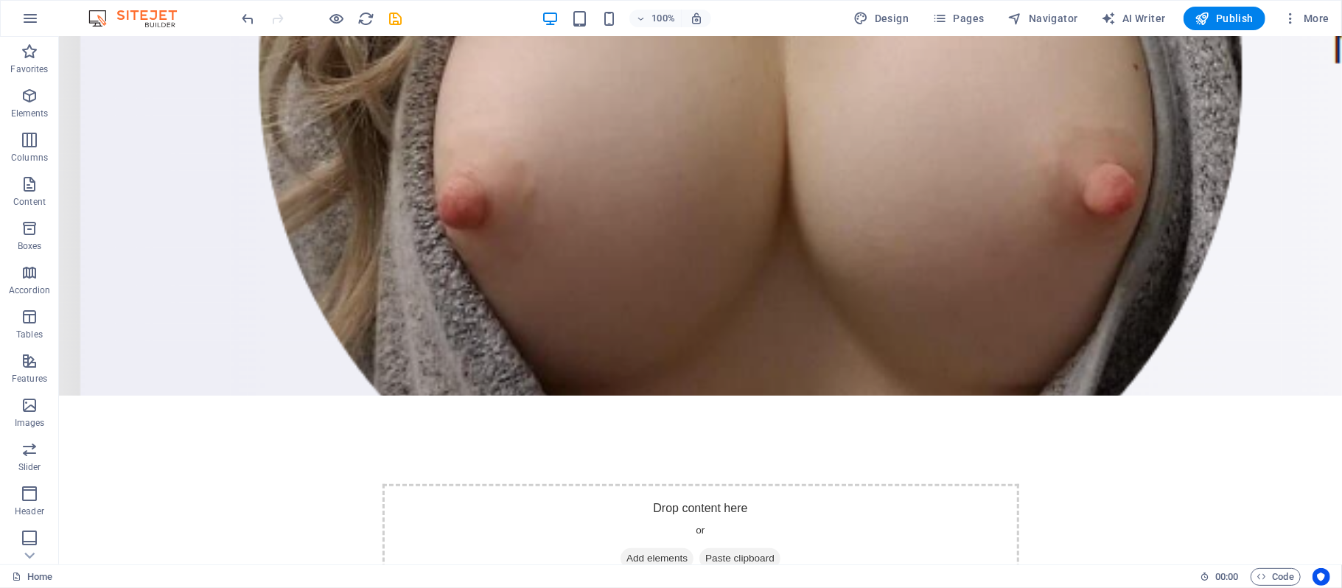
scroll to position [298, 0]
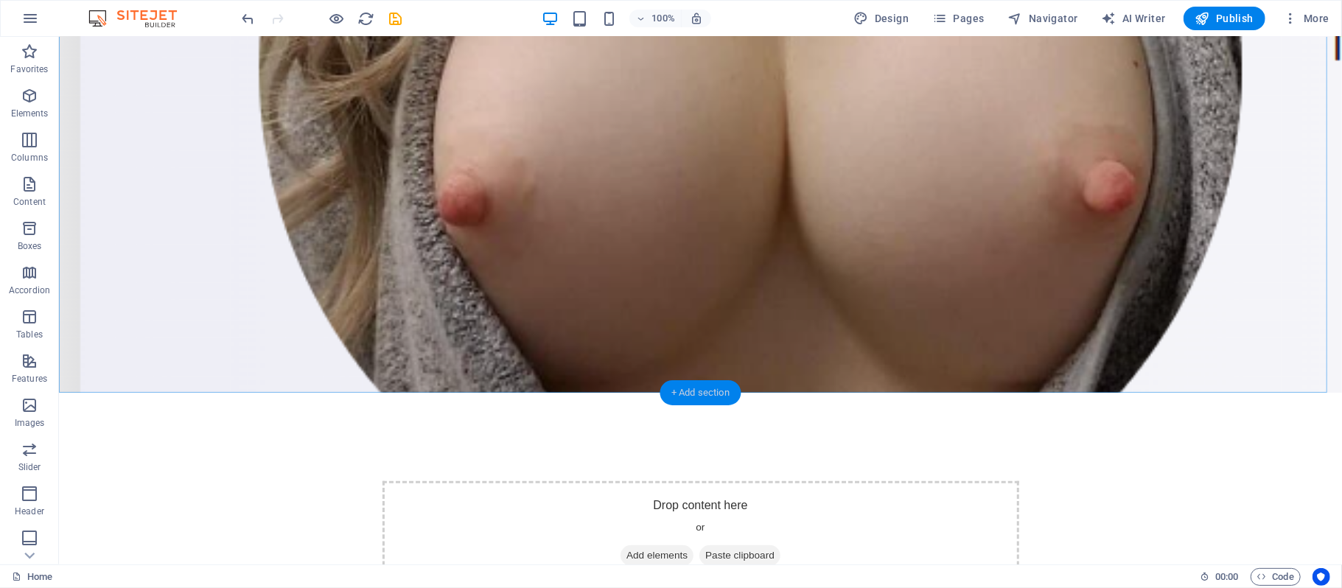
click at [687, 393] on div "+ Add section" at bounding box center [700, 392] width 82 height 25
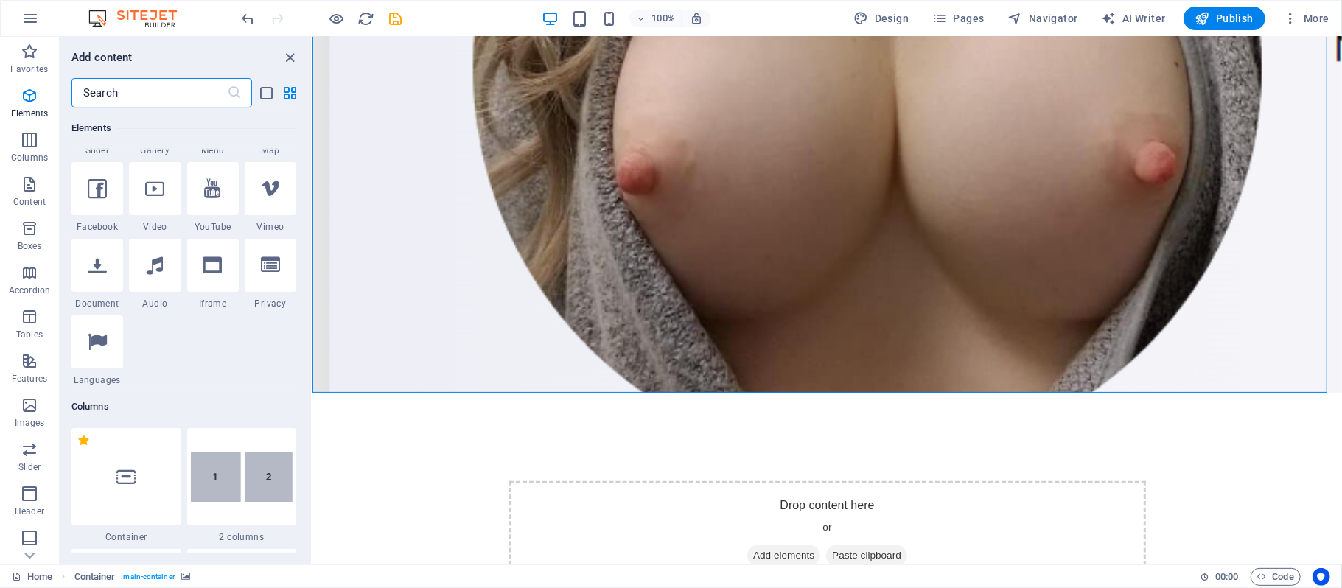
scroll to position [192, 0]
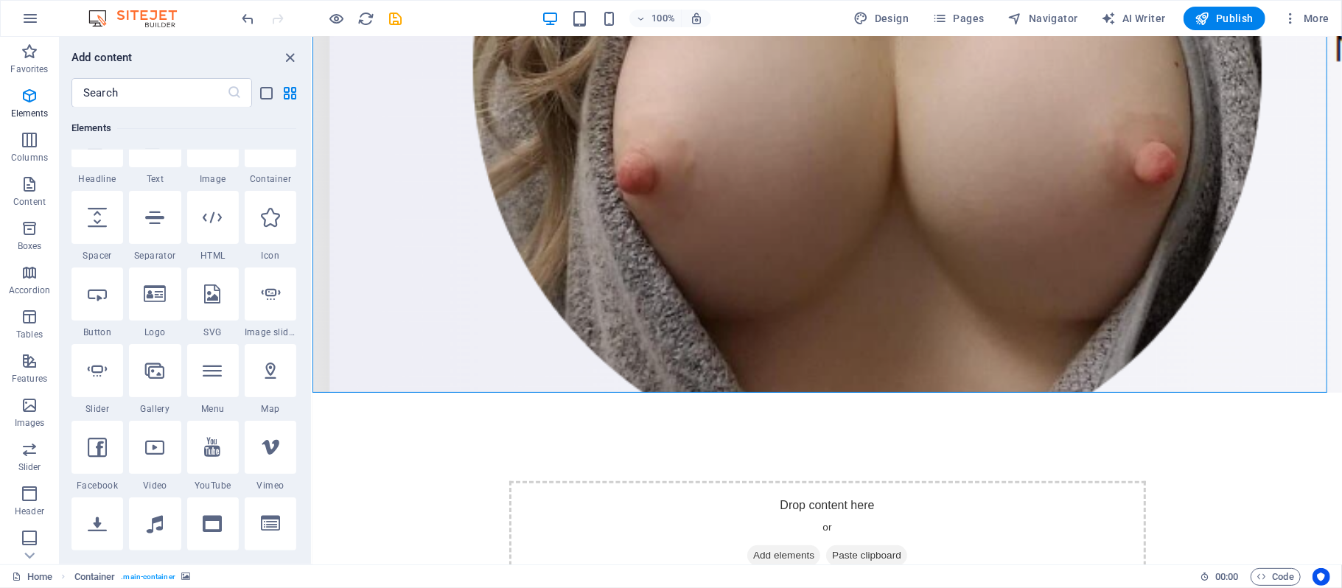
click at [157, 183] on span "Text" at bounding box center [155, 179] width 52 height 12
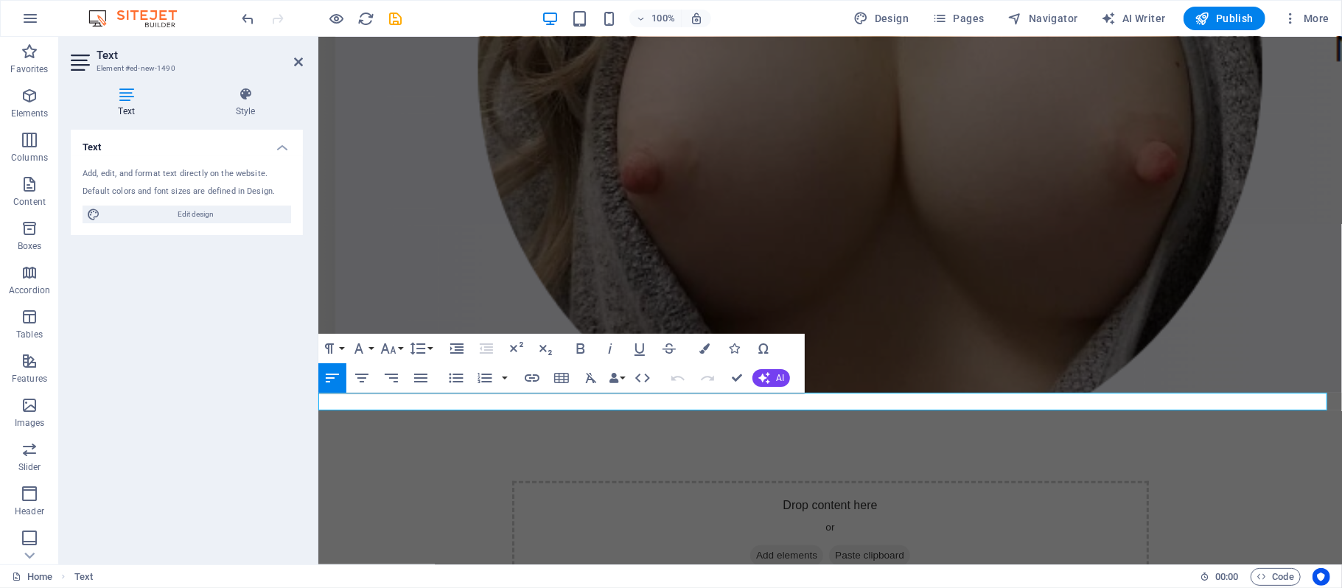
drag, startPoint x: 513, startPoint y: 401, endPoint x: 292, endPoint y: 395, distance: 221.1
drag, startPoint x: 446, startPoint y: 403, endPoint x: 294, endPoint y: 393, distance: 152.1
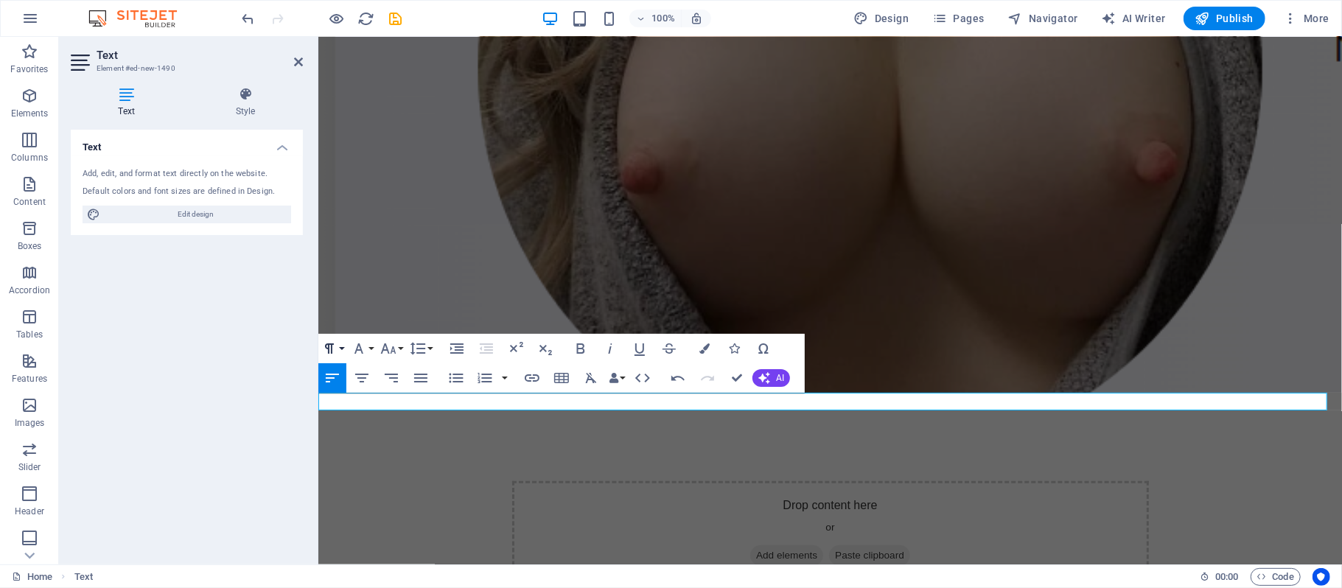
click at [345, 346] on button "Paragraph Format" at bounding box center [332, 348] width 28 height 29
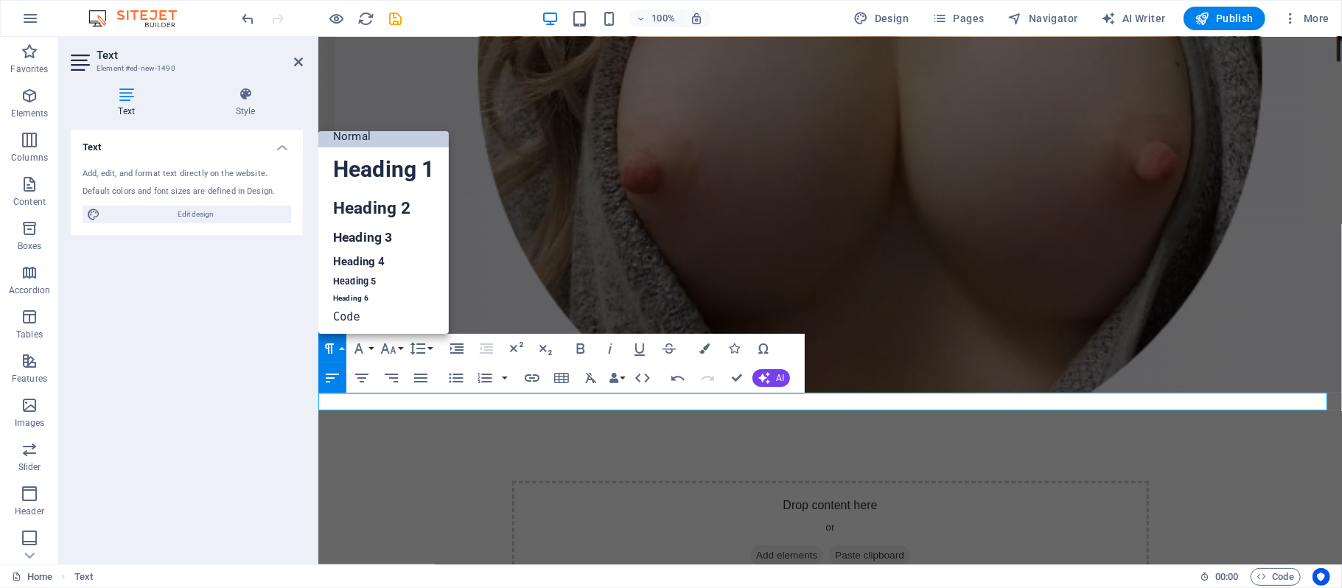
scroll to position [12, 0]
click at [381, 198] on link "Heading 2" at bounding box center [383, 208] width 130 height 33
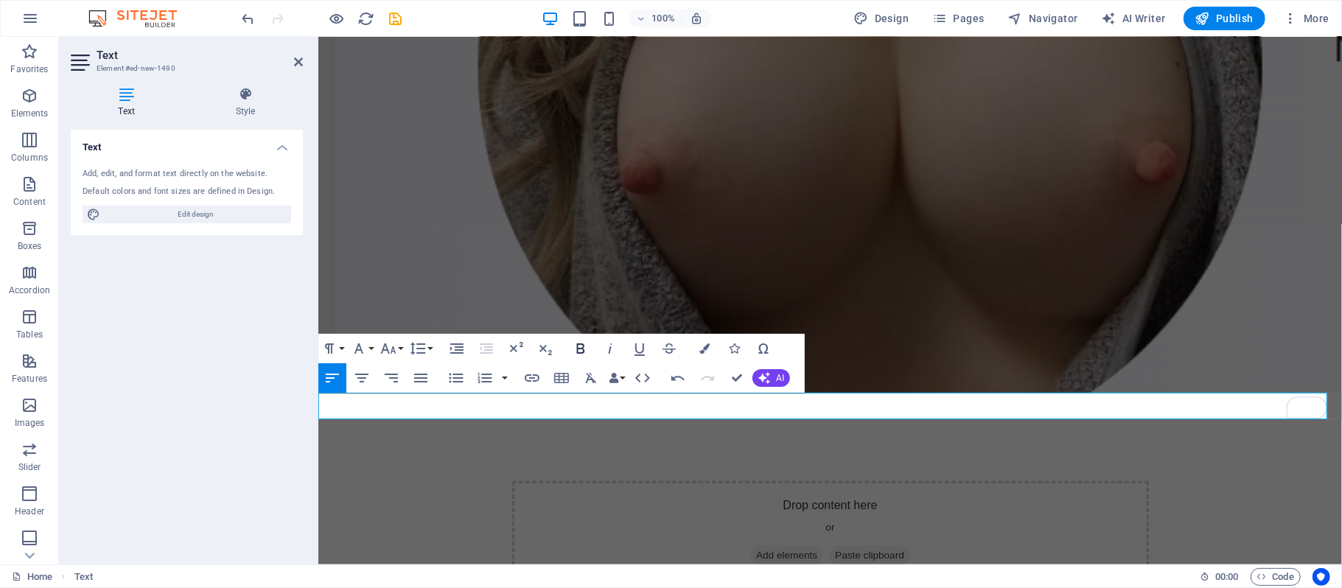
click at [581, 351] on icon "button" at bounding box center [581, 349] width 18 height 18
click at [702, 348] on icon "button" at bounding box center [704, 348] width 10 height 10
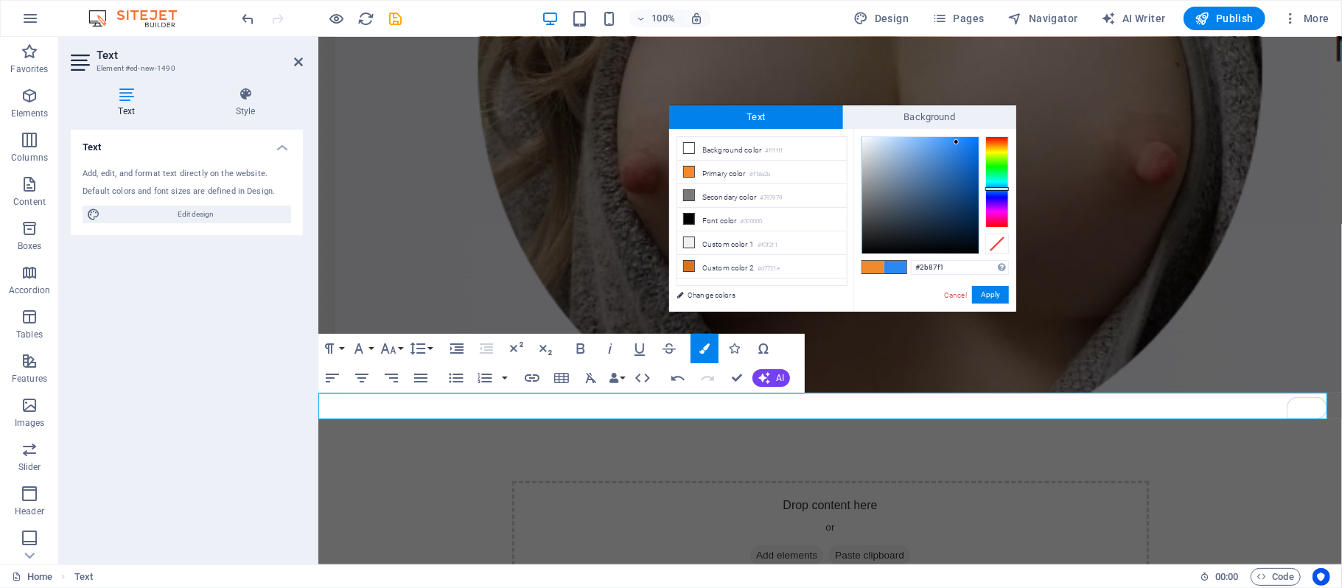
click at [994, 189] on div at bounding box center [997, 181] width 24 height 91
type input "#2bf135"
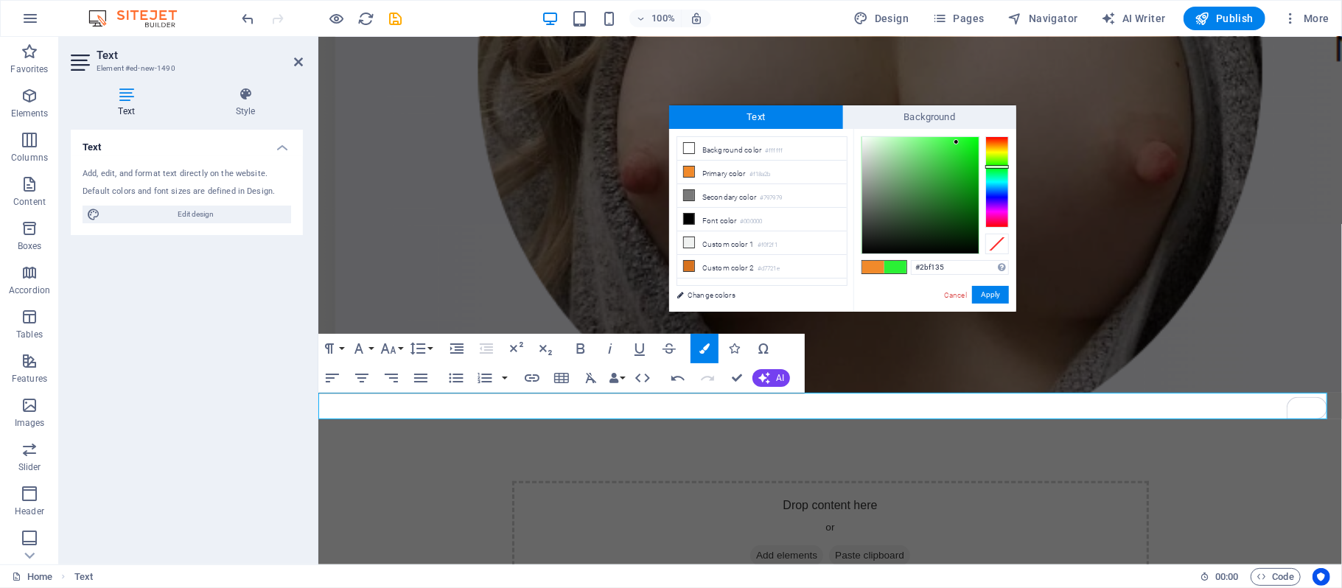
click at [997, 166] on div at bounding box center [997, 181] width 24 height 91
click at [991, 290] on button "Apply" at bounding box center [990, 295] width 37 height 18
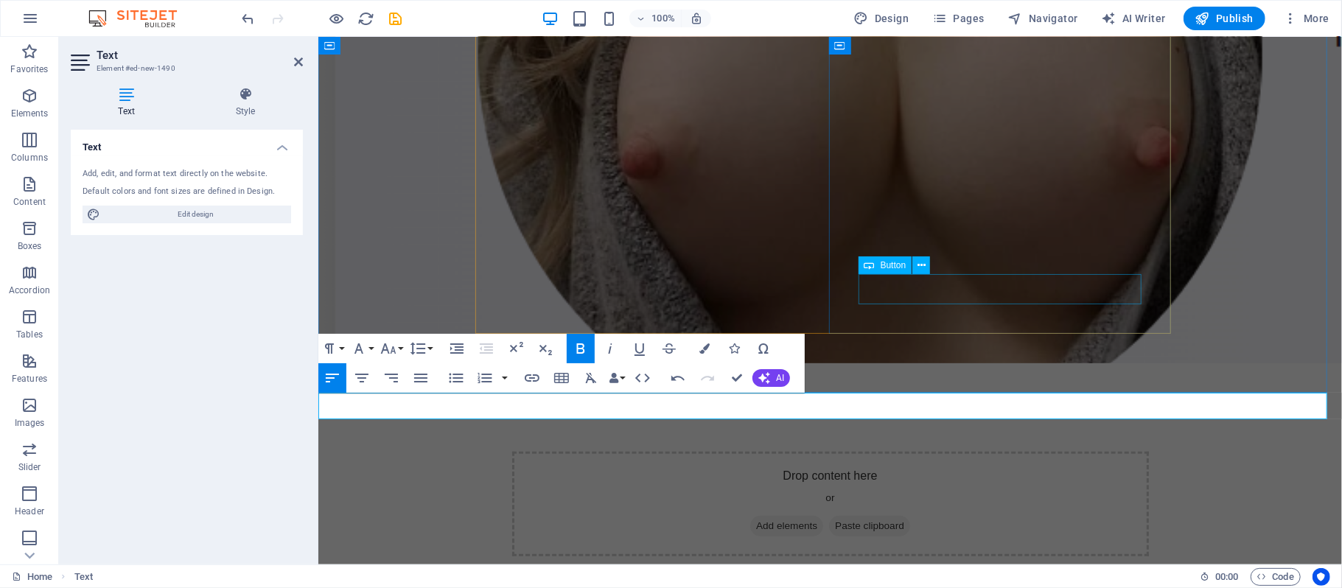
select select
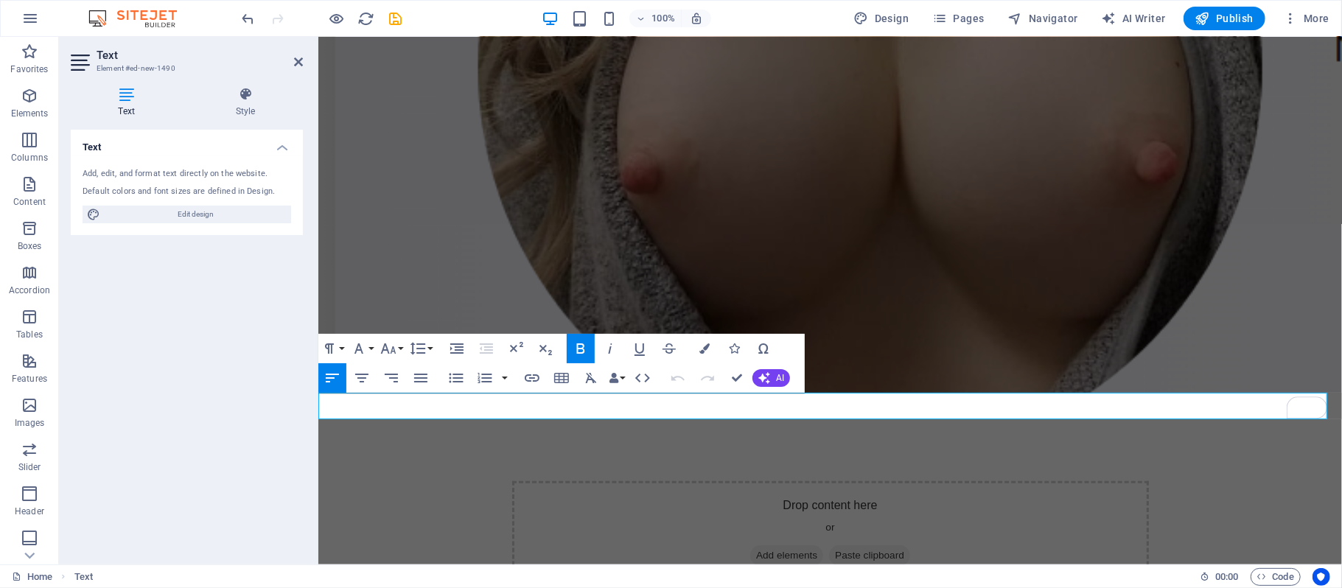
drag, startPoint x: 519, startPoint y: 407, endPoint x: 309, endPoint y: 401, distance: 210.0
click at [709, 351] on icon "button" at bounding box center [704, 348] width 10 height 10
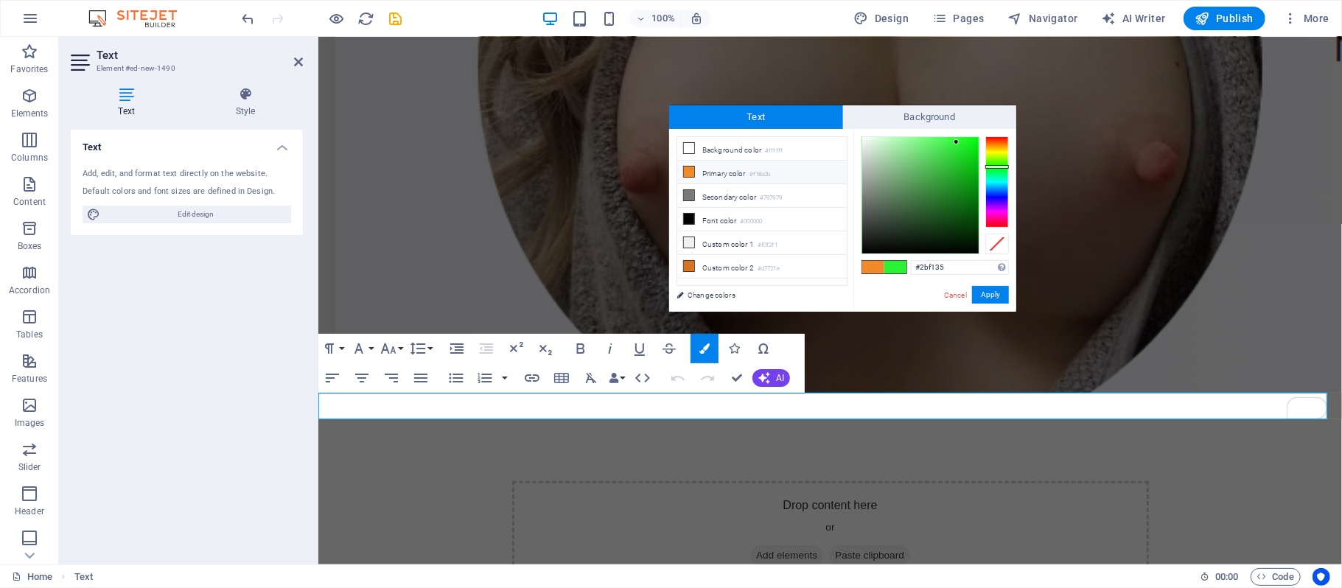
type input "#f1602b"
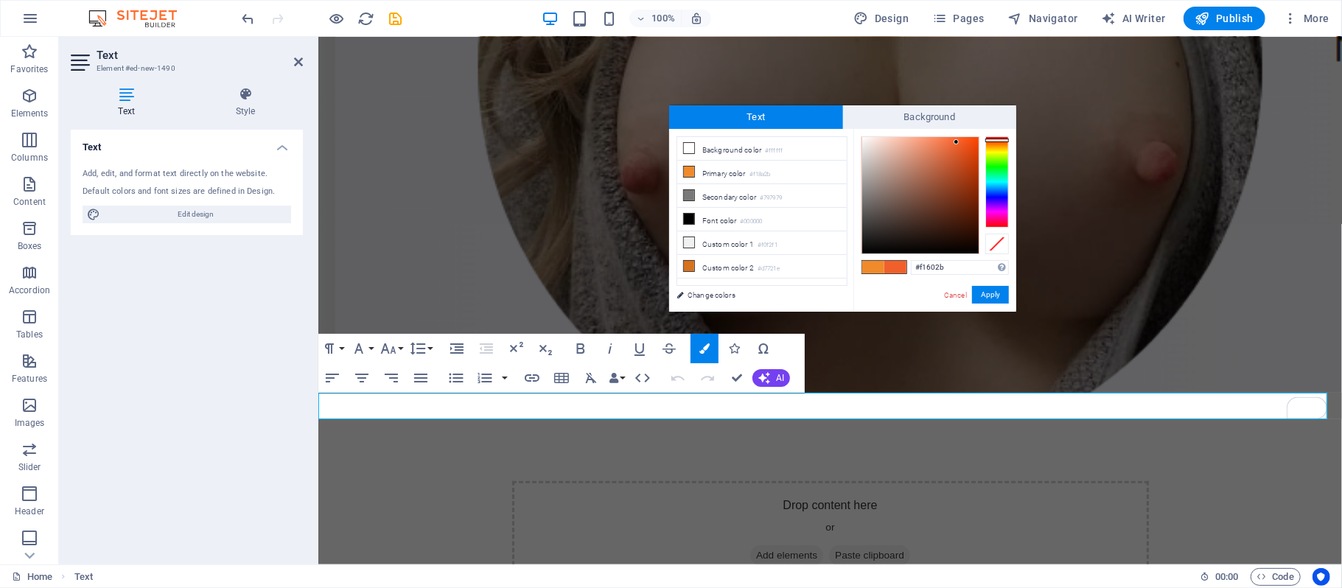
click at [1006, 140] on div at bounding box center [997, 181] width 24 height 91
click at [993, 290] on button "Apply" at bounding box center [990, 295] width 37 height 18
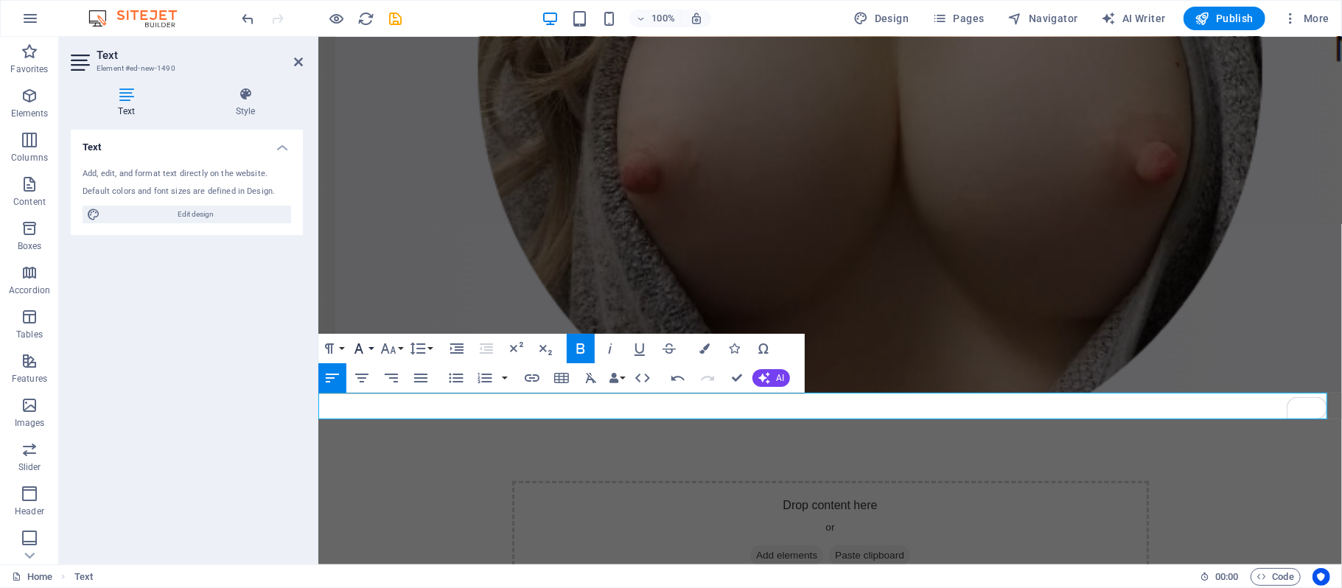
click at [375, 349] on button "Font Family" at bounding box center [362, 348] width 28 height 29
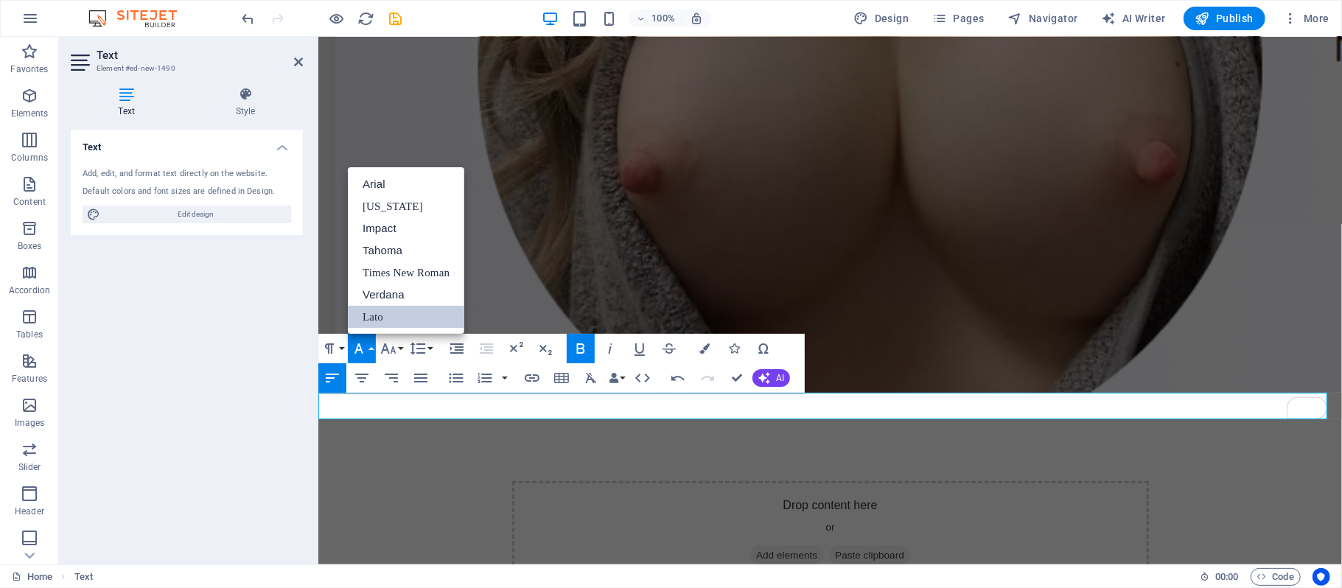
scroll to position [0, 0]
click at [380, 220] on link "Impact" at bounding box center [406, 228] width 116 height 22
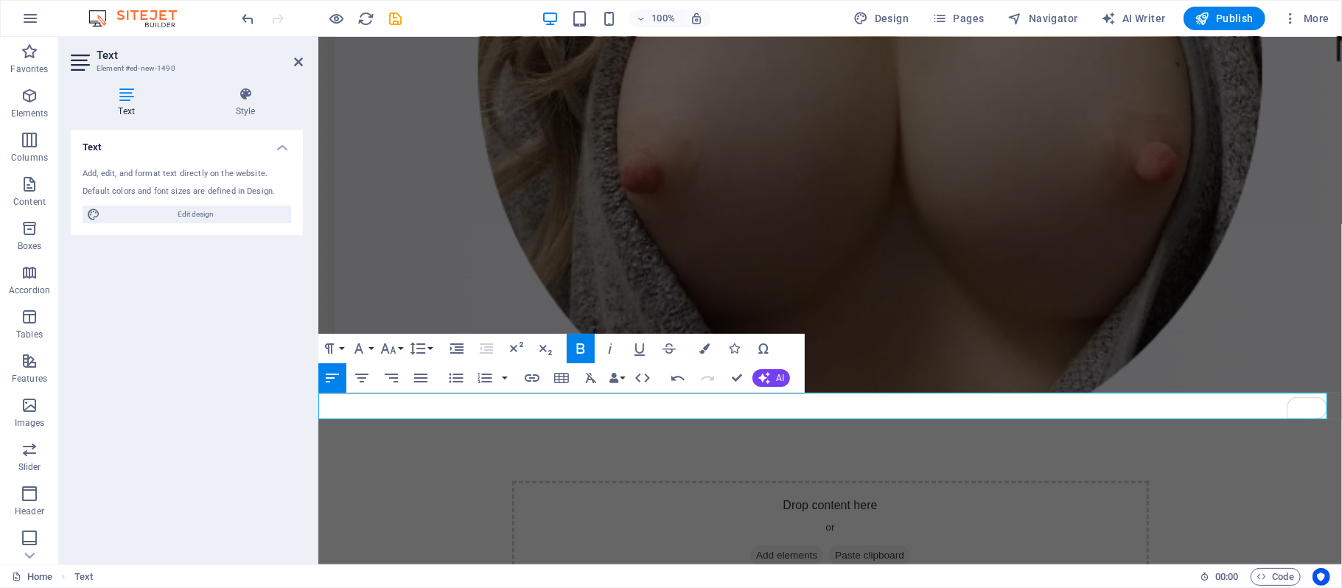
scroll to position [298, 0]
click at [534, 373] on icon "button" at bounding box center [532, 378] width 18 height 18
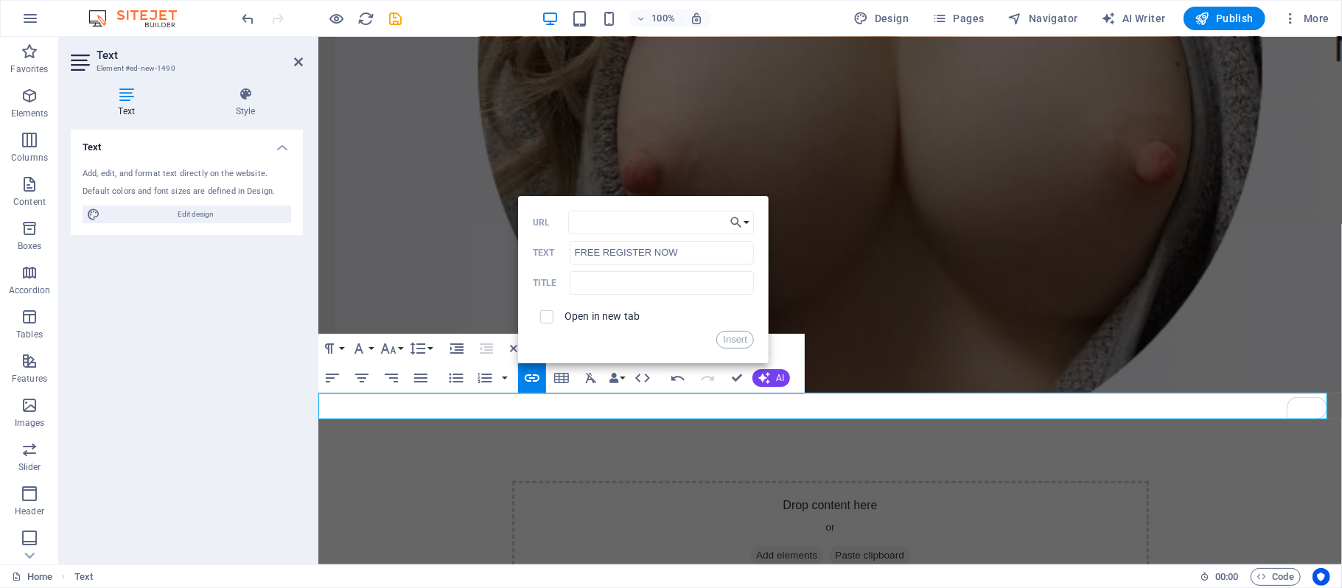
type input "[URL][DOMAIN_NAME]"
click at [735, 343] on button "Insert" at bounding box center [735, 340] width 38 height 18
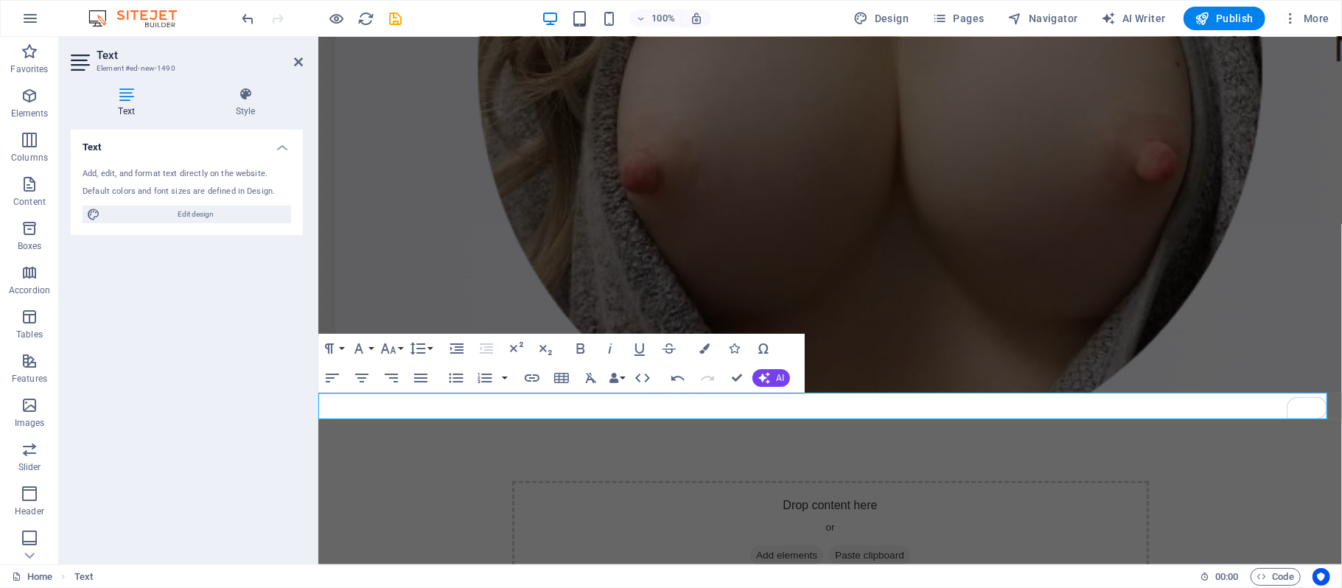
scroll to position [0, 0]
click at [1219, 360] on figure at bounding box center [829, 65] width 1023 height 654
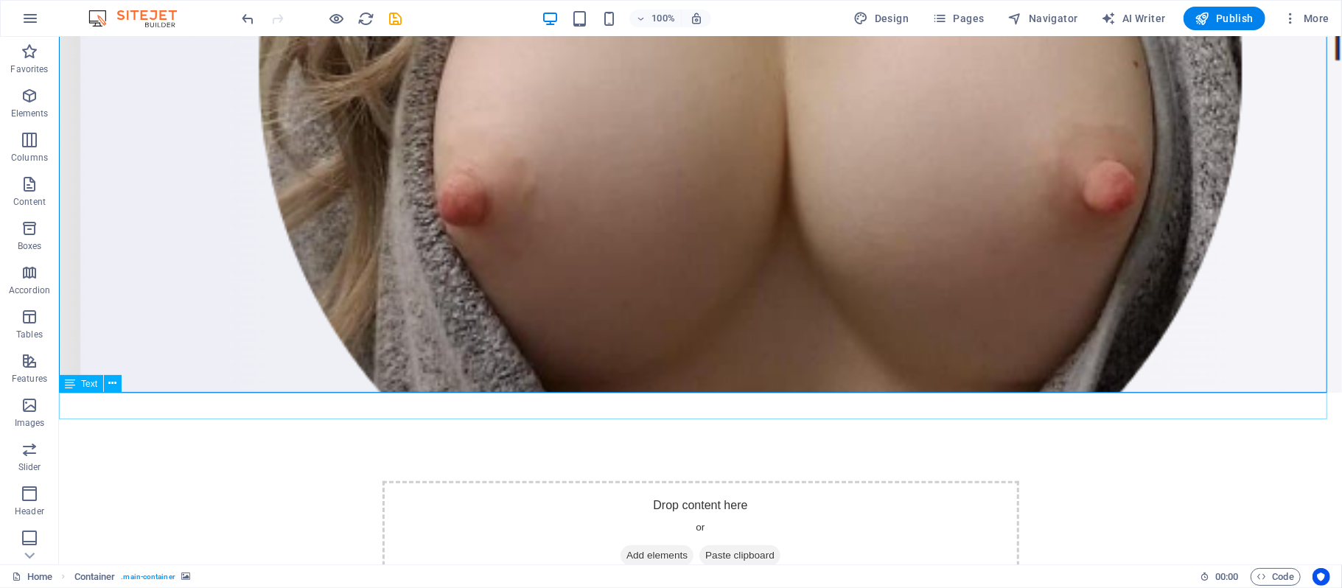
drag, startPoint x: 133, startPoint y: 420, endPoint x: 575, endPoint y: 404, distance: 442.3
click at [116, 383] on icon at bounding box center [113, 383] width 8 height 15
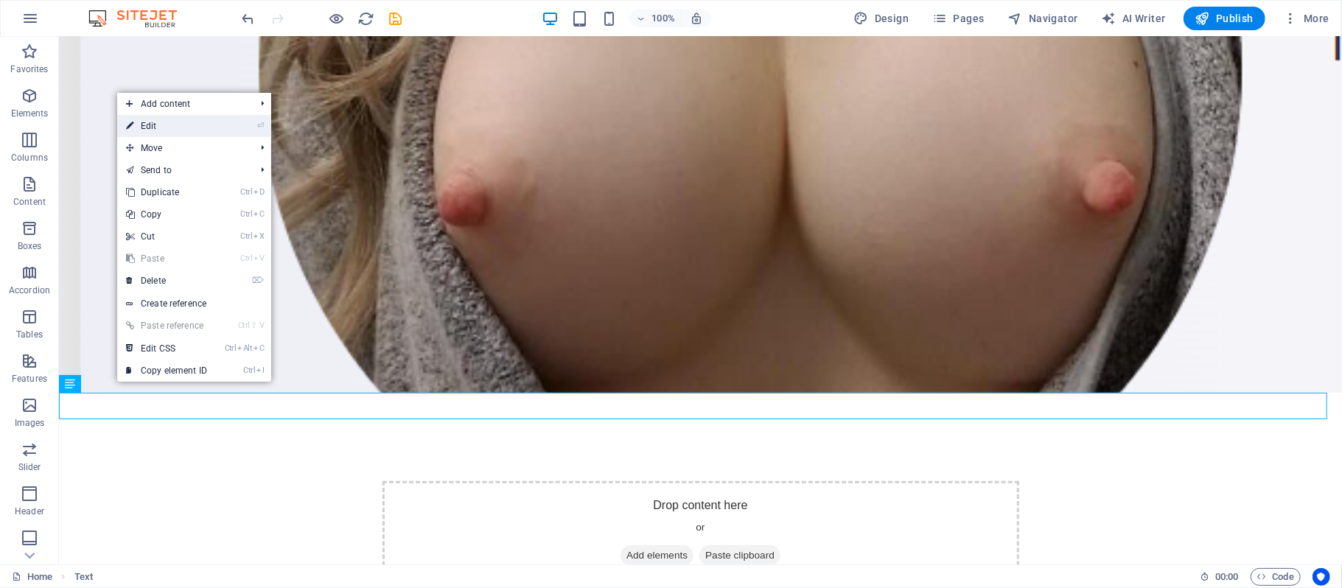
click at [169, 122] on link "⏎ Edit" at bounding box center [166, 126] width 99 height 22
